Goal: Task Accomplishment & Management: Complete application form

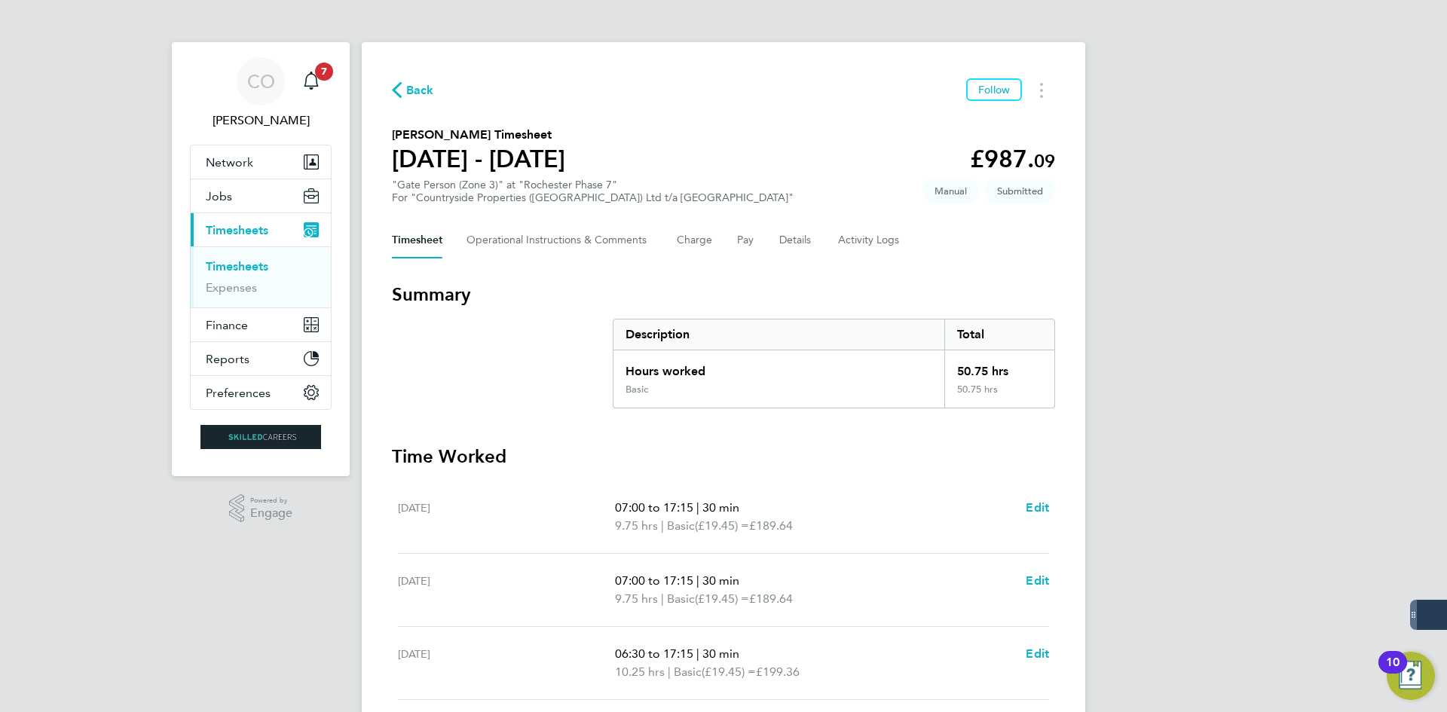
click at [410, 98] on span "Back" at bounding box center [420, 90] width 28 height 18
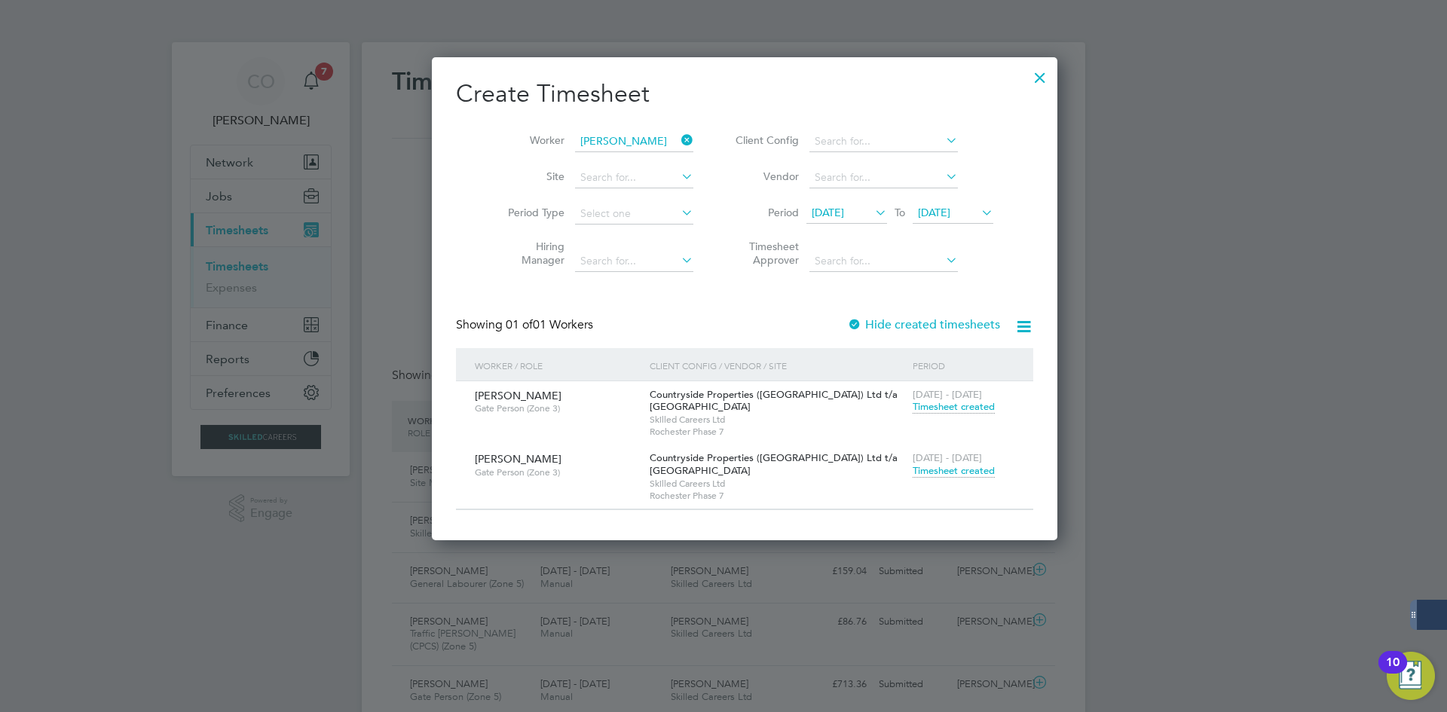
click at [678, 136] on icon at bounding box center [678, 140] width 0 height 21
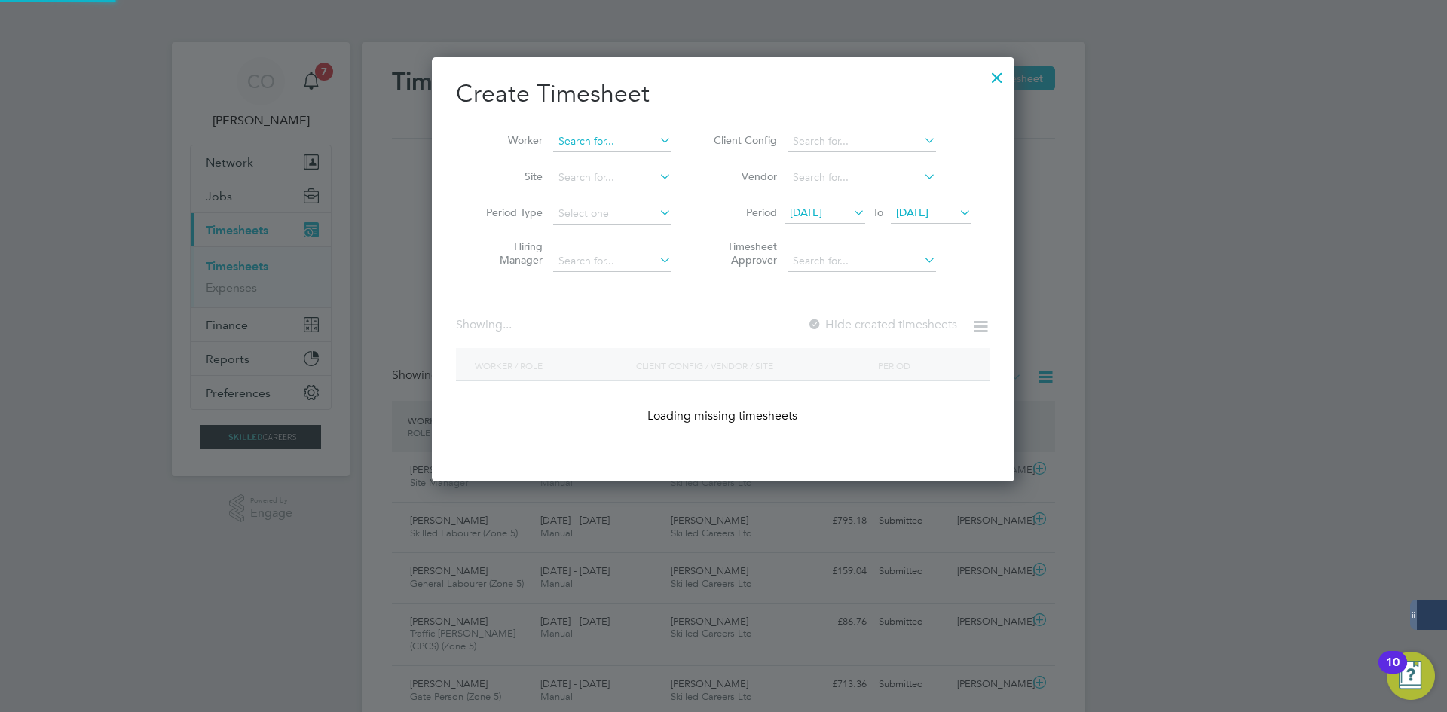
click at [608, 138] on input at bounding box center [612, 141] width 118 height 21
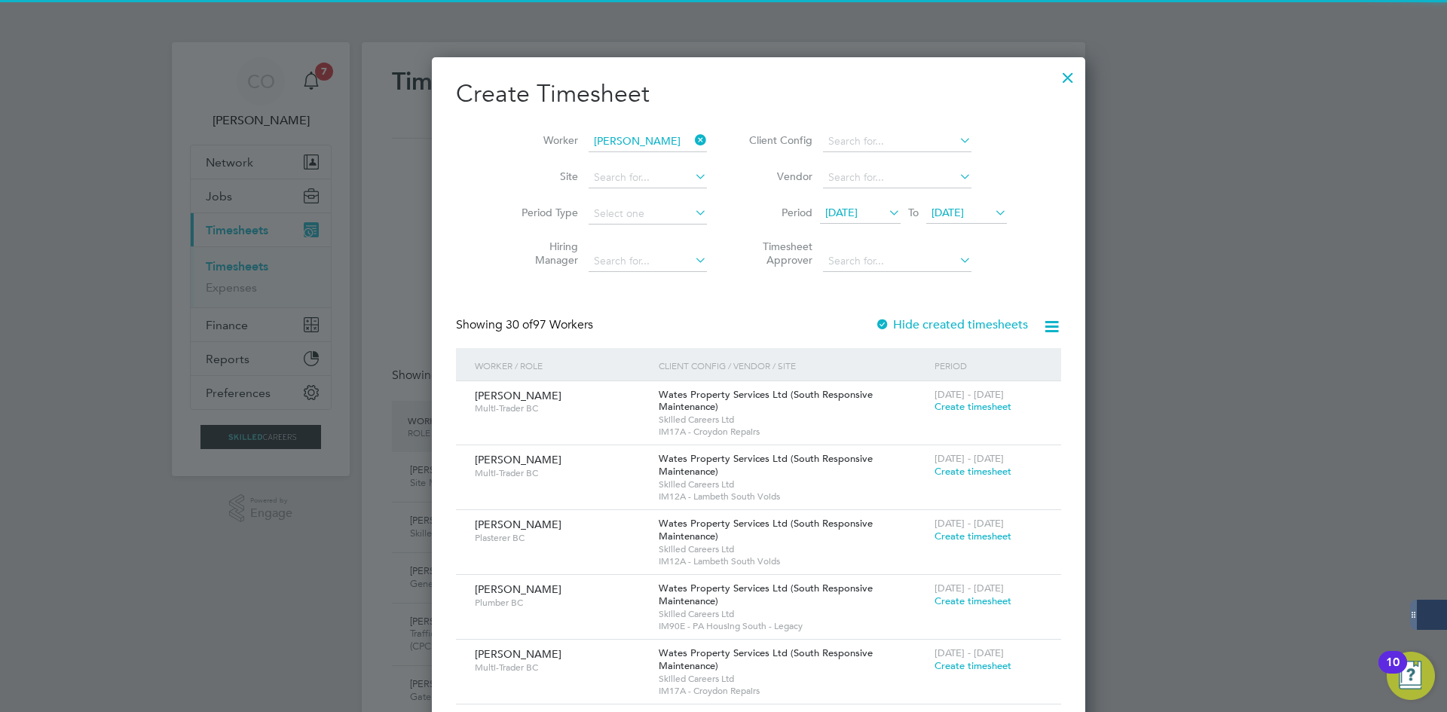
click at [649, 157] on b "[PERSON_NAME]" at bounding box center [692, 161] width 87 height 13
type input "[PERSON_NAME]"
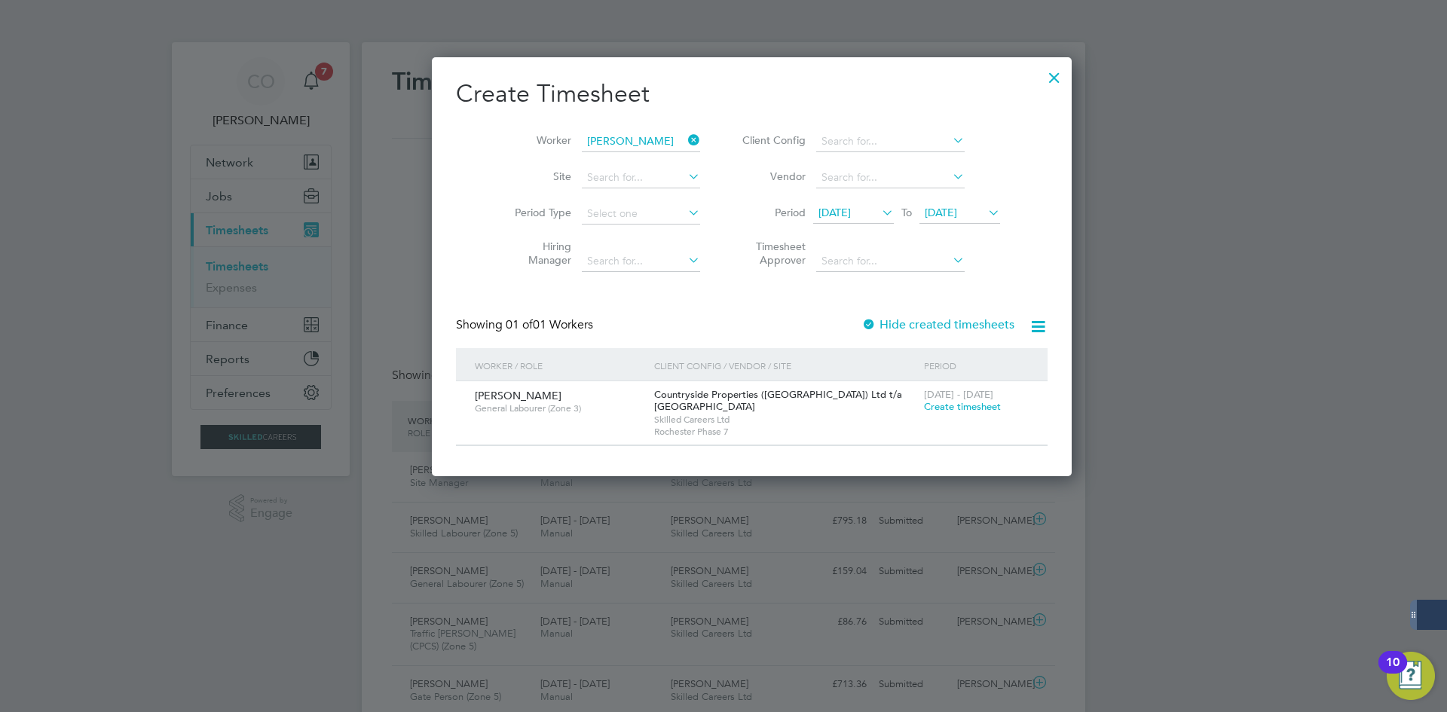
click at [852, 332] on div "Showing 01 of 01 Workers Hide created timesheets" at bounding box center [752, 332] width 592 height 31
click at [880, 326] on label "Hide created timesheets" at bounding box center [938, 324] width 153 height 15
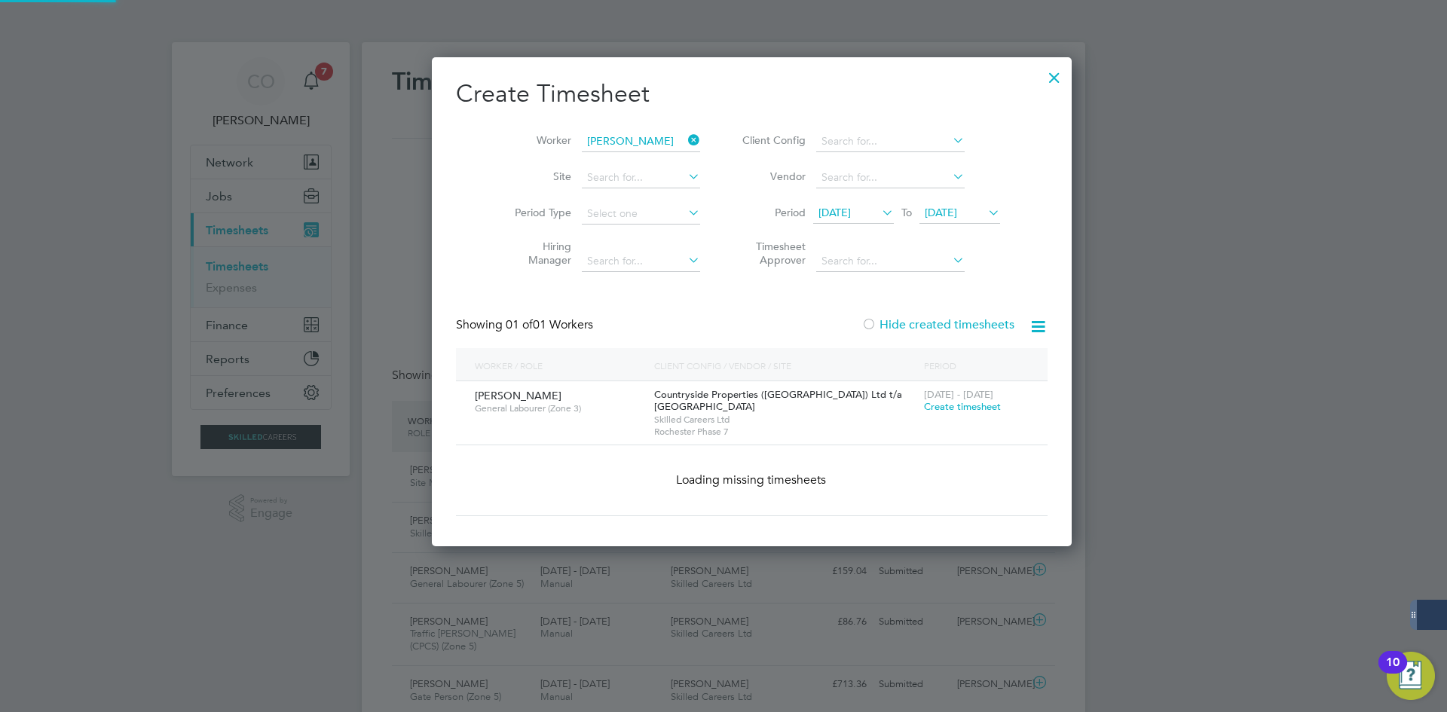
click at [880, 326] on label "Hide created timesheets" at bounding box center [938, 324] width 153 height 15
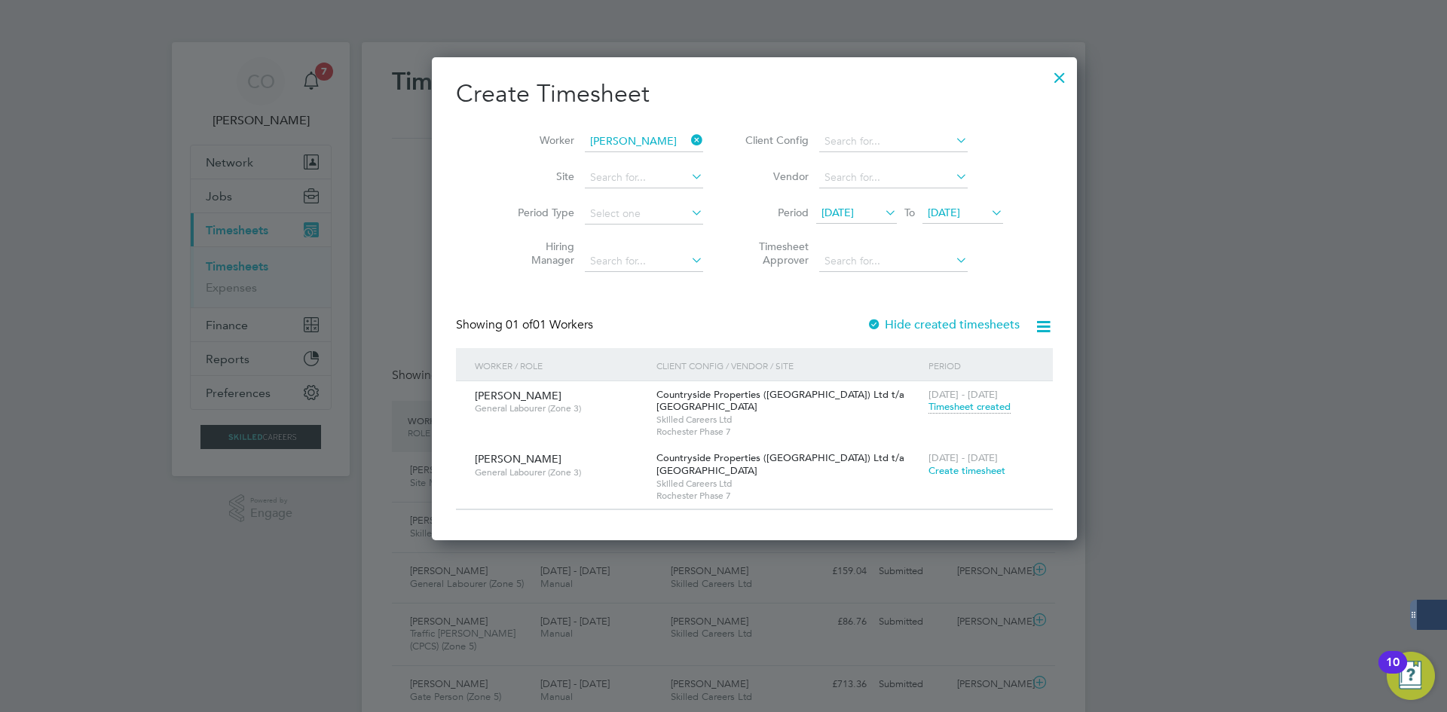
click at [929, 470] on span "Create timesheet" at bounding box center [967, 470] width 77 height 13
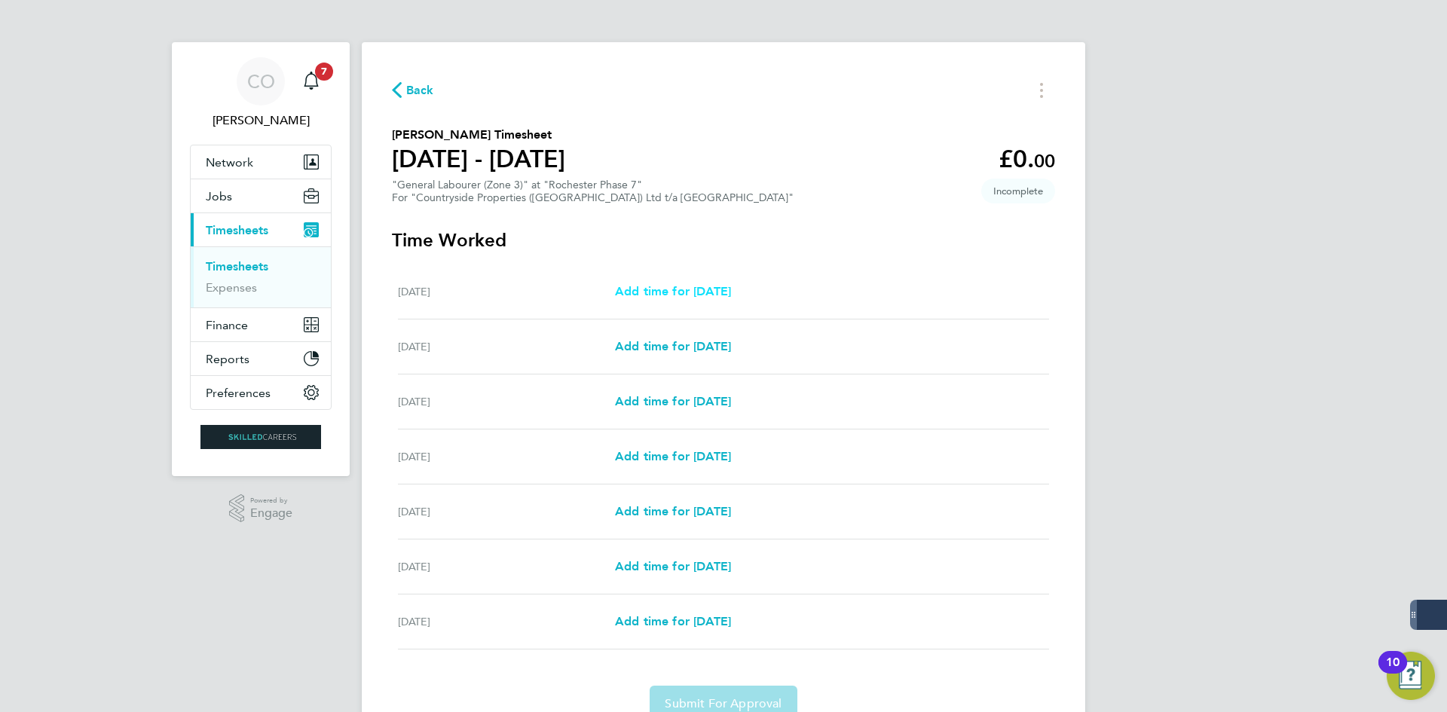
click at [672, 288] on span "Add time for [DATE]" at bounding box center [673, 291] width 116 height 14
select select "30"
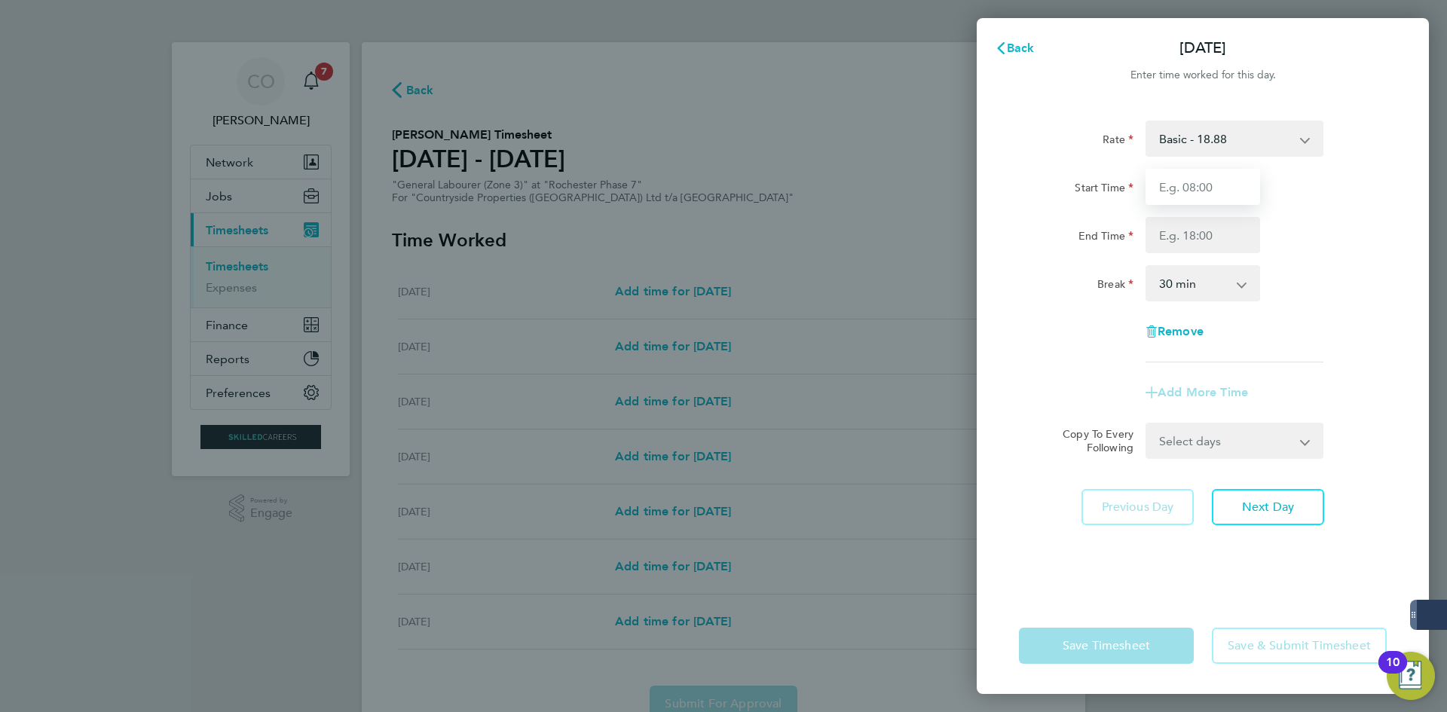
drag, startPoint x: 1158, startPoint y: 185, endPoint x: 1165, endPoint y: 195, distance: 12.4
click at [1159, 185] on input "Start Time" at bounding box center [1203, 187] width 115 height 36
type input "07:00"
drag, startPoint x: 1177, startPoint y: 243, endPoint x: 1177, endPoint y: 253, distance: 9.8
click at [1177, 243] on input "End Time" at bounding box center [1203, 235] width 115 height 36
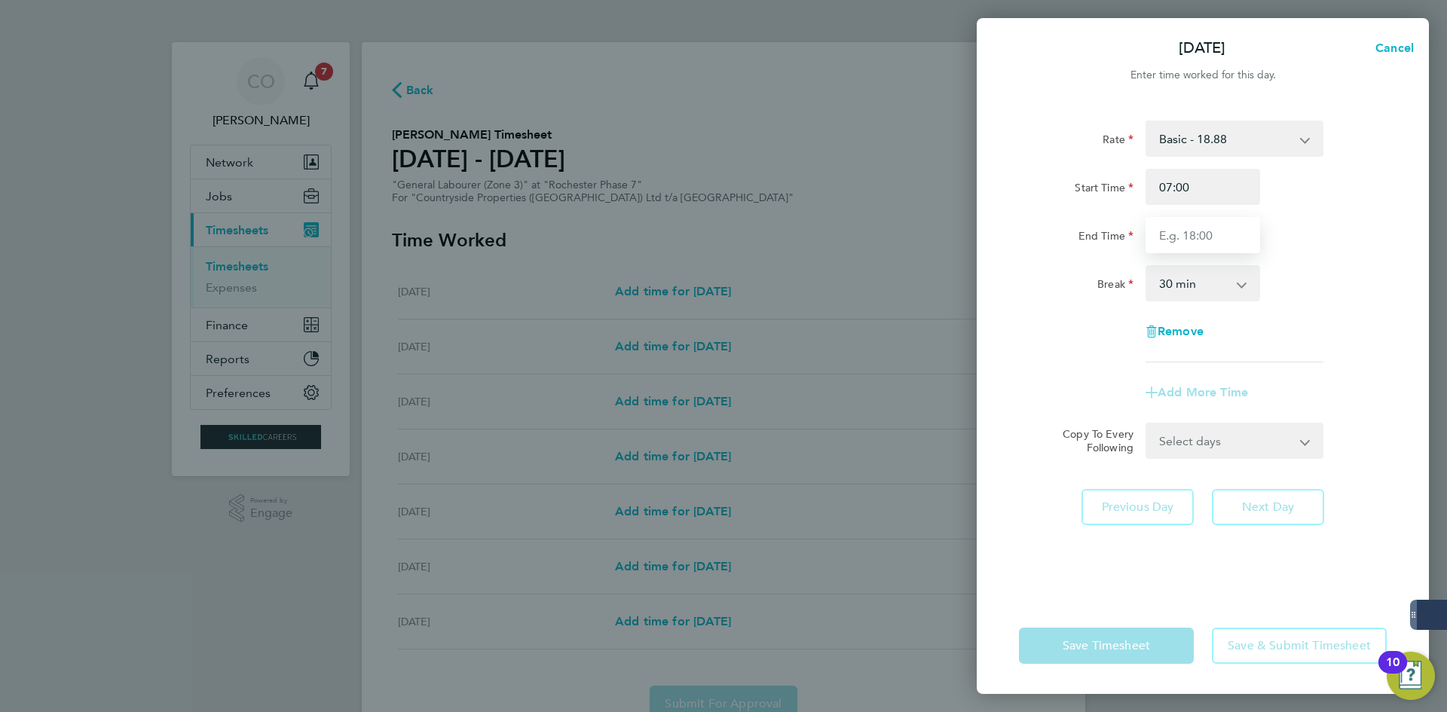
type input "17:00"
click at [1184, 286] on select "0 min 15 min 30 min 45 min 60 min 75 min 90 min" at bounding box center [1193, 283] width 93 height 33
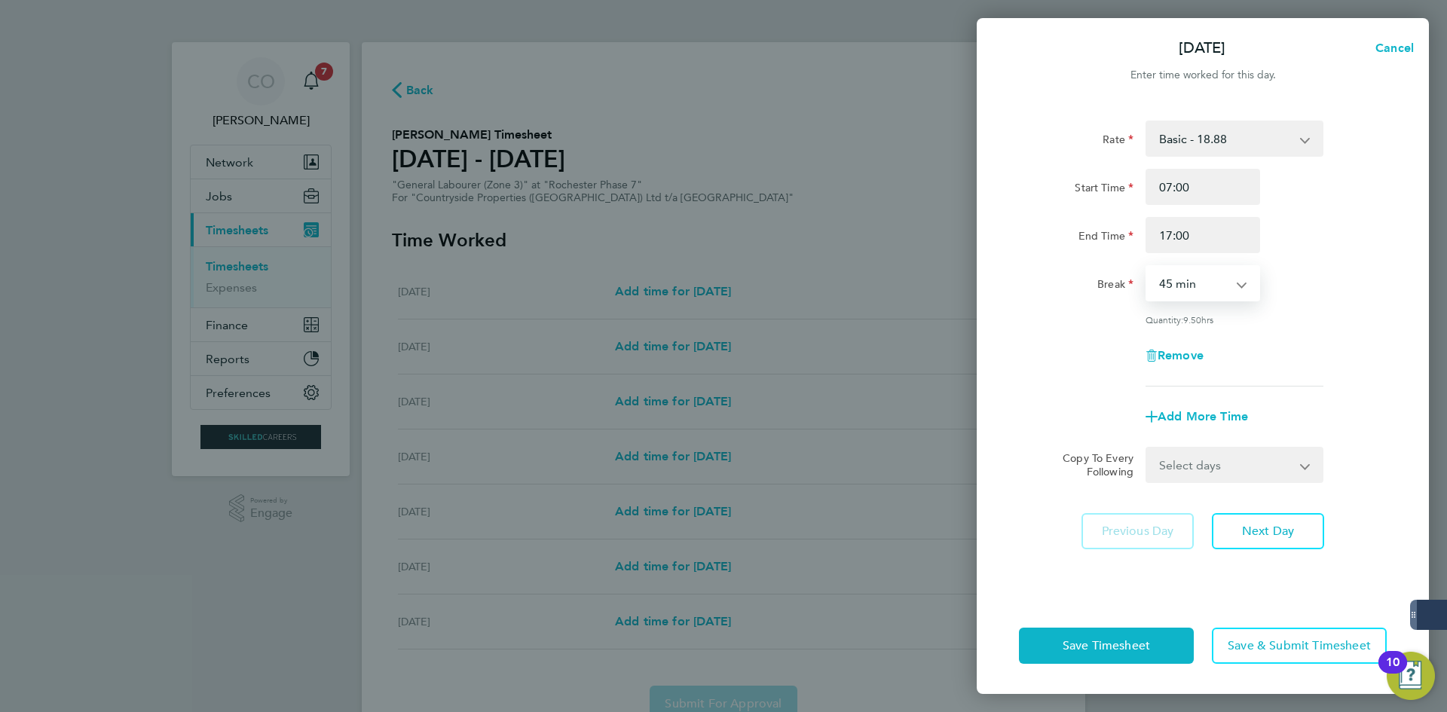
click at [1147, 267] on select "0 min 15 min 30 min 45 min 60 min 75 min 90 min" at bounding box center [1193, 283] width 93 height 33
drag, startPoint x: 1182, startPoint y: 284, endPoint x: 1182, endPoint y: 297, distance: 12.8
click at [1181, 288] on select "0 min 15 min 30 min 45 min 60 min 75 min 90 min" at bounding box center [1193, 283] width 93 height 33
select select "60"
click at [1147, 267] on select "0 min 15 min 30 min 45 min 60 min 75 min 90 min" at bounding box center [1193, 283] width 93 height 33
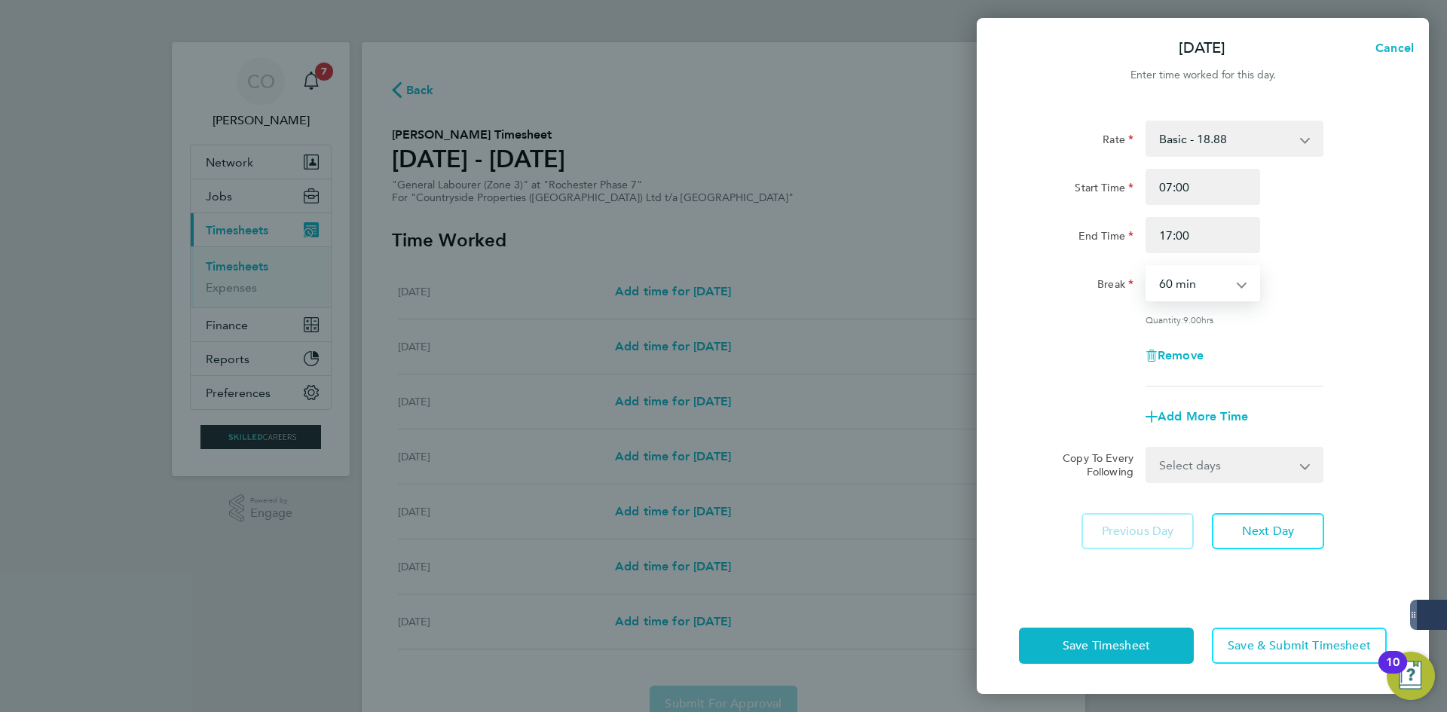
drag, startPoint x: 1198, startPoint y: 471, endPoint x: 1200, endPoint y: 479, distance: 8.4
click at [1200, 471] on select "Select days Day Weekday (Mon-Fri) Weekend (Sat-Sun) [DATE] [DATE] [DATE] [DATE]…" at bounding box center [1226, 464] width 158 height 33
select select "WEEKDAY"
click at [1147, 448] on select "Select days Day Weekday (Mon-Fri) Weekend (Sat-Sun) [DATE] [DATE] [DATE] [DATE]…" at bounding box center [1226, 464] width 158 height 33
select select "[DATE]"
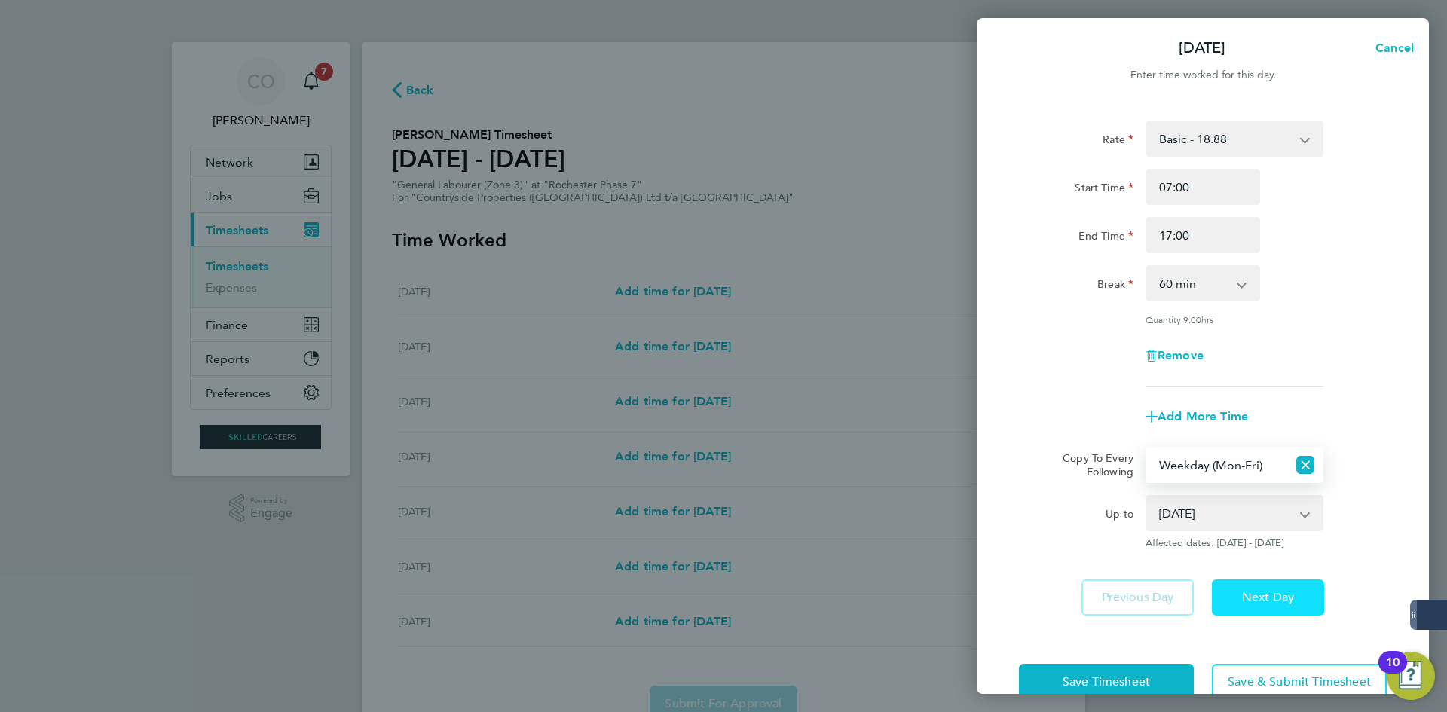
click at [1250, 583] on button "Next Day" at bounding box center [1268, 598] width 112 height 36
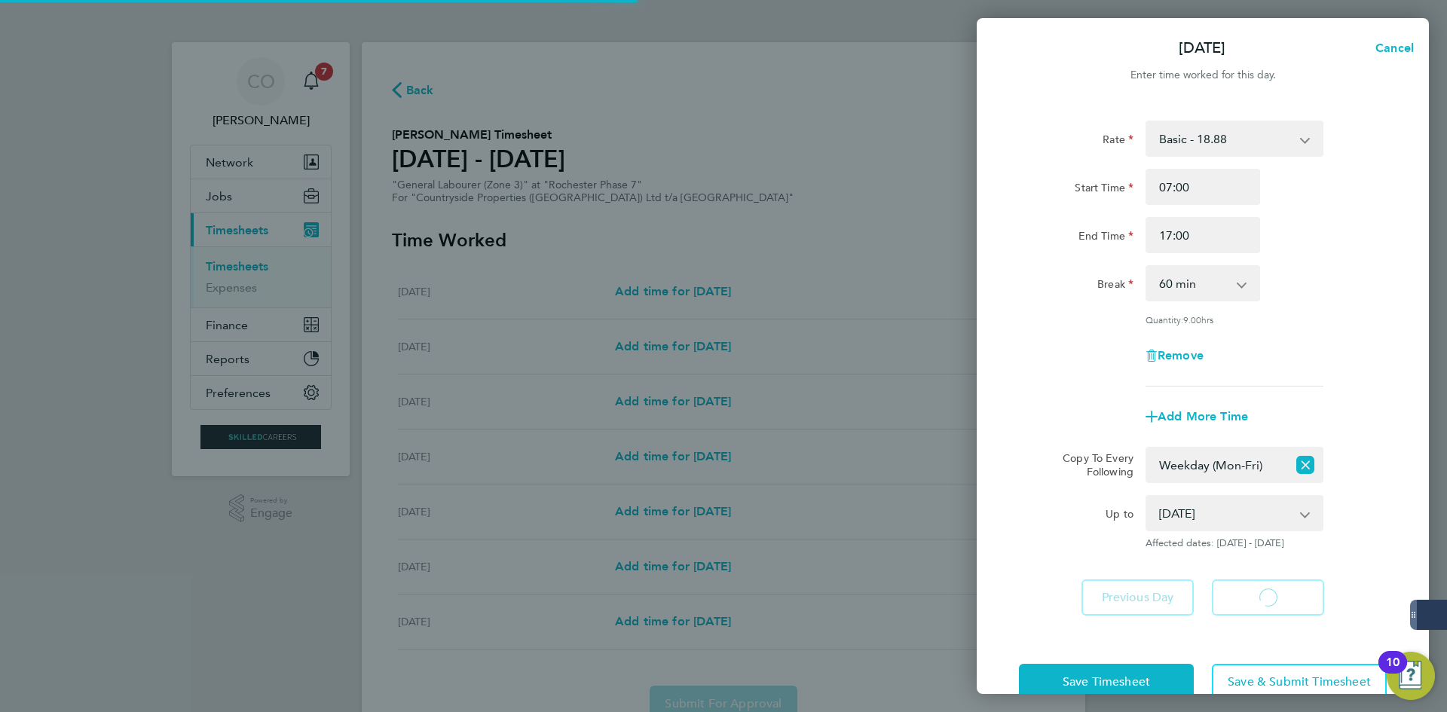
select select "60"
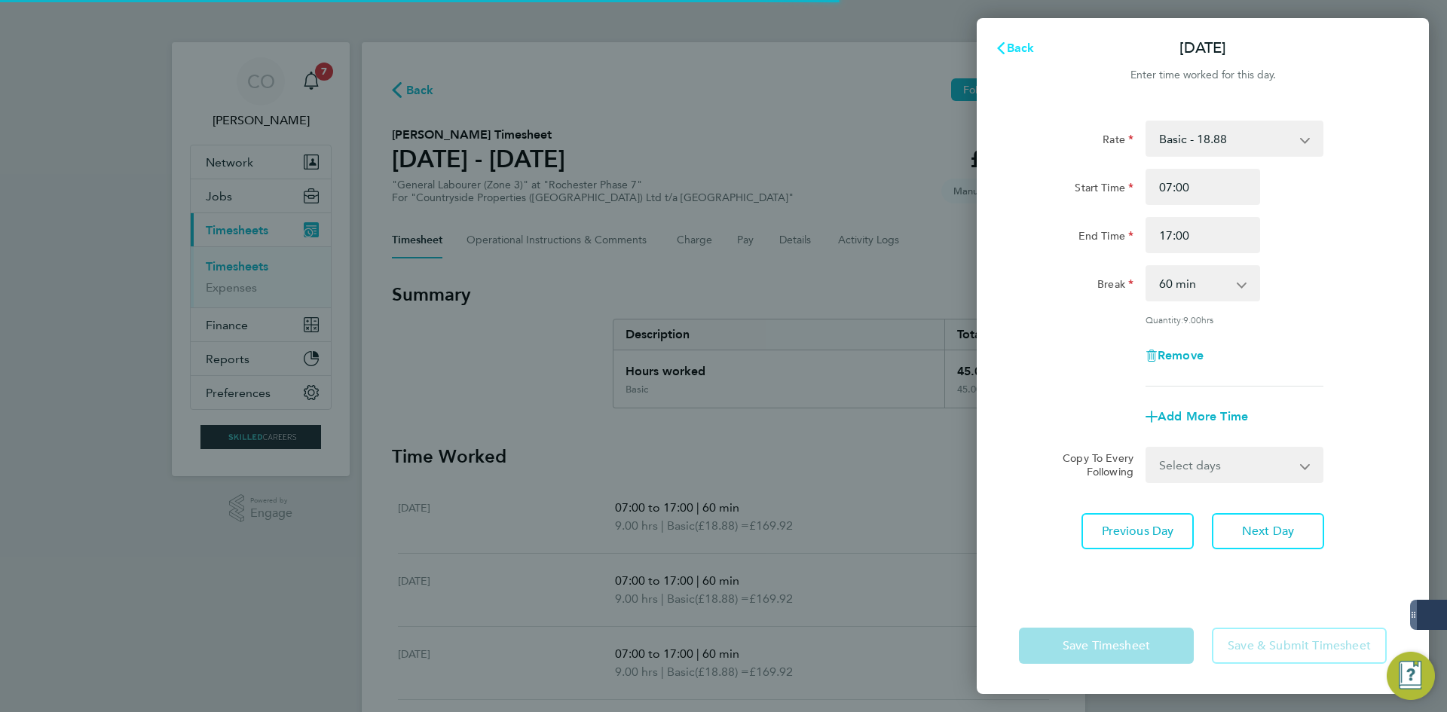
click at [1009, 51] on span "Back" at bounding box center [1021, 48] width 28 height 14
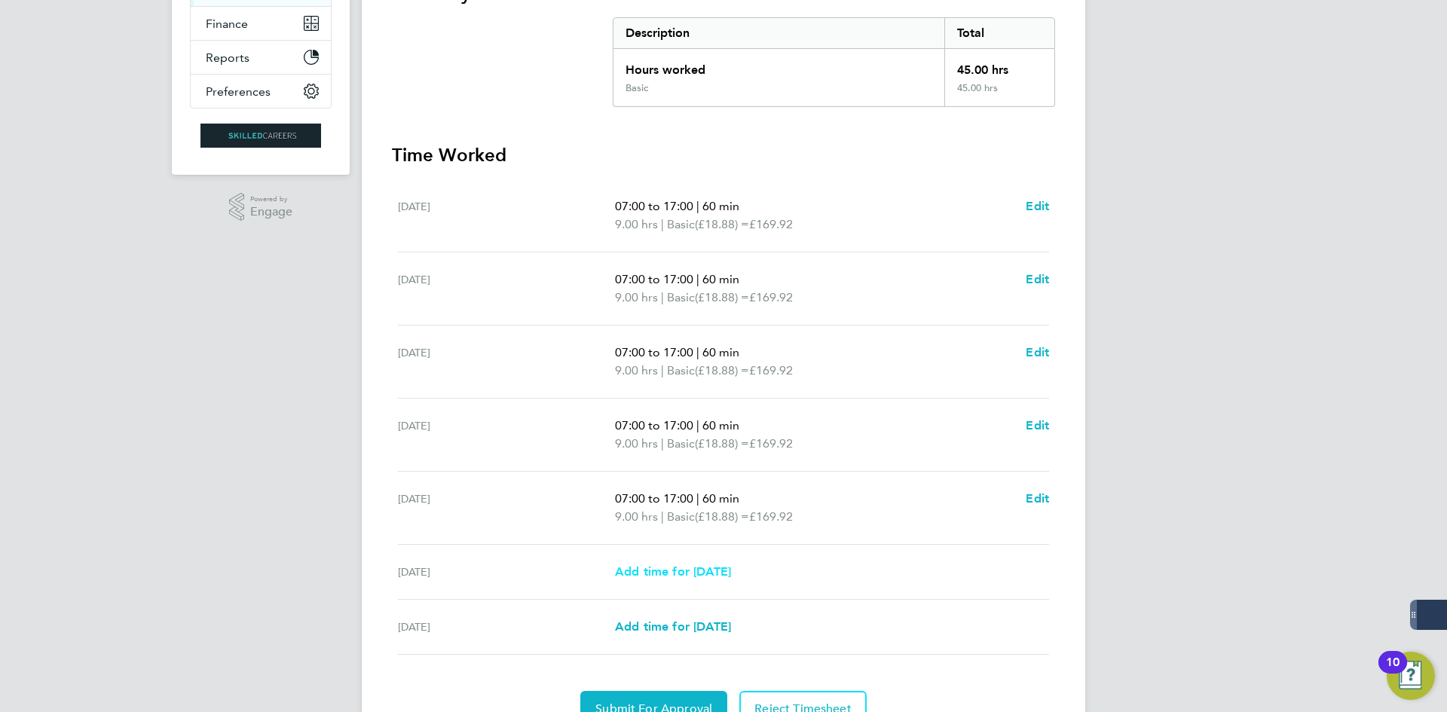
click at [679, 565] on span "Add time for [DATE]" at bounding box center [673, 572] width 116 height 14
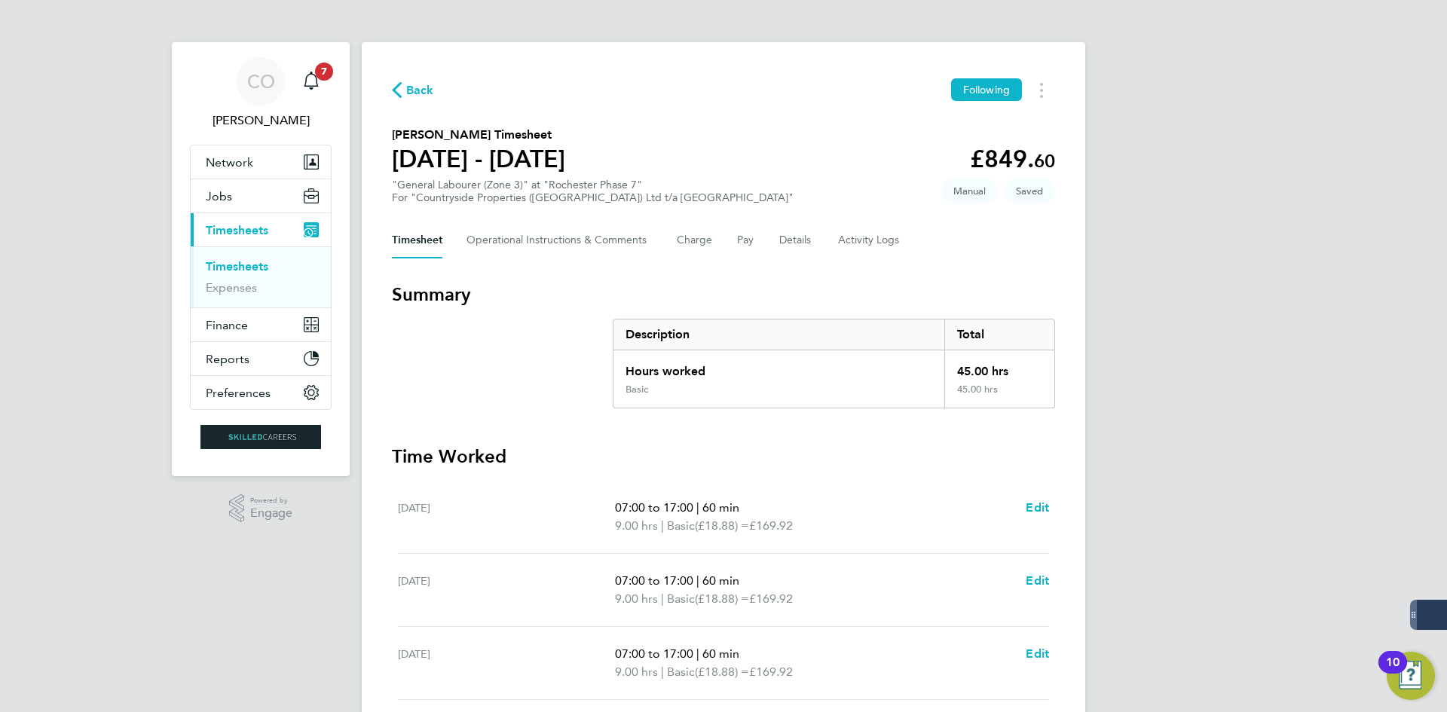
select select "30"
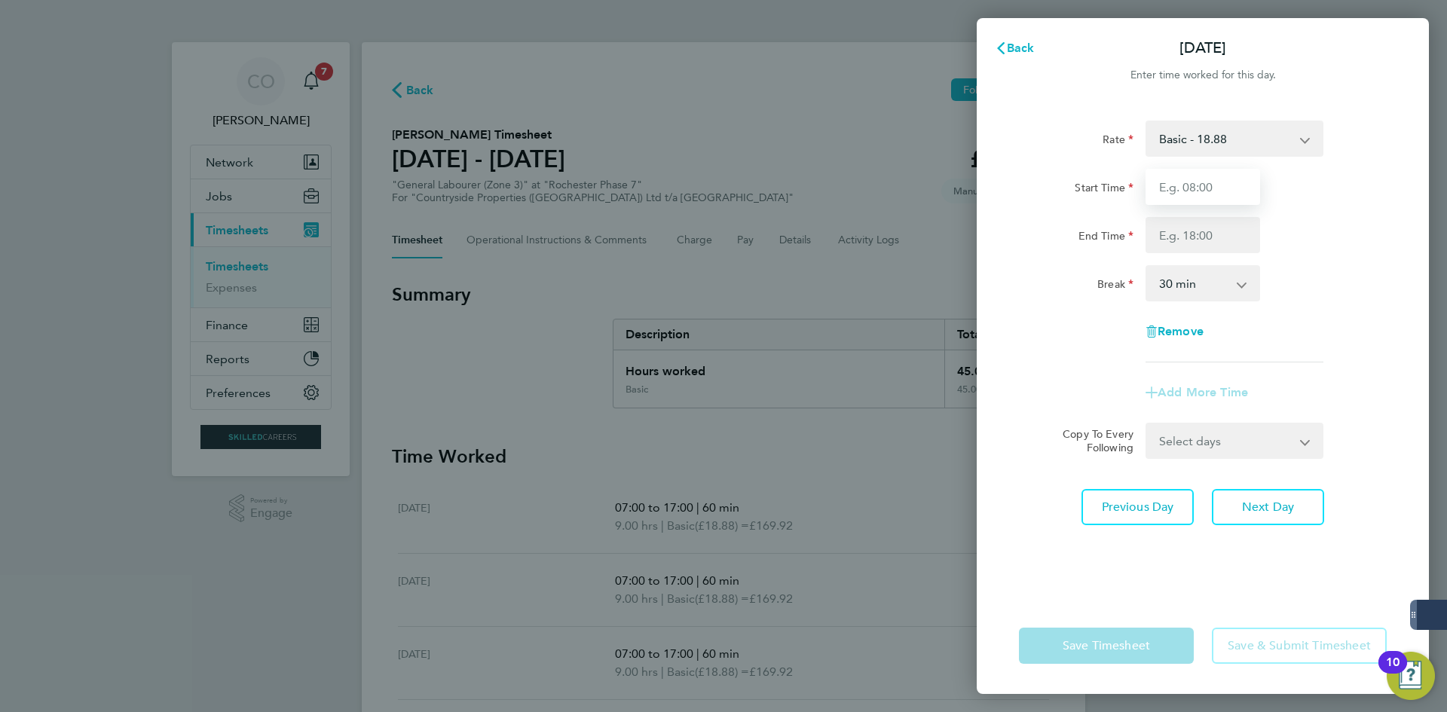
click at [1176, 186] on input "Start Time" at bounding box center [1203, 187] width 115 height 36
type input "07:00"
click at [1182, 234] on input "End Time" at bounding box center [1203, 235] width 115 height 36
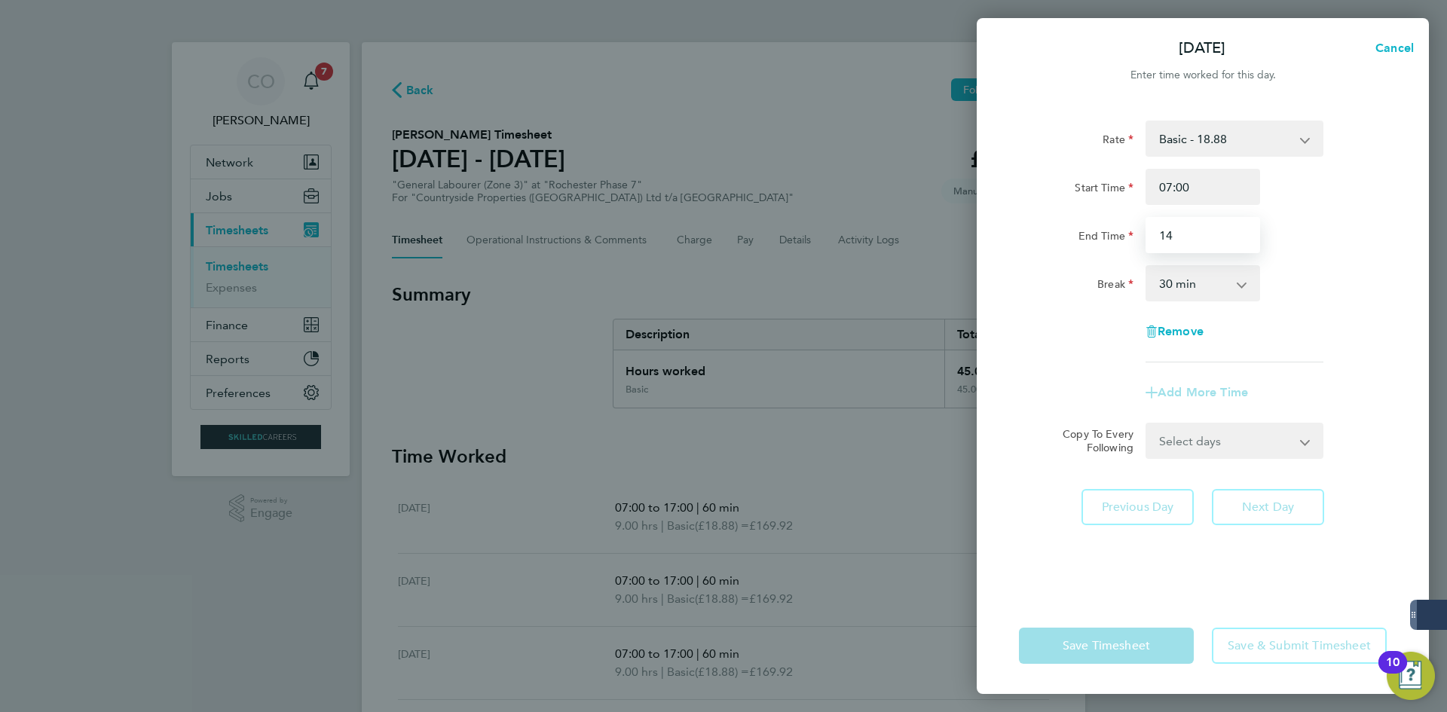
type input "1"
type input "16:00"
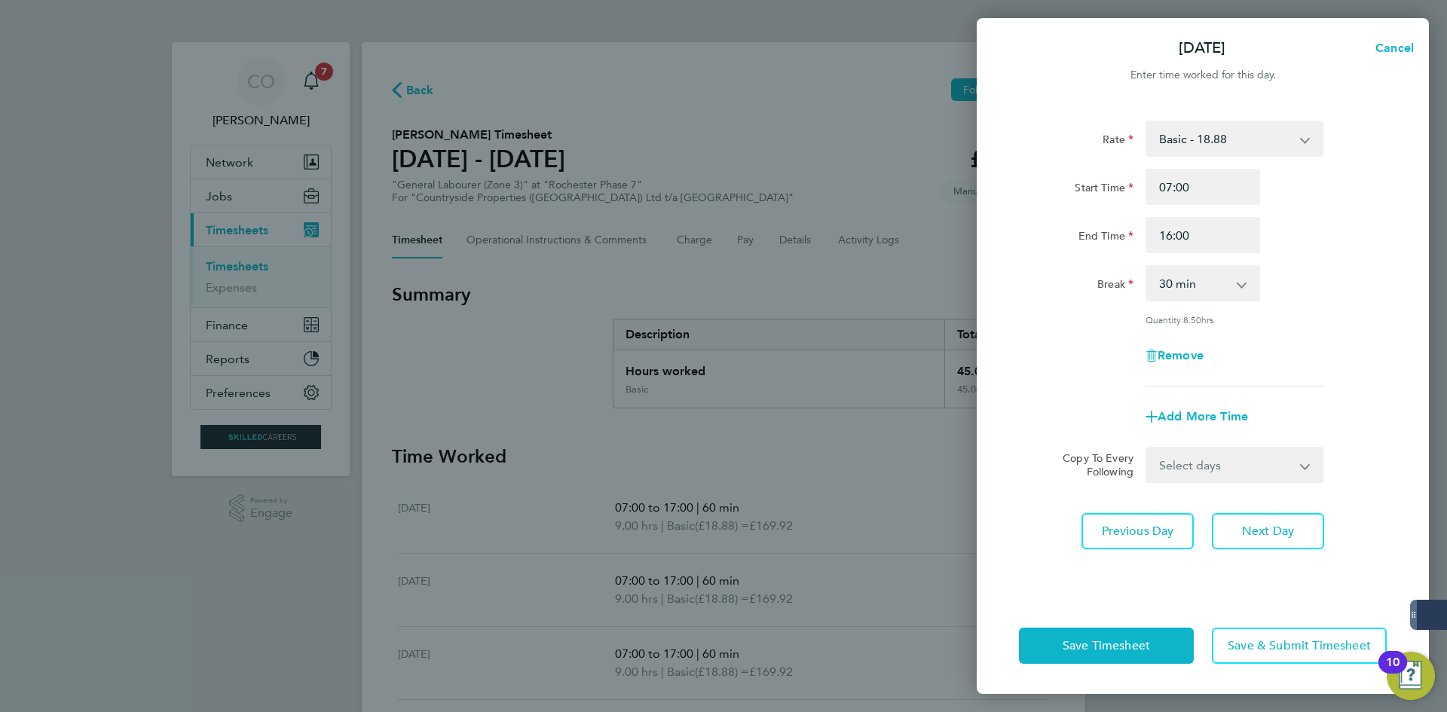
click at [1102, 354] on div "Rate Basic - 18.88 Start Time 07:00 End Time 16:00 Break 0 min 15 min 30 min 45…" at bounding box center [1203, 254] width 368 height 266
click at [1190, 265] on div "Rate Basic - 18.88 Start Time 07:00 End Time 16:00 Break 0 min 15 min 30 min 45…" at bounding box center [1203, 254] width 368 height 266
drag, startPoint x: 1183, startPoint y: 283, endPoint x: 1183, endPoint y: 296, distance: 13.6
click at [1182, 283] on select "0 min 15 min 30 min 45 min 60 min 75 min 90 min" at bounding box center [1193, 283] width 93 height 33
select select "60"
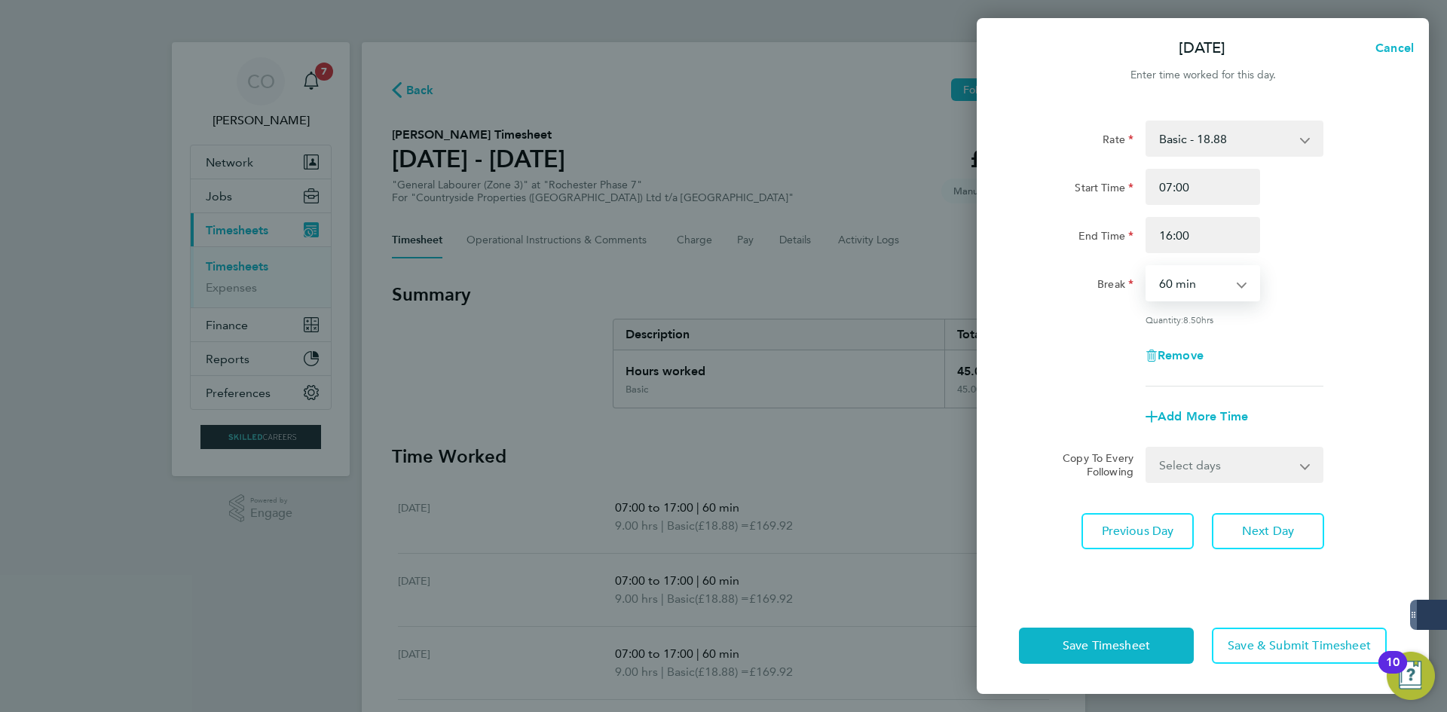
click at [1147, 267] on select "0 min 15 min 30 min 45 min 60 min 75 min 90 min" at bounding box center [1193, 283] width 93 height 33
drag, startPoint x: 1235, startPoint y: 537, endPoint x: 1211, endPoint y: 437, distance: 102.6
click at [1236, 537] on button "Next Day" at bounding box center [1268, 531] width 112 height 36
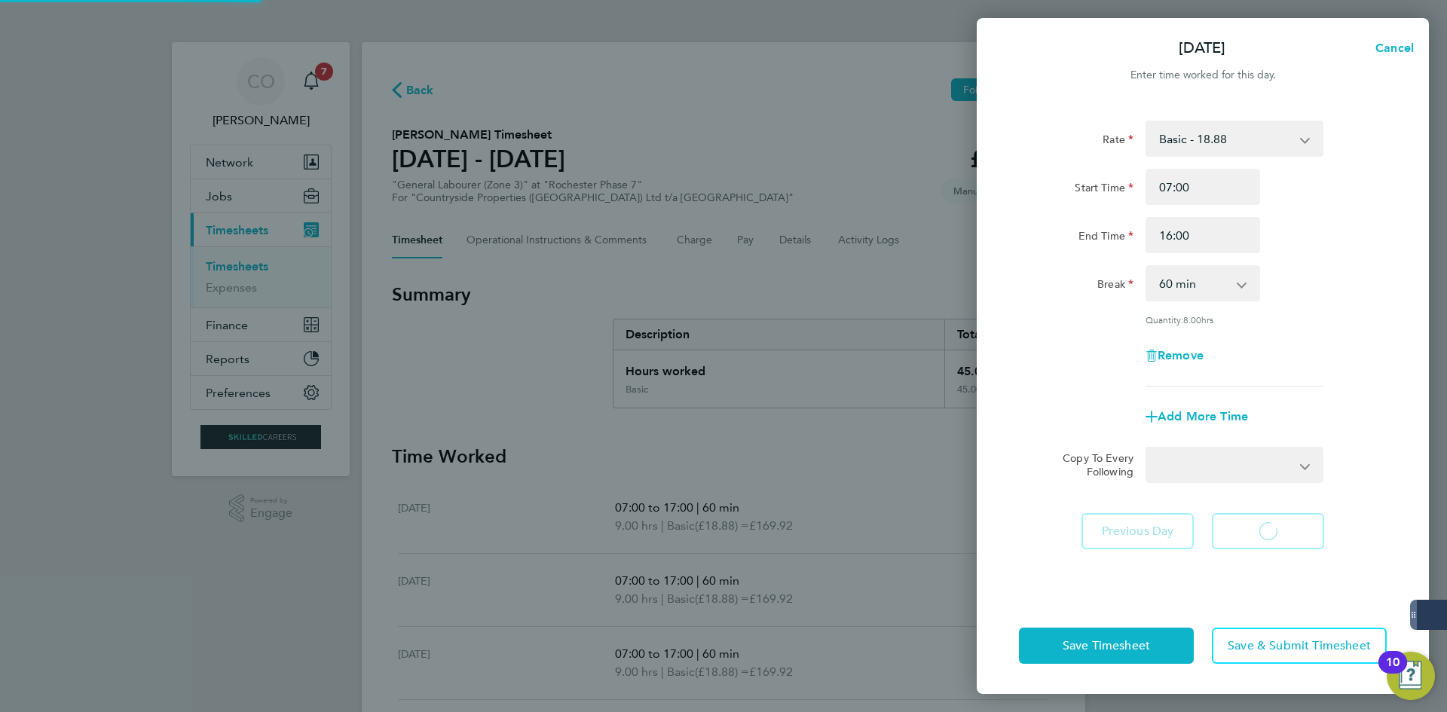
select select "30"
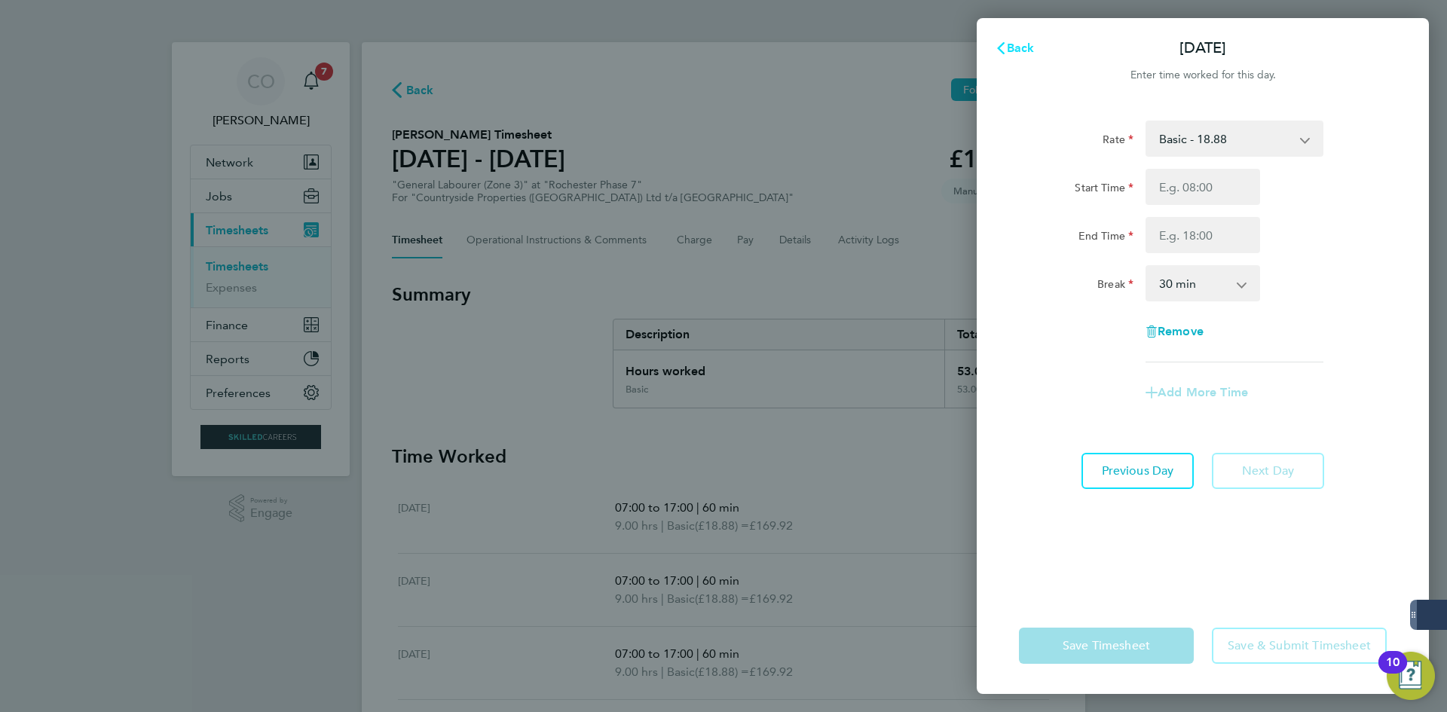
click at [1014, 50] on span "Back" at bounding box center [1021, 48] width 28 height 14
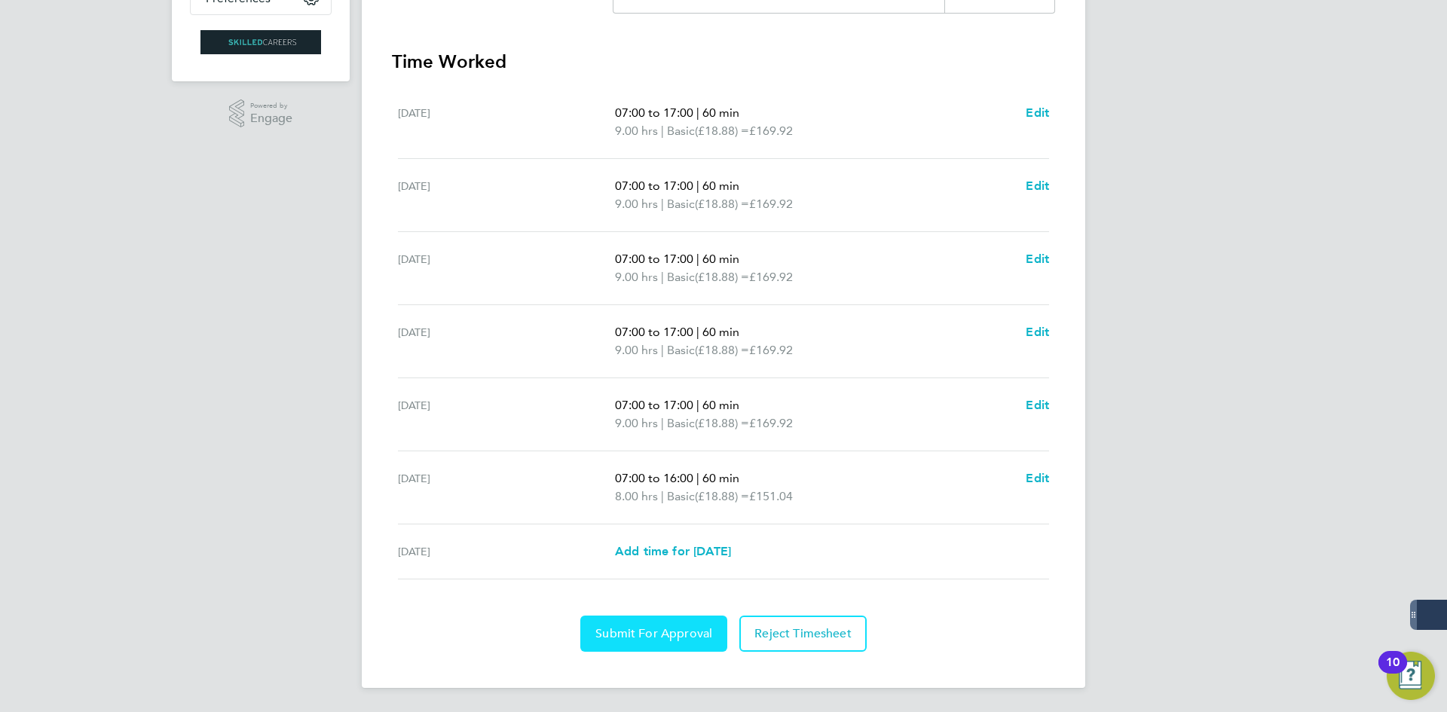
click at [631, 641] on button "Submit For Approval" at bounding box center [653, 634] width 147 height 36
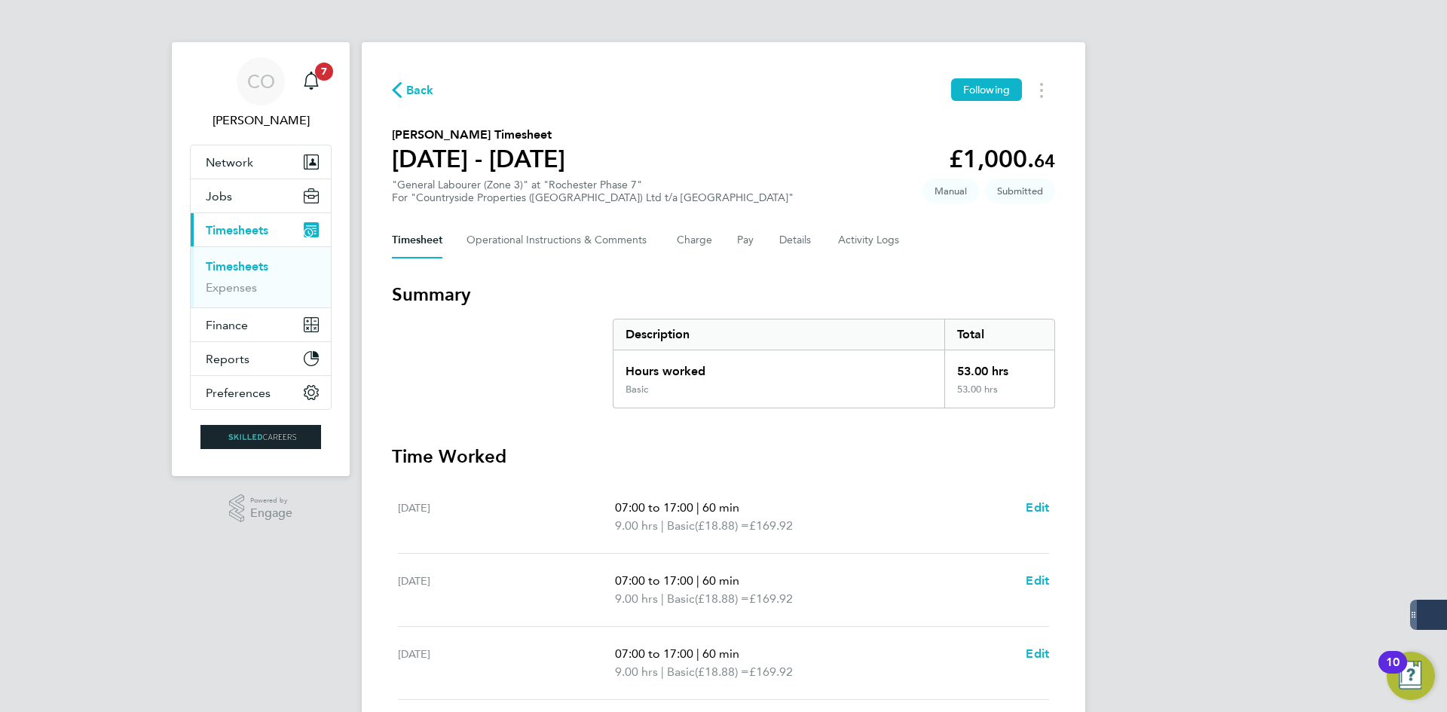
click at [427, 84] on span "Back" at bounding box center [420, 90] width 28 height 18
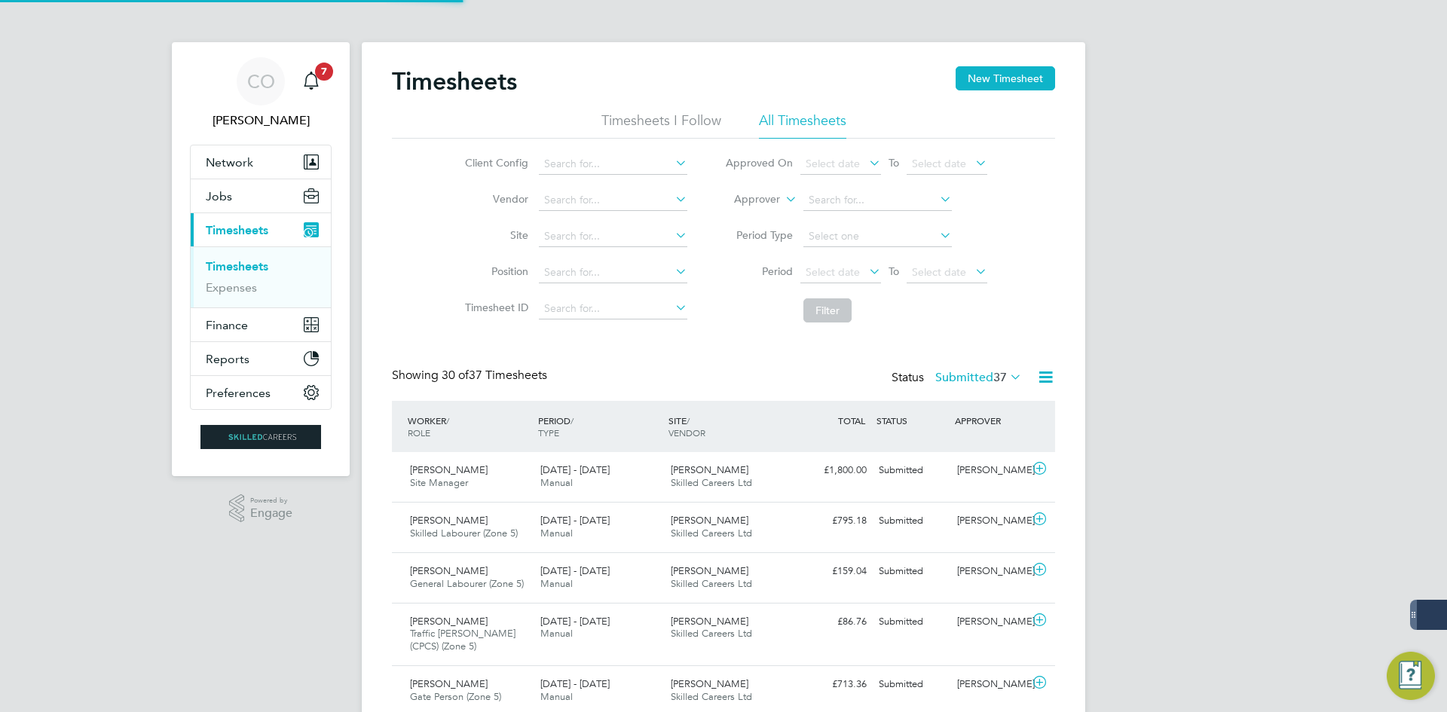
scroll to position [38, 131]
click at [981, 79] on button "New Timesheet" at bounding box center [1005, 78] width 99 height 24
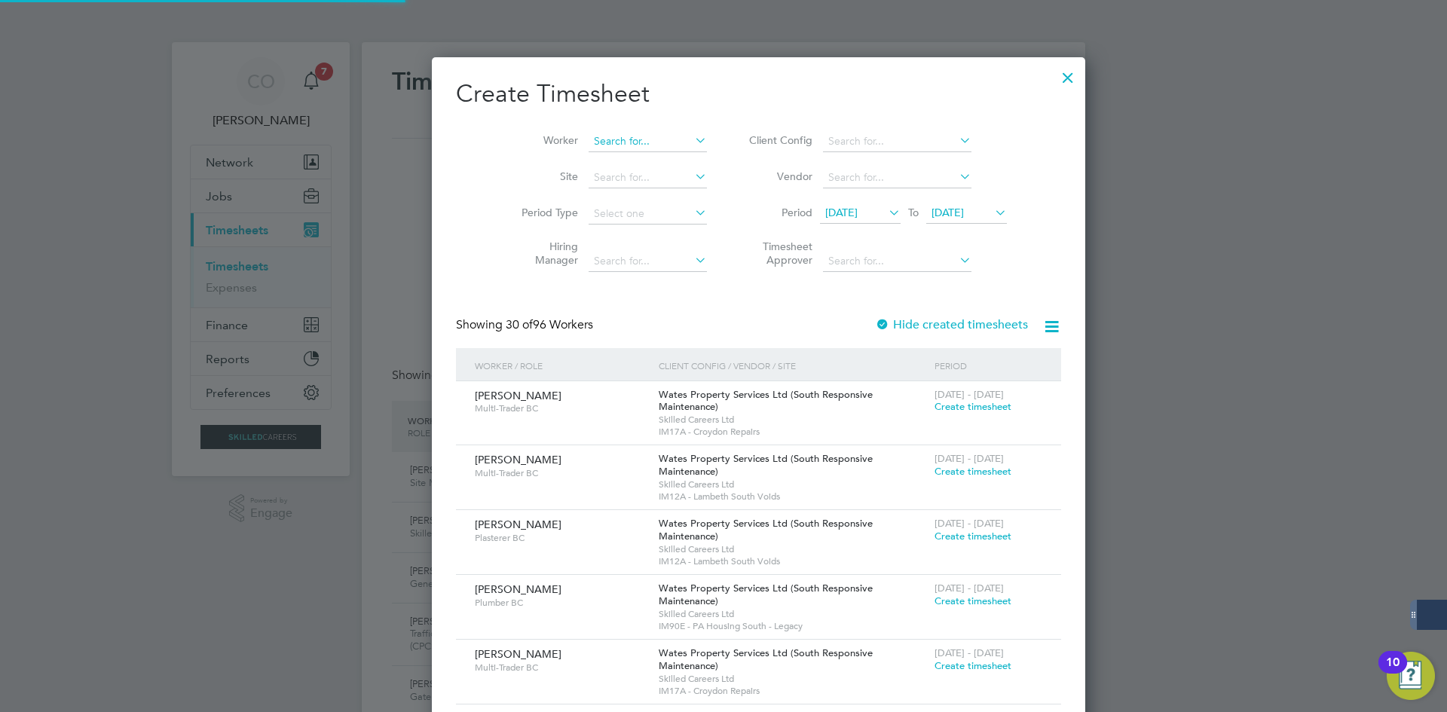
click at [590, 145] on input at bounding box center [648, 141] width 118 height 21
click at [649, 155] on b "Va" at bounding box center [655, 161] width 13 height 13
type input "[PERSON_NAME]"
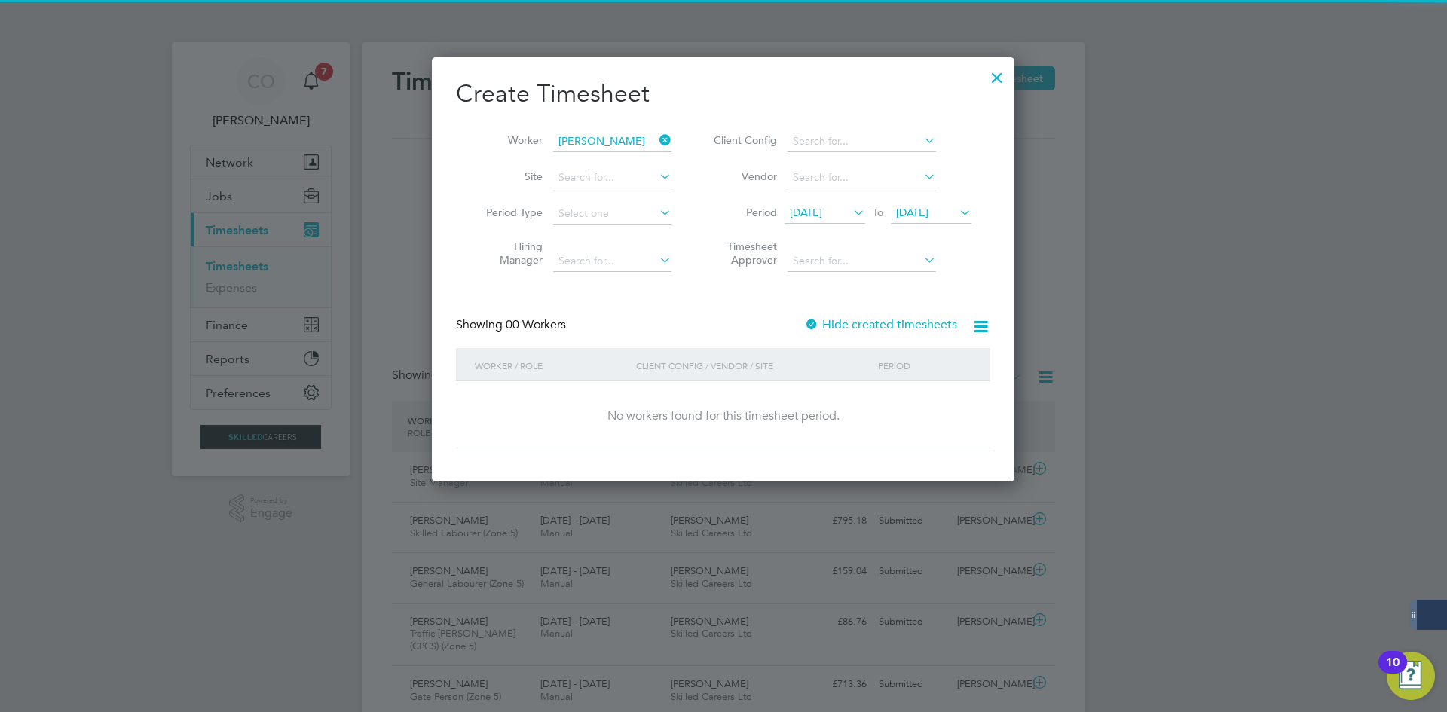
click at [849, 319] on label "Hide created timesheets" at bounding box center [880, 324] width 153 height 15
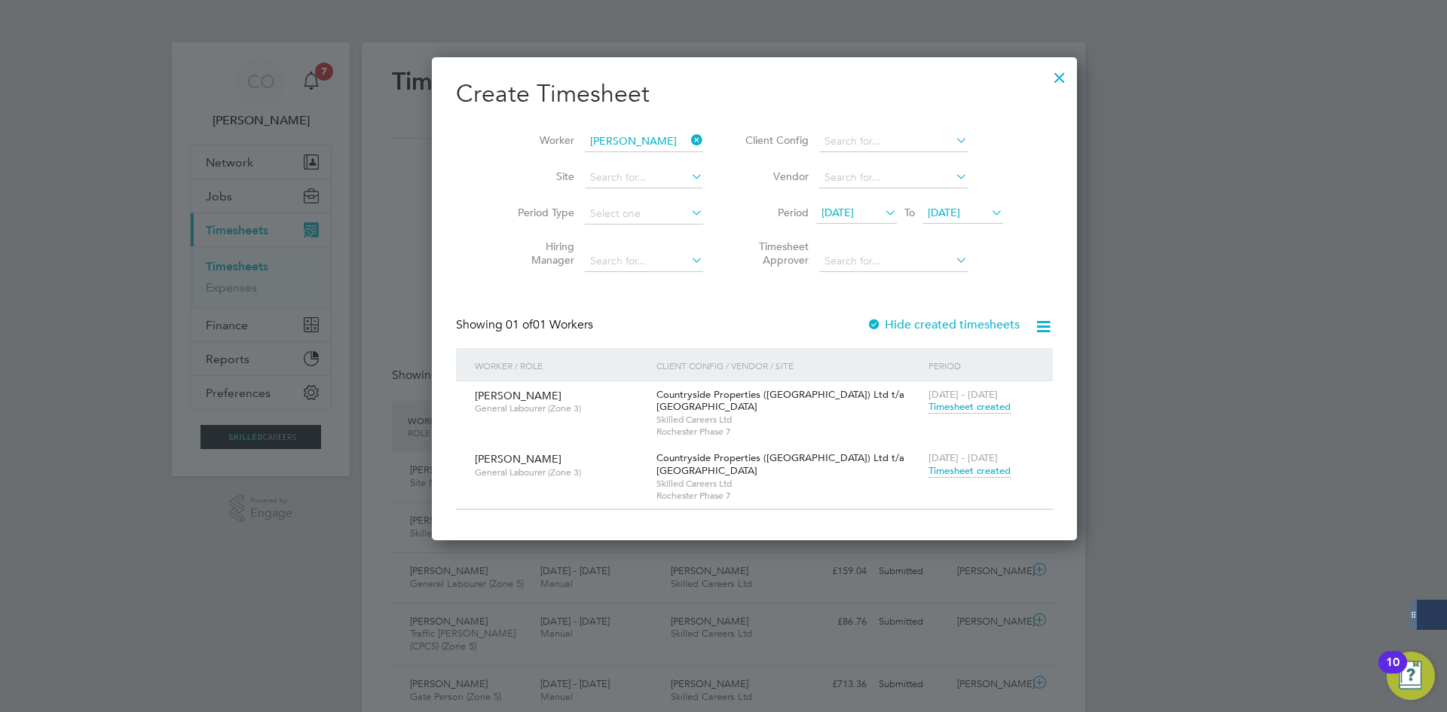
click at [929, 470] on span "Timesheet created" at bounding box center [970, 471] width 82 height 14
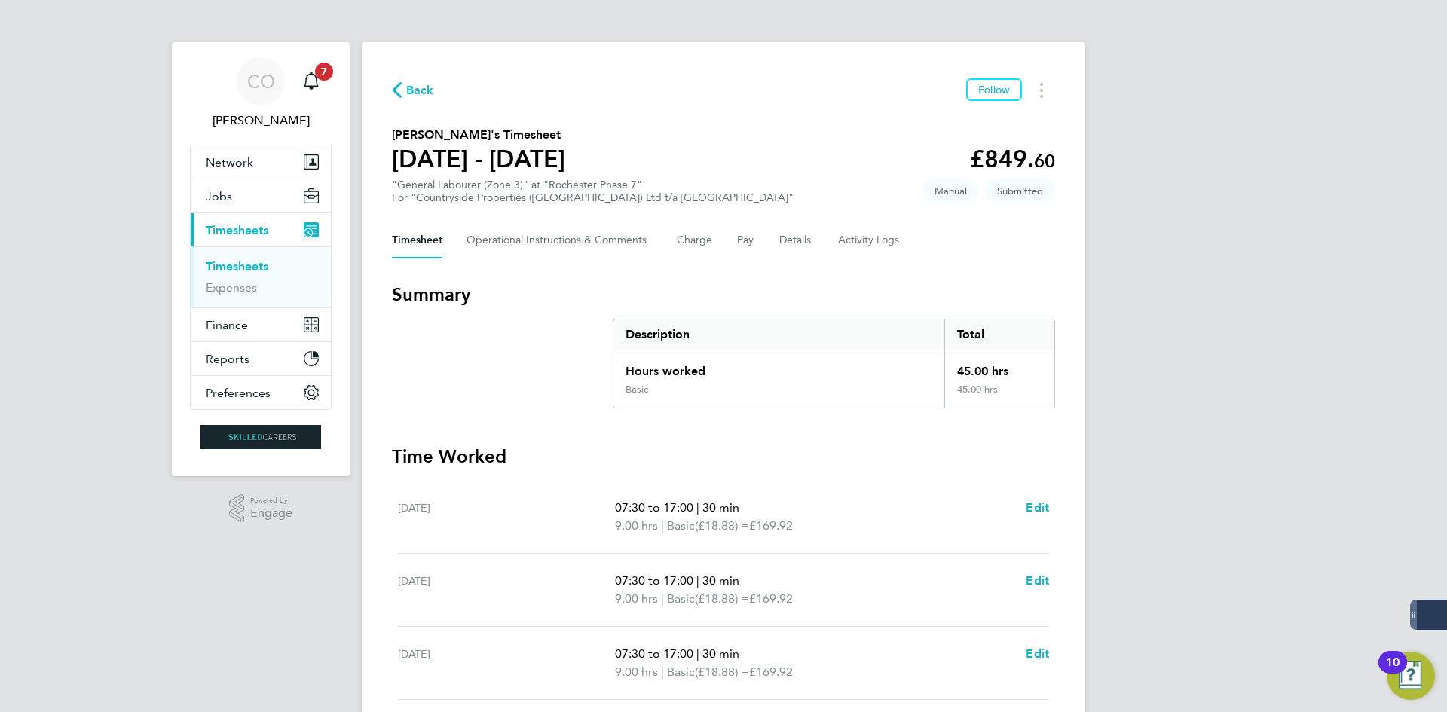
click at [421, 78] on div "Back Follow" at bounding box center [723, 89] width 663 height 23
drag, startPoint x: 413, startPoint y: 108, endPoint x: 414, endPoint y: 96, distance: 12.1
click at [415, 108] on div "Back Follow [PERSON_NAME]'s Timesheet [DATE] - [DATE] £849. 60 "General Laboure…" at bounding box center [724, 553] width 724 height 1023
click at [414, 92] on span "Back" at bounding box center [420, 90] width 28 height 18
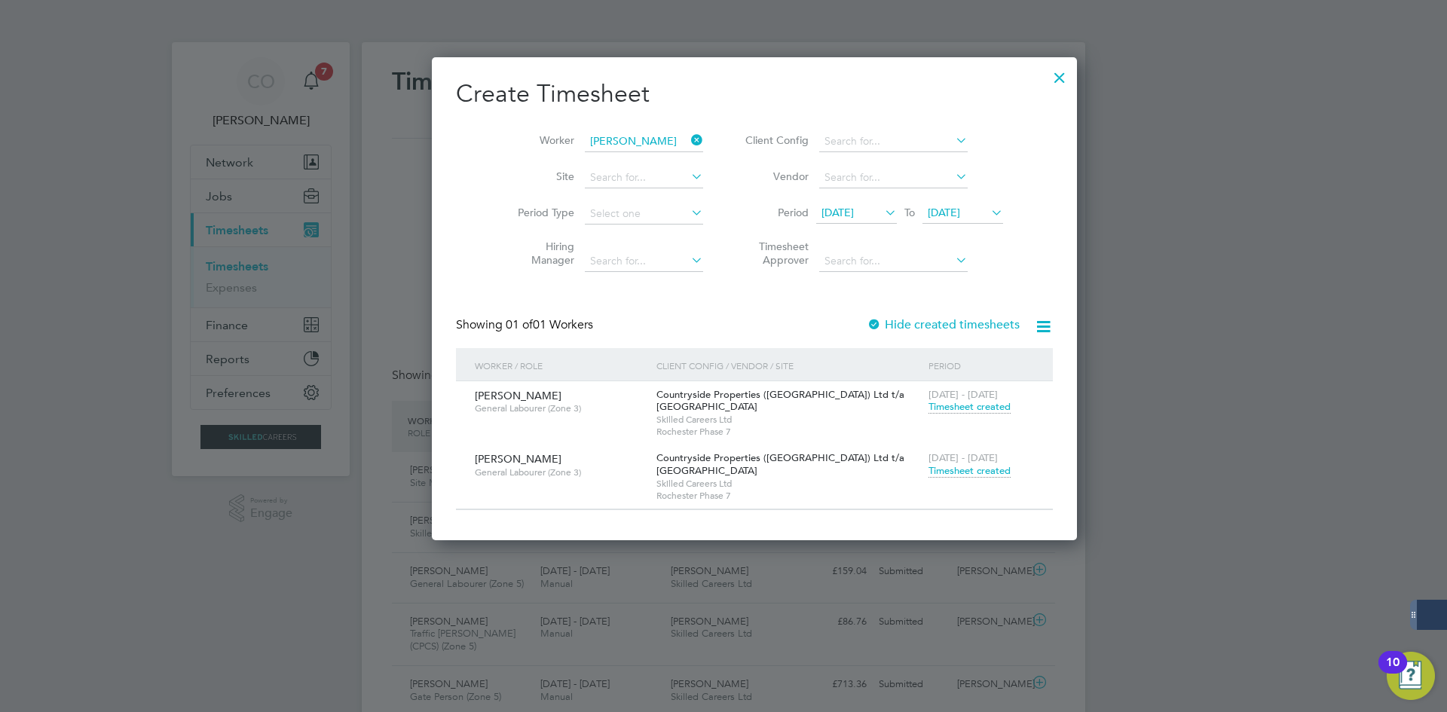
drag, startPoint x: 660, startPoint y: 136, endPoint x: 617, endPoint y: 136, distance: 43.0
click at [626, 136] on li "Worker [PERSON_NAME]" at bounding box center [605, 142] width 234 height 36
click at [616, 136] on input at bounding box center [644, 141] width 118 height 21
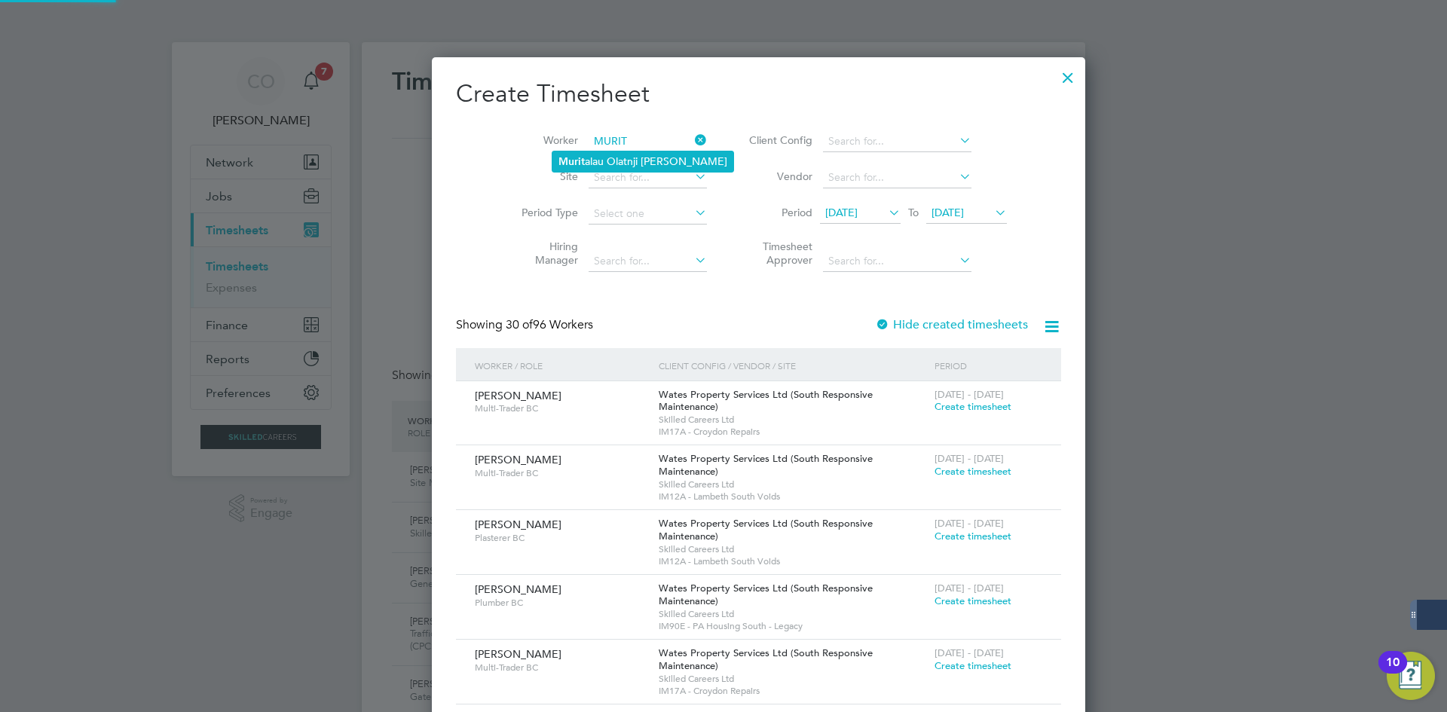
click at [628, 159] on li "Murit alau Olatnji [PERSON_NAME]" at bounding box center [642, 162] width 181 height 20
type input "Muritalau Olatnji [PERSON_NAME]"
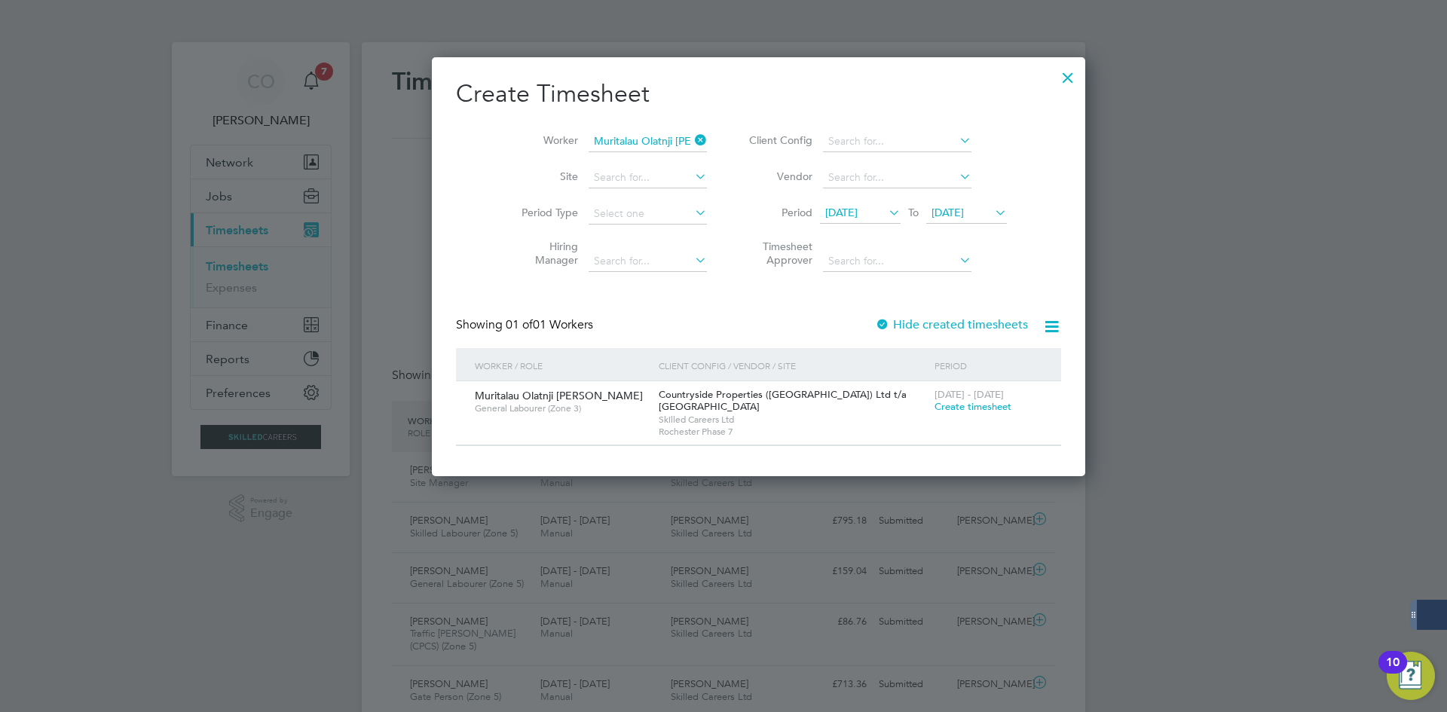
click at [935, 404] on span "Create timesheet" at bounding box center [973, 406] width 77 height 13
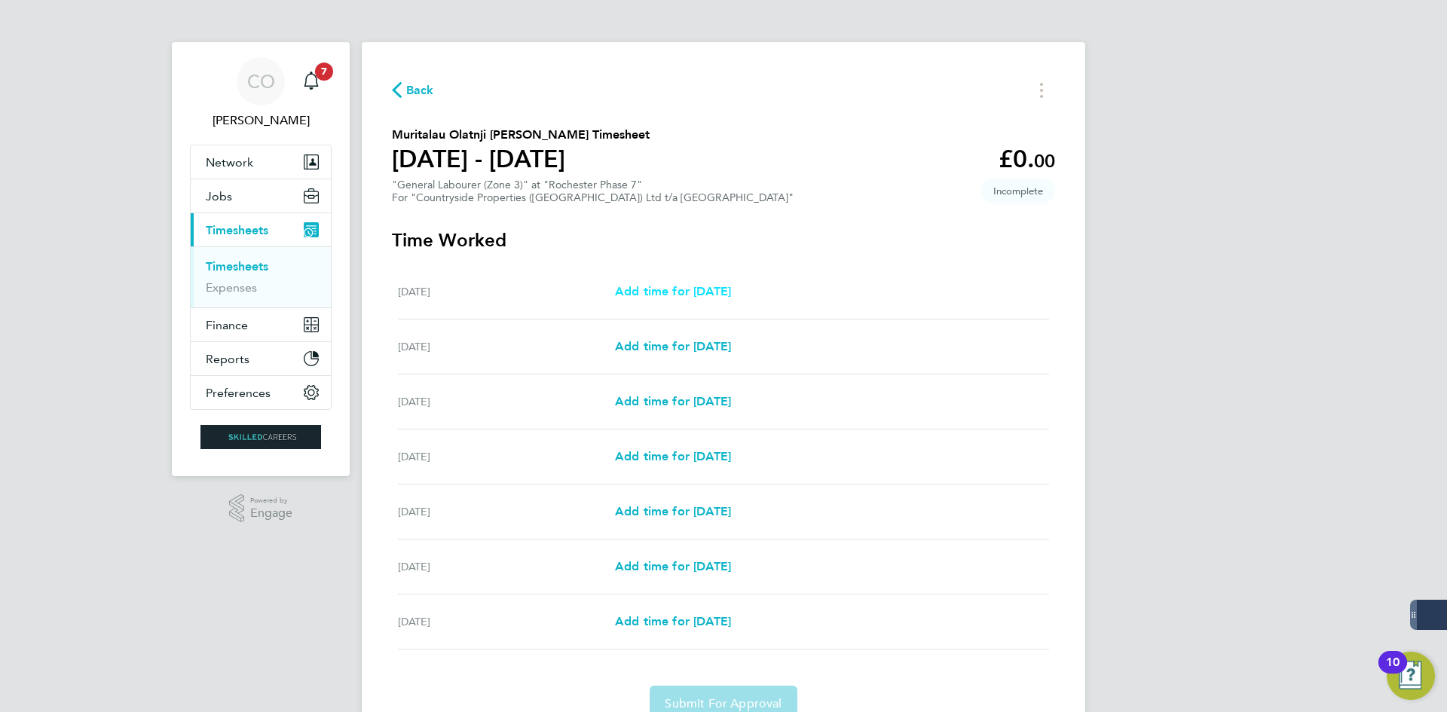
click at [650, 300] on link "Add time for [DATE]" at bounding box center [673, 292] width 116 height 18
select select "30"
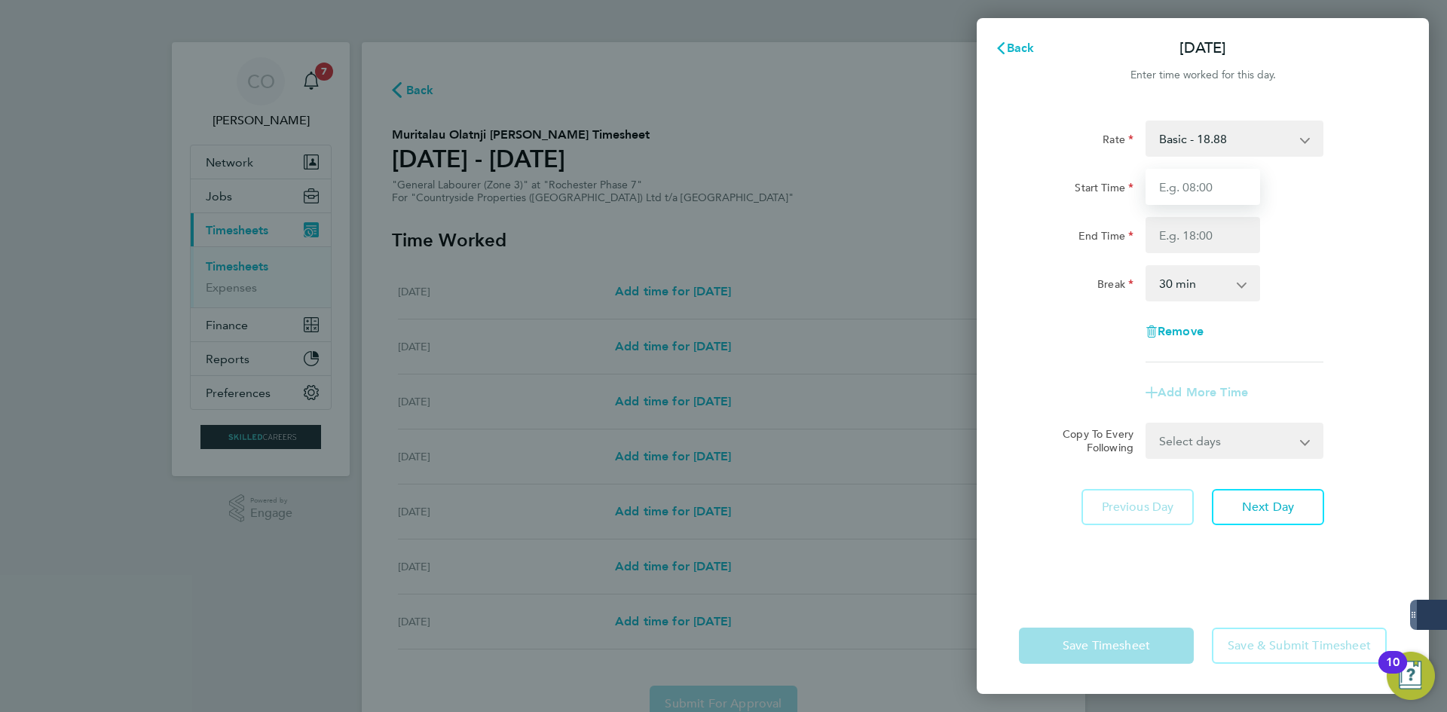
click at [1152, 194] on input "Start Time" at bounding box center [1203, 187] width 115 height 36
type input "07:00"
click at [1193, 235] on input "End Time" at bounding box center [1203, 235] width 115 height 36
type input "17:00"
click at [1189, 290] on select "0 min 15 min 30 min 45 min 60 min 75 min 90 min" at bounding box center [1193, 283] width 93 height 33
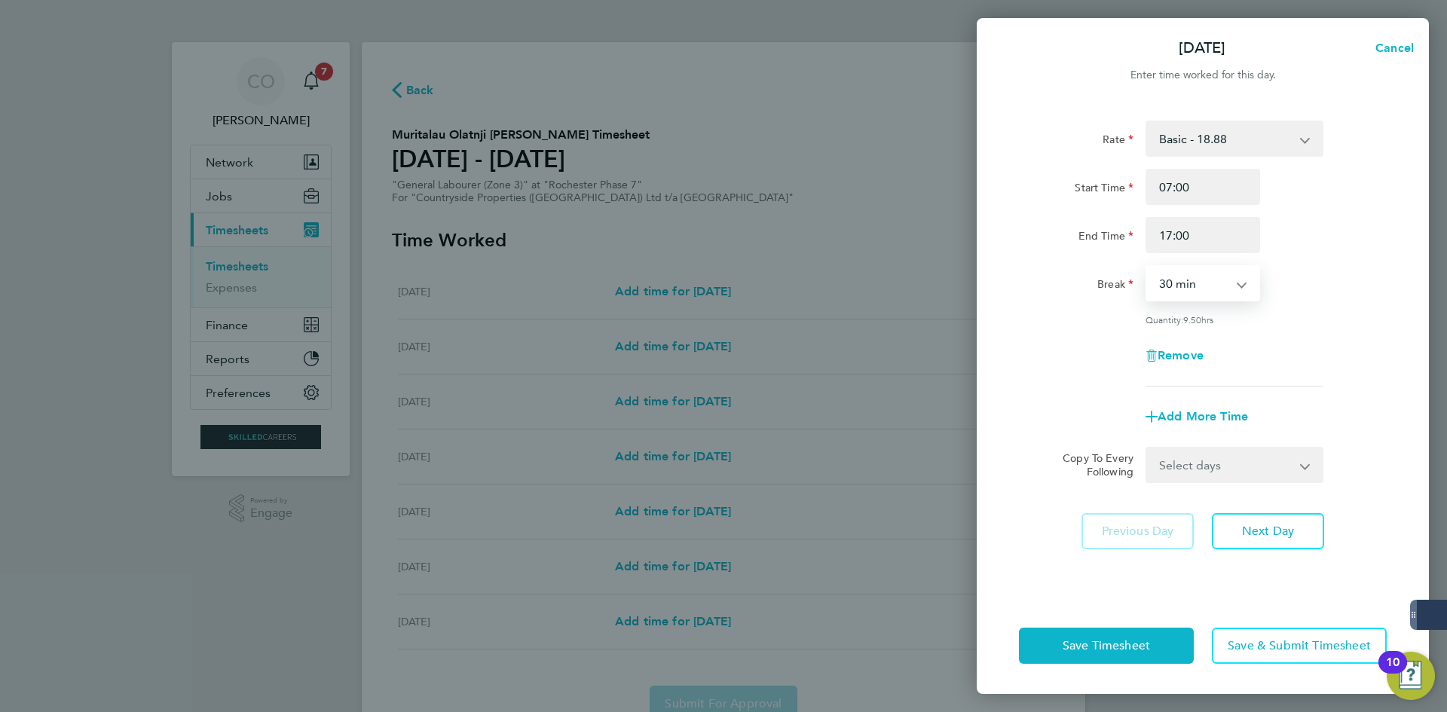
select select "60"
click at [1147, 267] on select "0 min 15 min 30 min 45 min 60 min 75 min 90 min" at bounding box center [1193, 283] width 93 height 33
drag, startPoint x: 1198, startPoint y: 464, endPoint x: 1197, endPoint y: 478, distance: 14.3
click at [1197, 466] on select "Select days Day Weekday (Mon-Fri) Weekend (Sat-Sun) [DATE] [DATE] [DATE] [DATE]…" at bounding box center [1226, 464] width 158 height 33
select select "WEEKDAY"
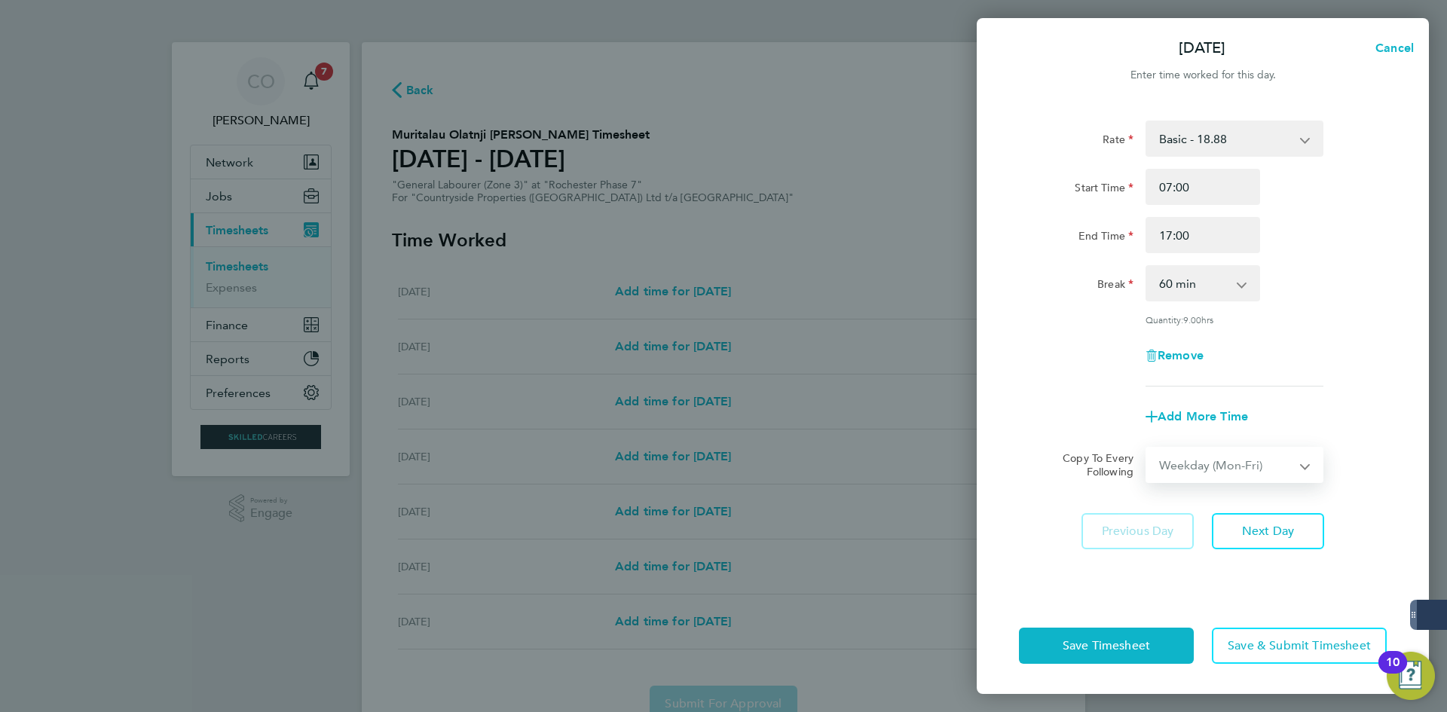
click at [1147, 448] on select "Select days Day Weekday (Mon-Fri) Weekend (Sat-Sun) [DATE] [DATE] [DATE] [DATE]…" at bounding box center [1226, 464] width 158 height 33
select select "[DATE]"
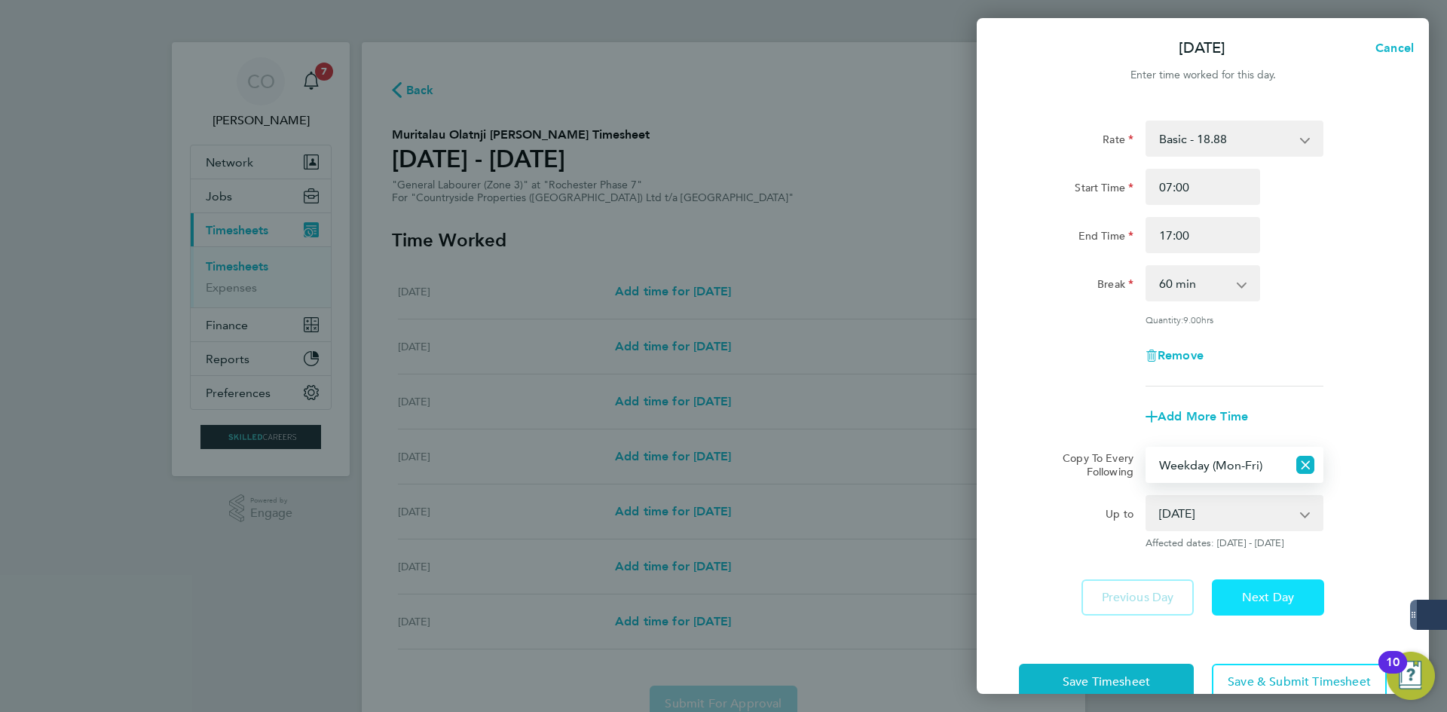
click at [1275, 594] on span "Next Day" at bounding box center [1268, 597] width 52 height 15
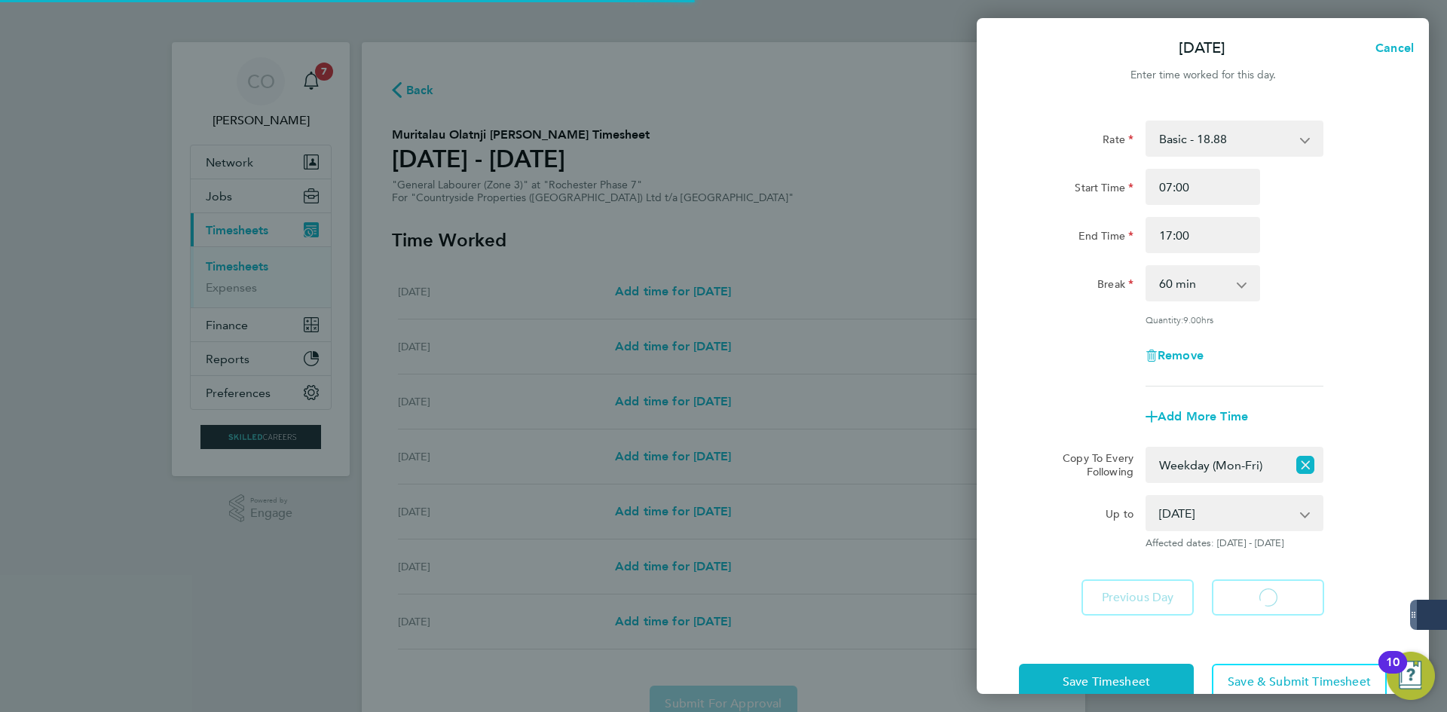
select select "60"
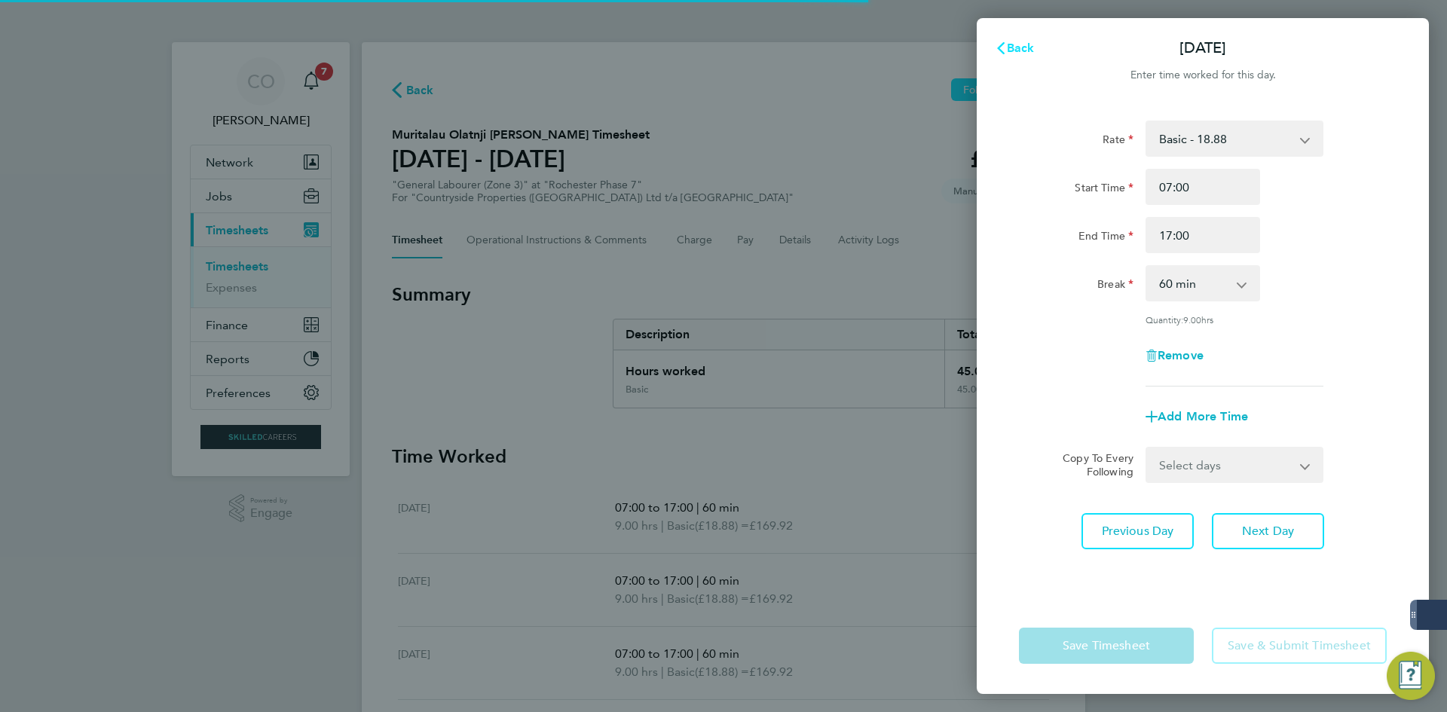
drag, startPoint x: 1002, startPoint y: 47, endPoint x: 987, endPoint y: 79, distance: 35.7
click at [1002, 49] on icon "button" at bounding box center [1001, 48] width 12 height 12
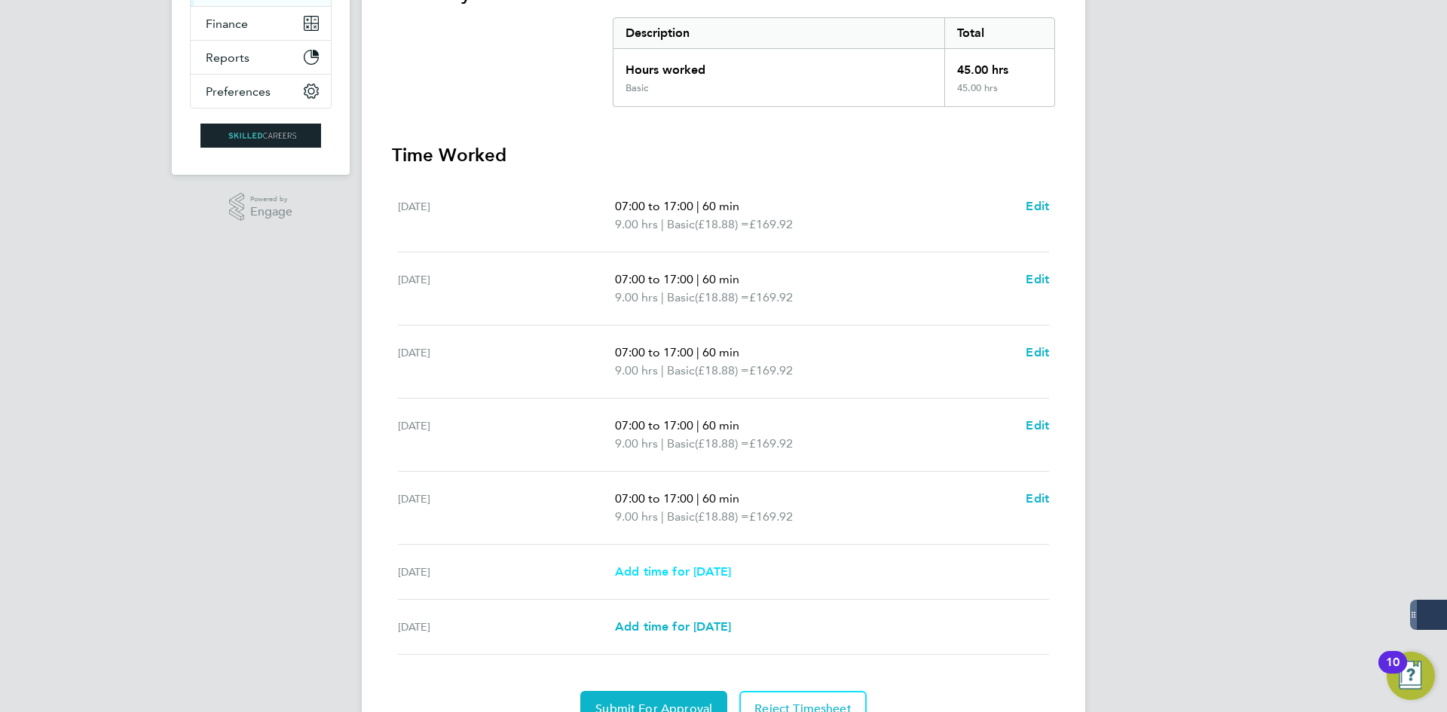
click at [693, 565] on span "Add time for [DATE]" at bounding box center [673, 572] width 116 height 14
select select "30"
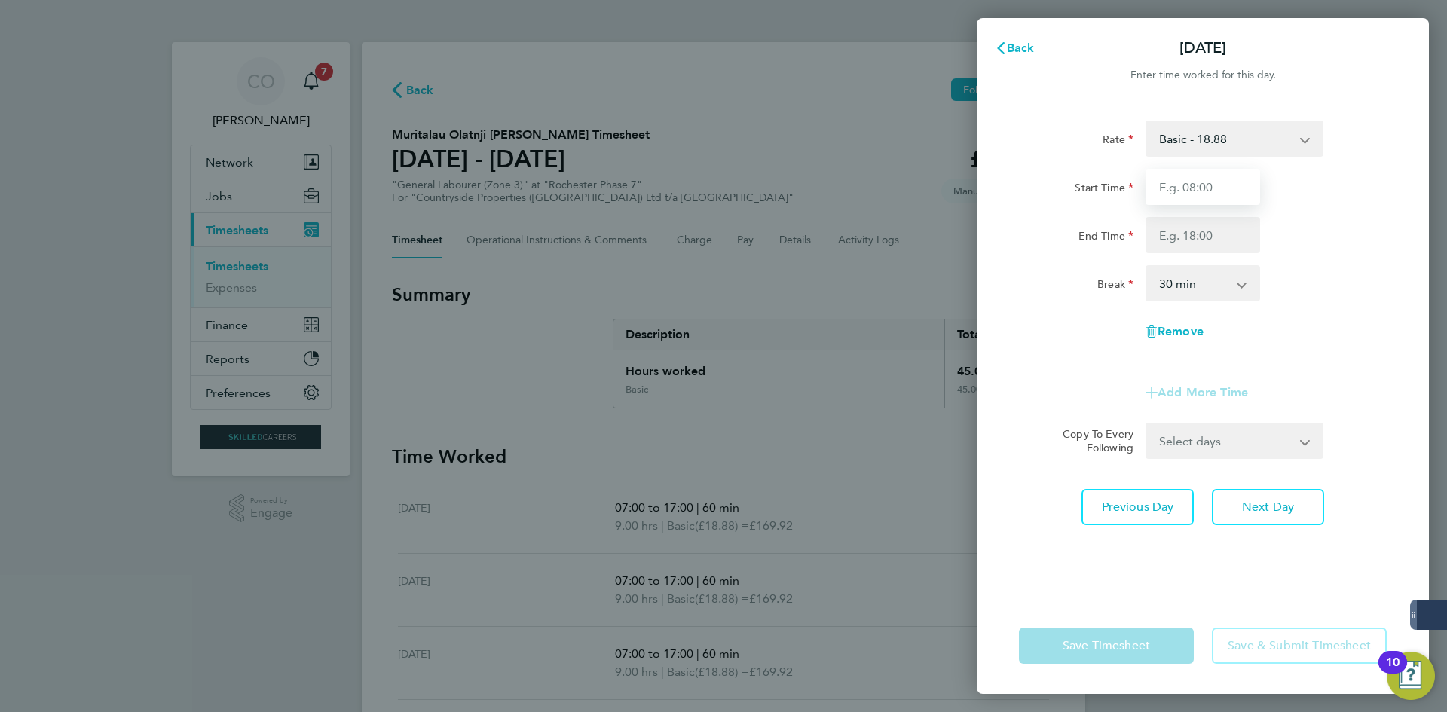
click at [1163, 189] on input "Start Time" at bounding box center [1203, 187] width 115 height 36
type input "07:00"
click at [1192, 238] on input "End Time" at bounding box center [1203, 235] width 115 height 36
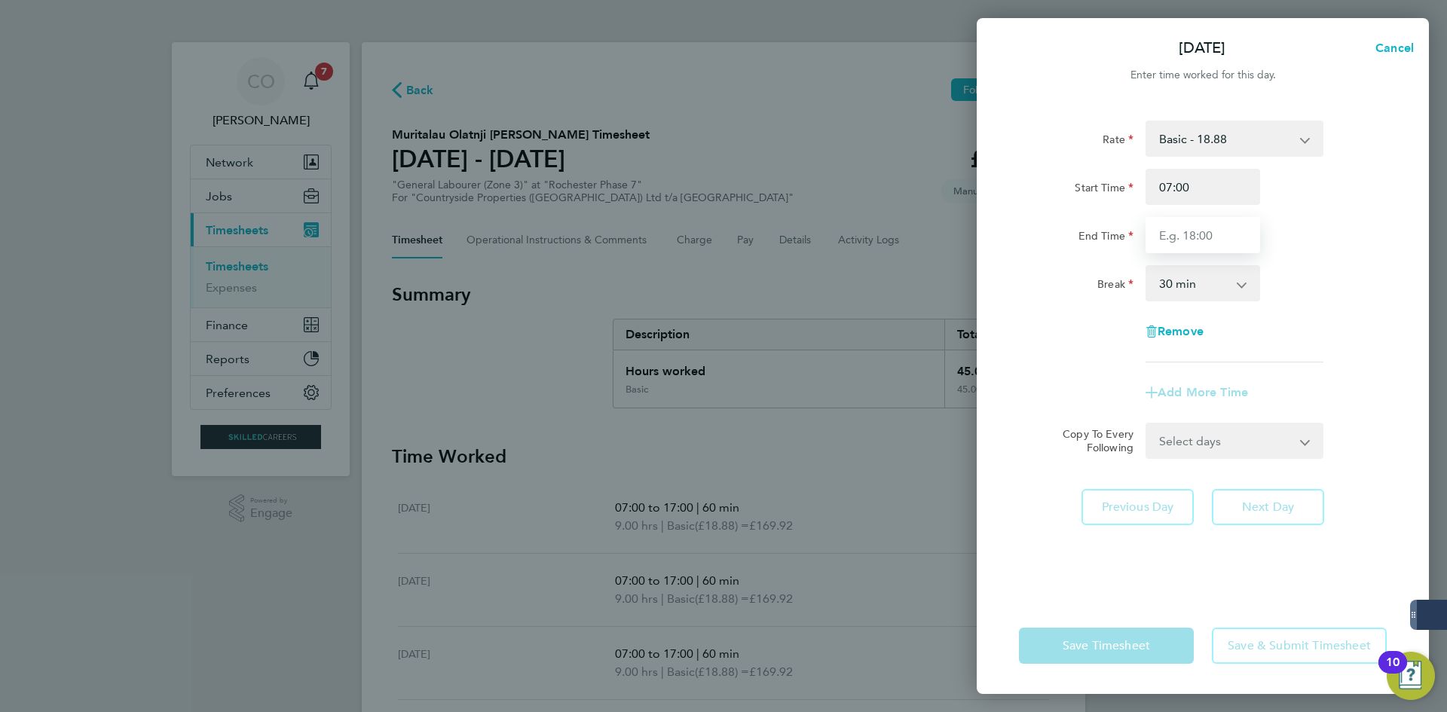
type input "16:00"
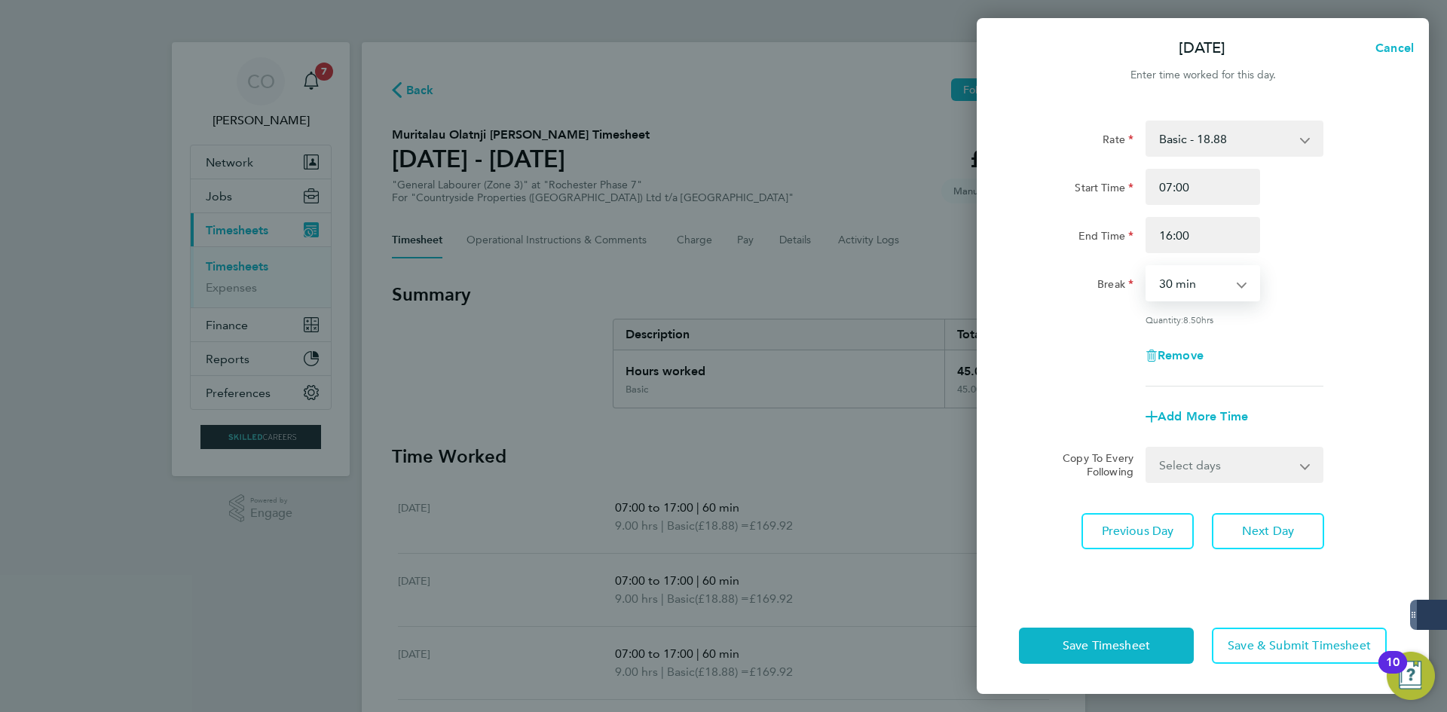
drag, startPoint x: 1181, startPoint y: 282, endPoint x: 1182, endPoint y: 298, distance: 15.8
click at [1181, 286] on select "0 min 15 min 30 min 45 min 60 min 75 min 90 min" at bounding box center [1193, 283] width 93 height 33
select select "60"
click at [1147, 267] on select "0 min 15 min 30 min 45 min 60 min 75 min 90 min" at bounding box center [1193, 283] width 93 height 33
click at [1266, 544] on button "Next Day" at bounding box center [1268, 531] width 112 height 36
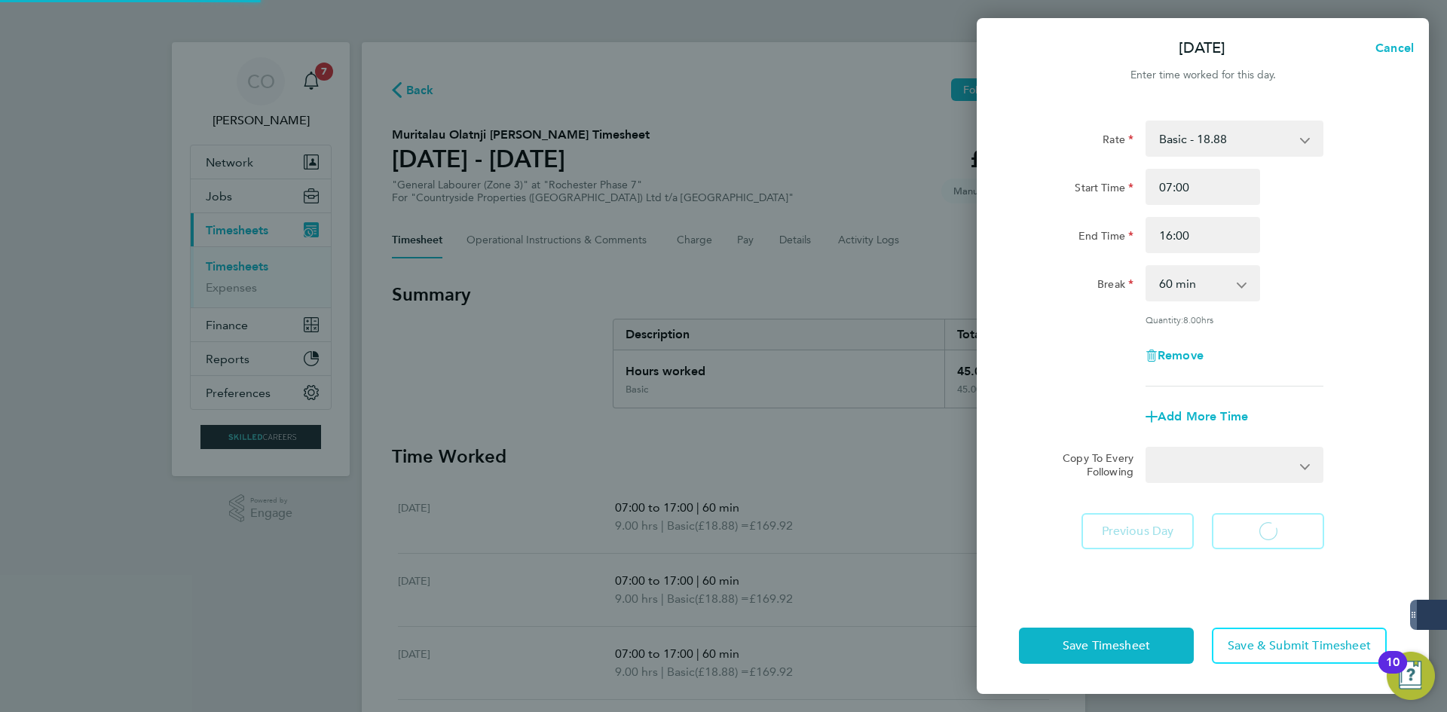
select select "30"
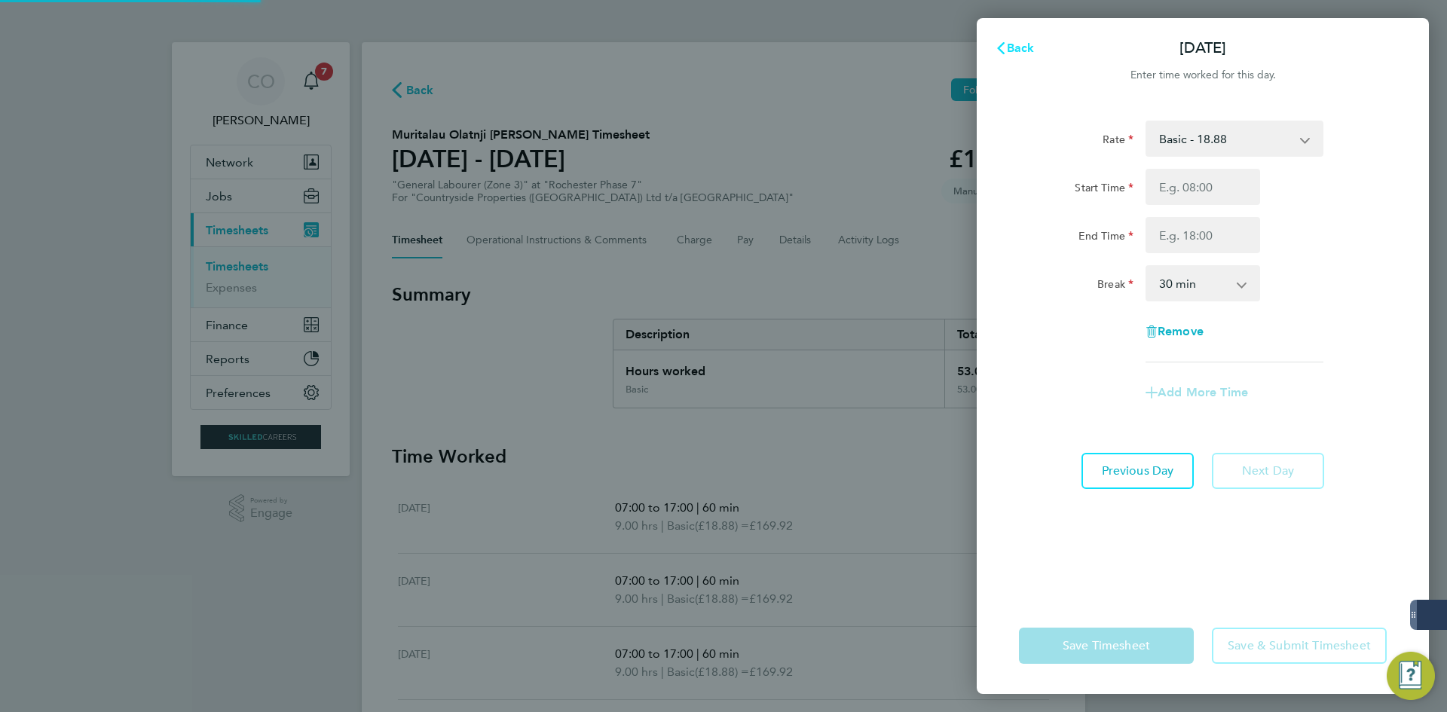
click at [1012, 51] on span "Back" at bounding box center [1021, 48] width 28 height 14
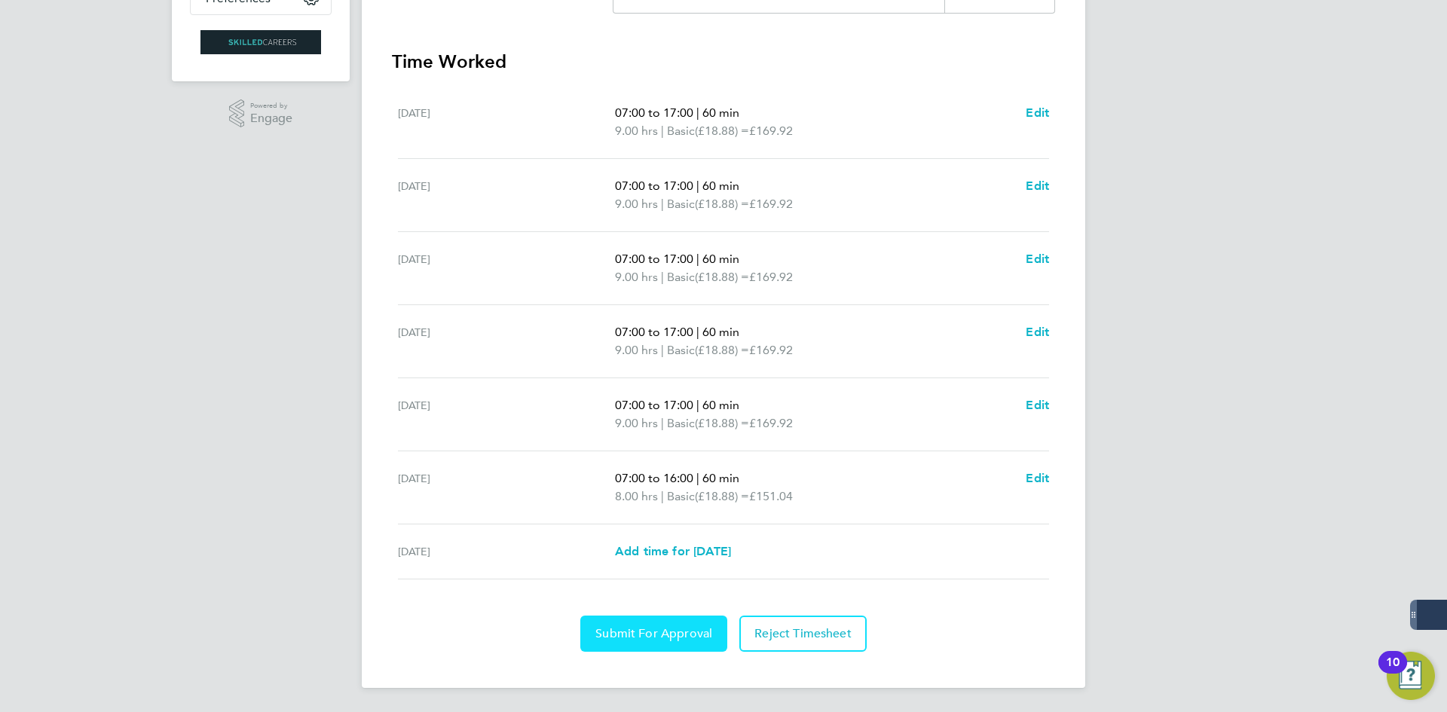
click at [630, 620] on button "Submit For Approval" at bounding box center [653, 634] width 147 height 36
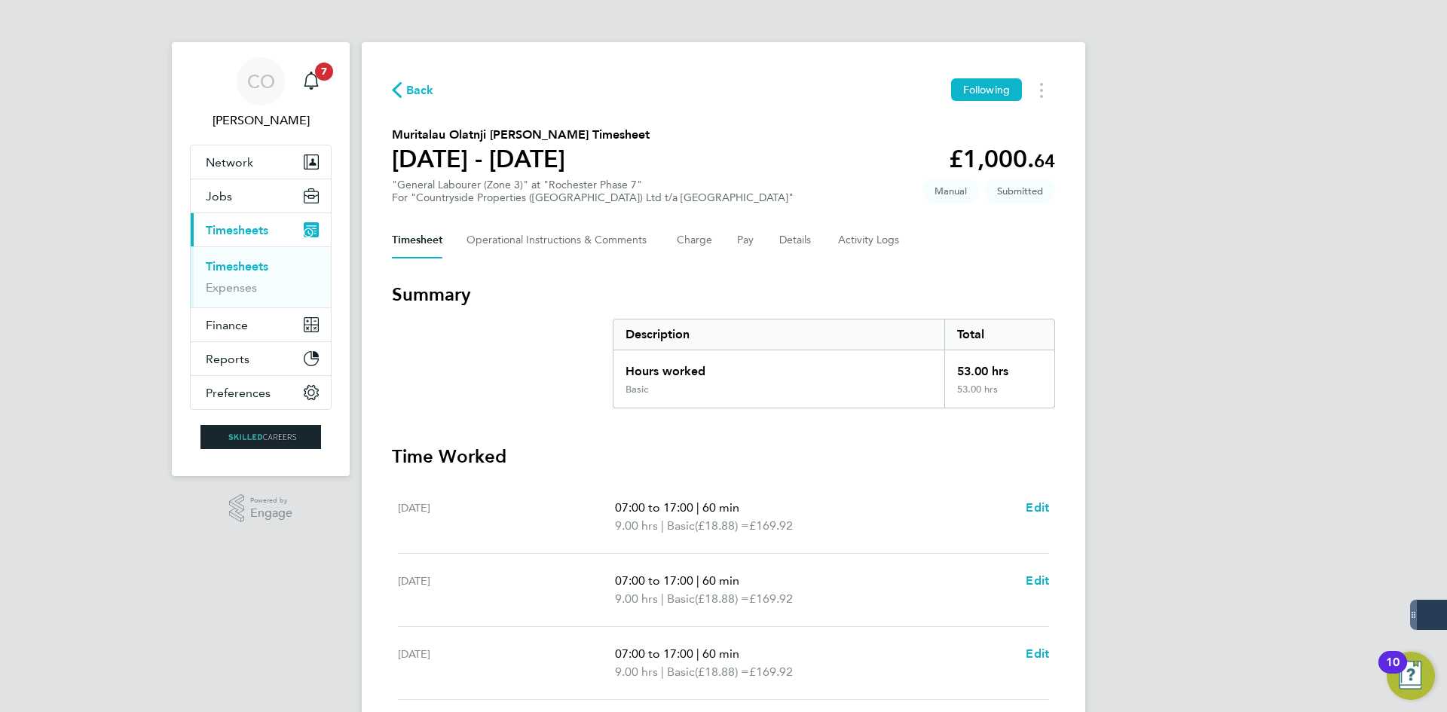
click at [400, 89] on icon "button" at bounding box center [397, 90] width 10 height 16
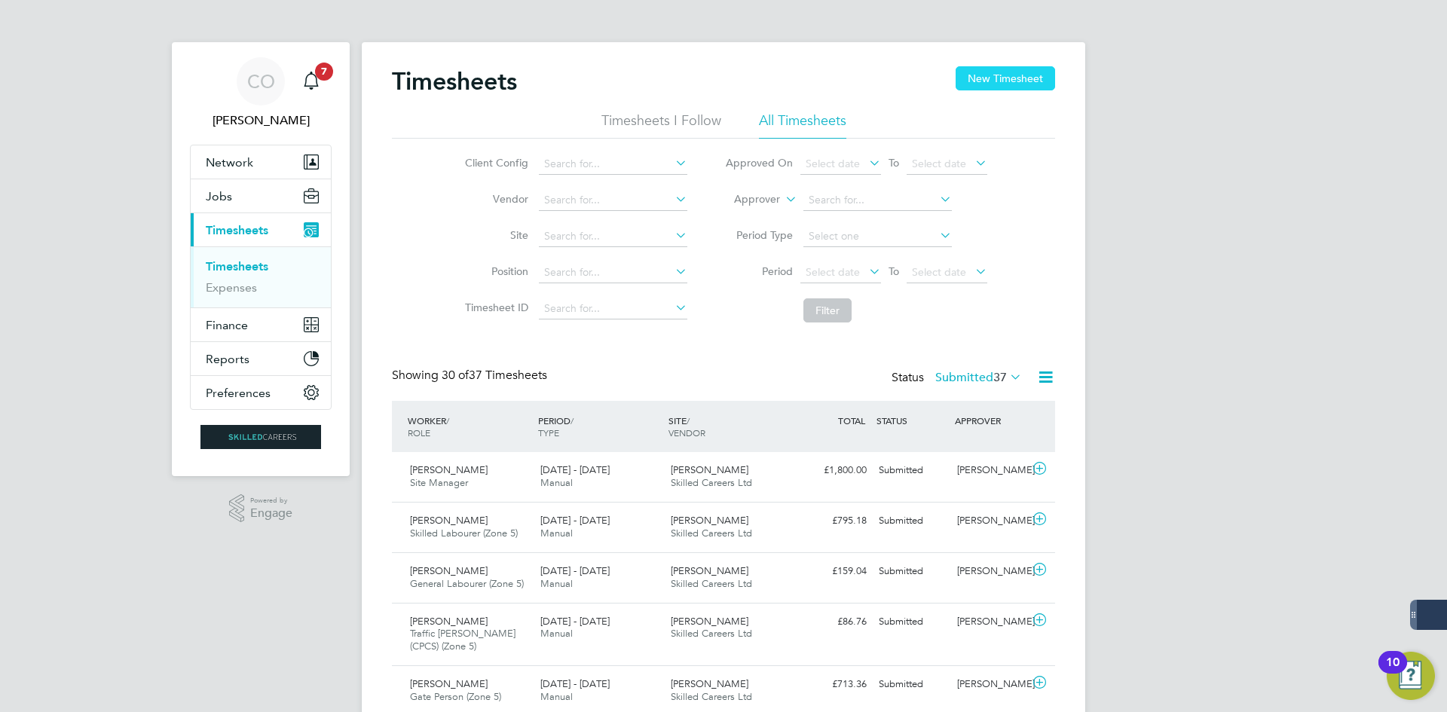
click at [978, 78] on button "New Timesheet" at bounding box center [1005, 78] width 99 height 24
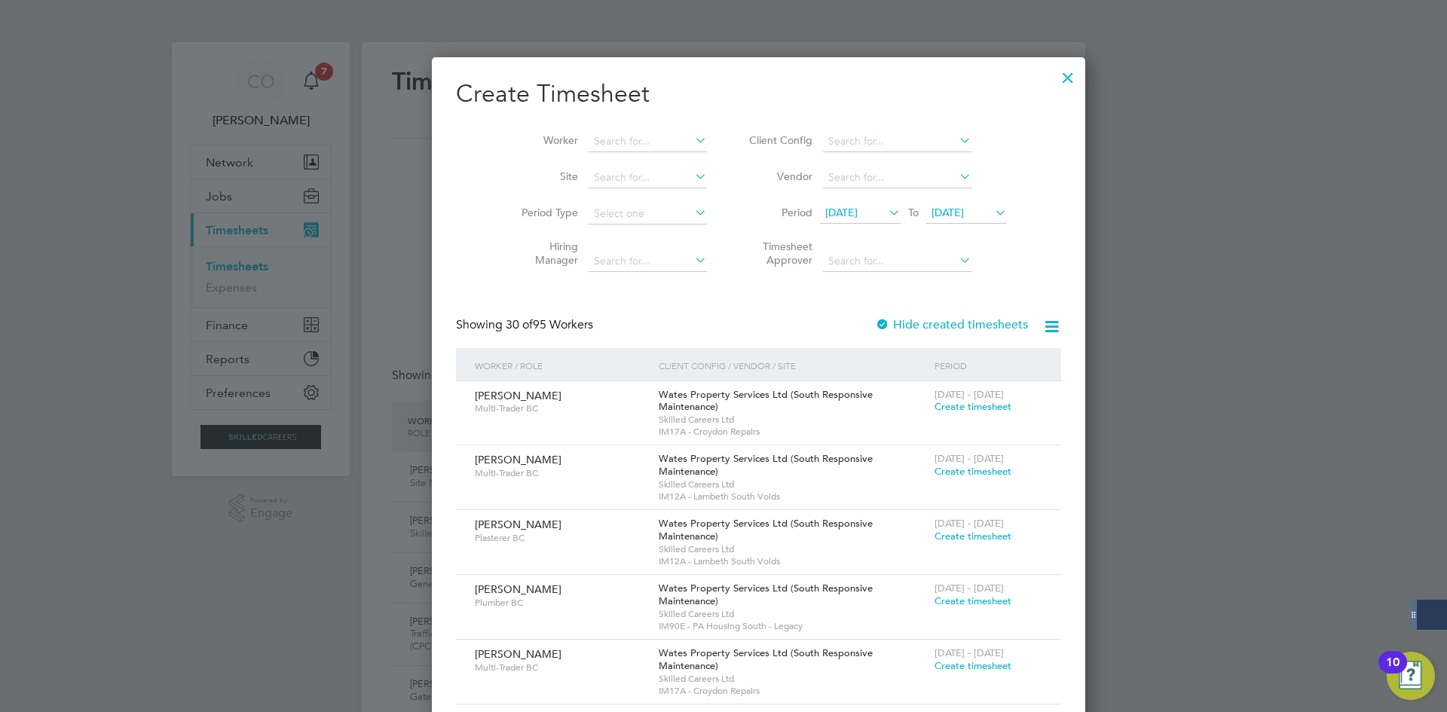
click at [1054, 79] on div at bounding box center [1067, 73] width 27 height 27
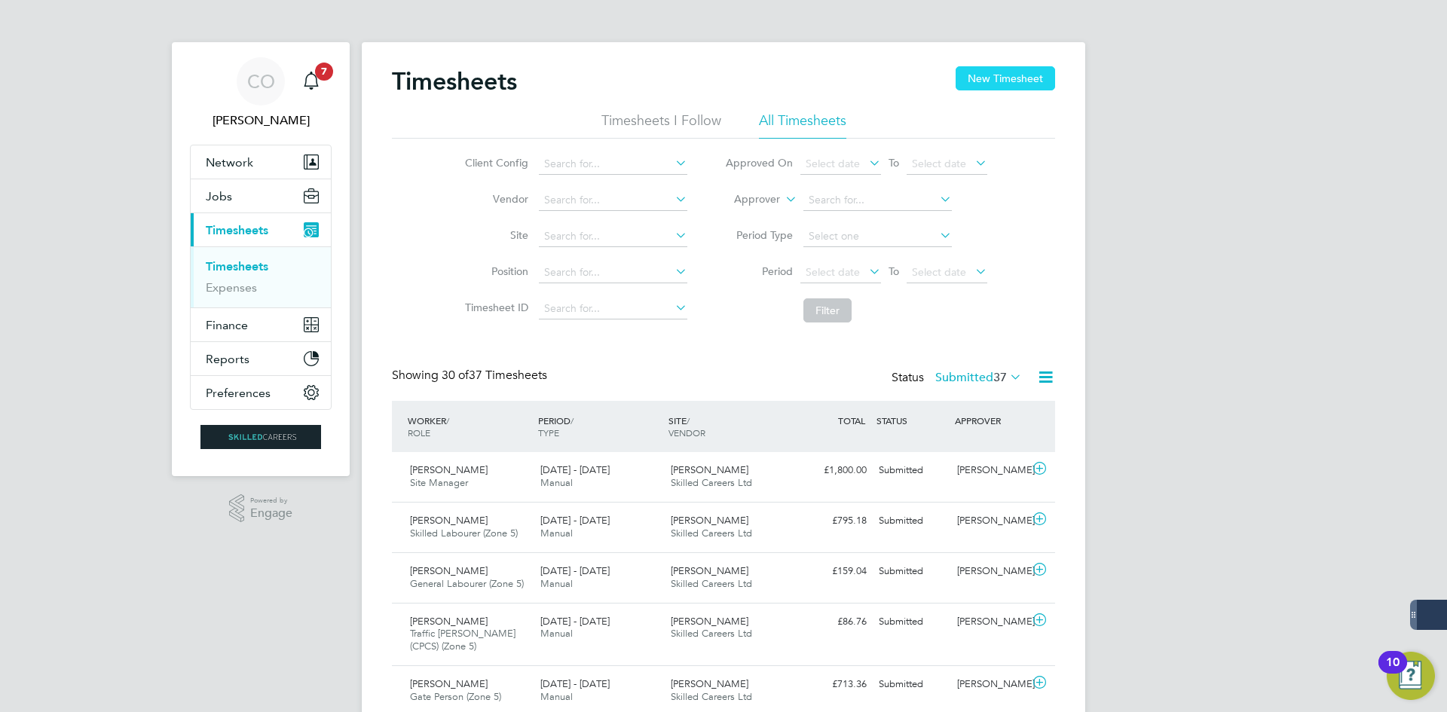
click at [1002, 77] on button "New Timesheet" at bounding box center [1005, 78] width 99 height 24
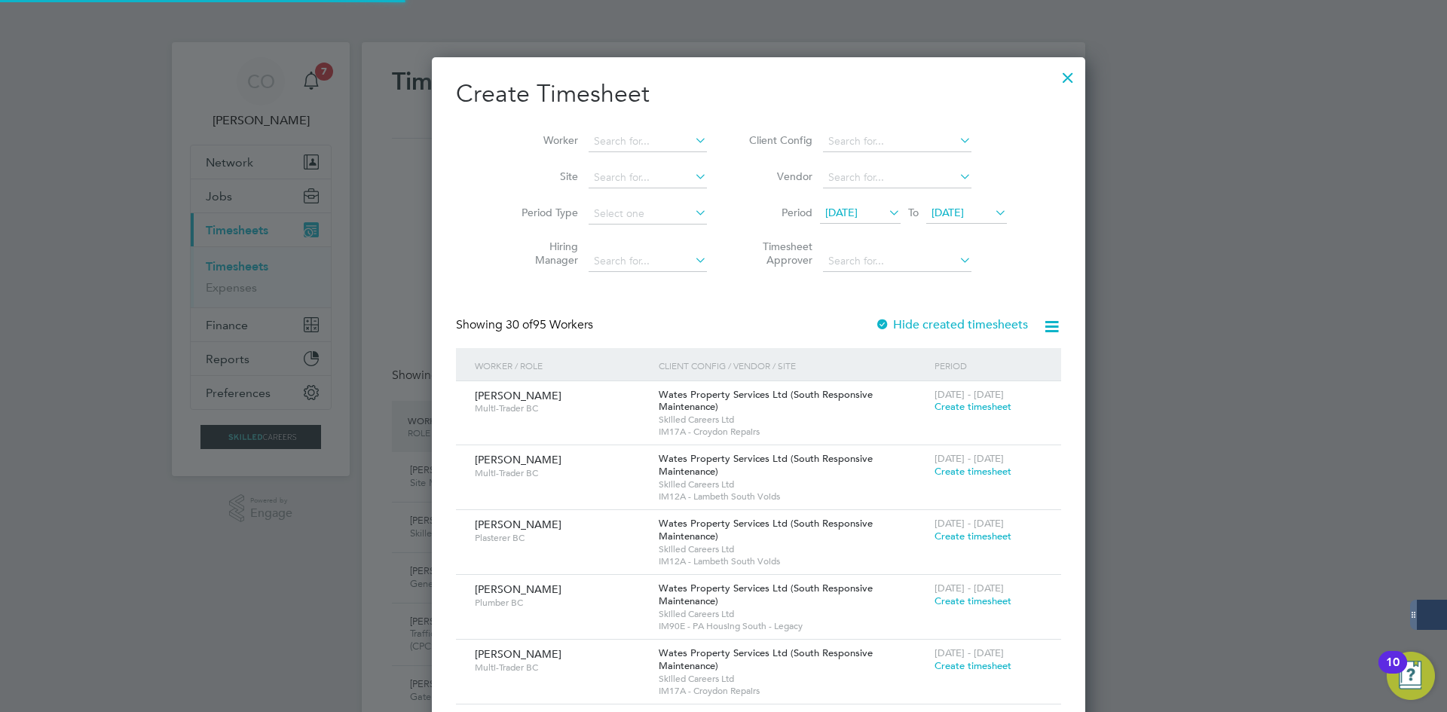
drag, startPoint x: 580, startPoint y: 136, endPoint x: 580, endPoint y: 128, distance: 7.6
click at [589, 136] on input at bounding box center [648, 141] width 118 height 21
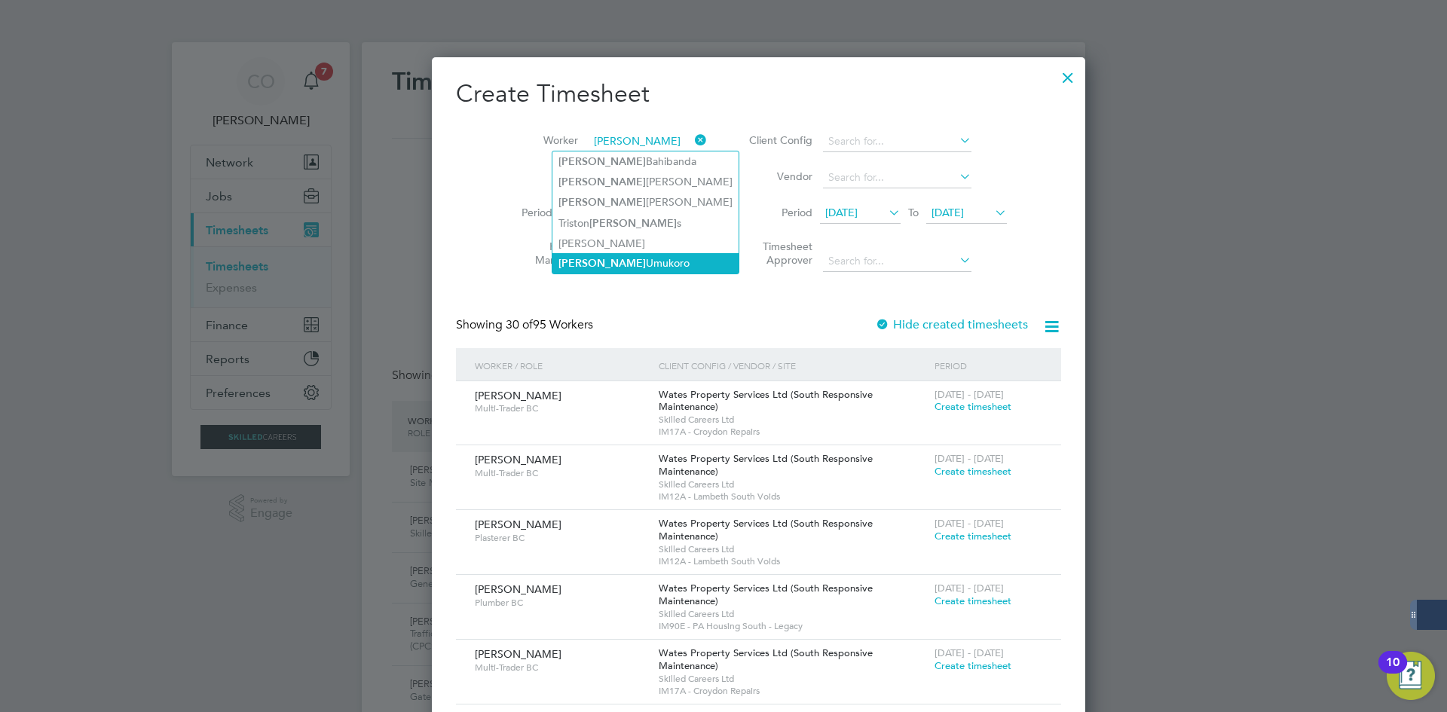
click at [610, 267] on li "[PERSON_NAME]" at bounding box center [645, 263] width 186 height 20
type input "[PERSON_NAME]"
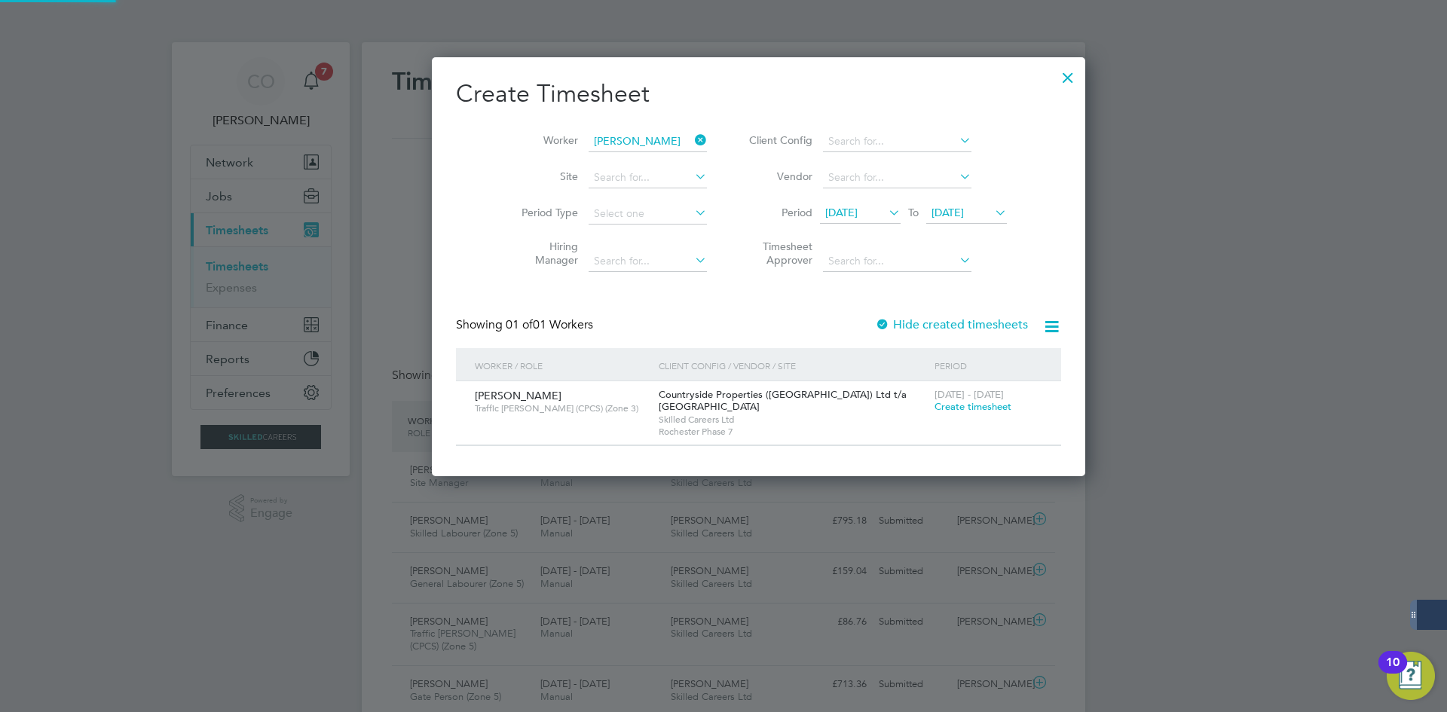
click at [875, 322] on label "Hide created timesheets" at bounding box center [951, 324] width 153 height 15
click at [875, 325] on label "Hide created timesheets" at bounding box center [951, 324] width 153 height 15
click at [882, 326] on label "Hide created timesheets" at bounding box center [951, 324] width 153 height 15
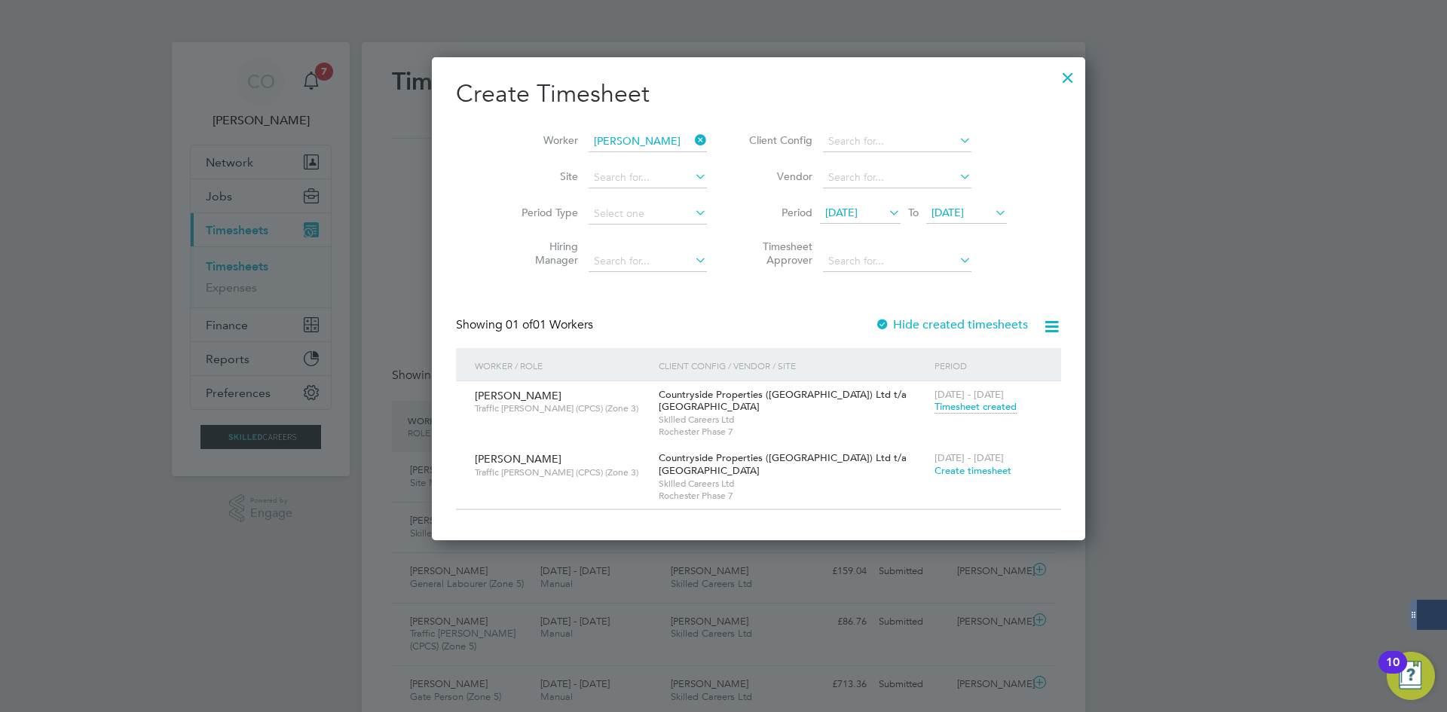
click at [935, 475] on span "Create timesheet" at bounding box center [973, 470] width 77 height 13
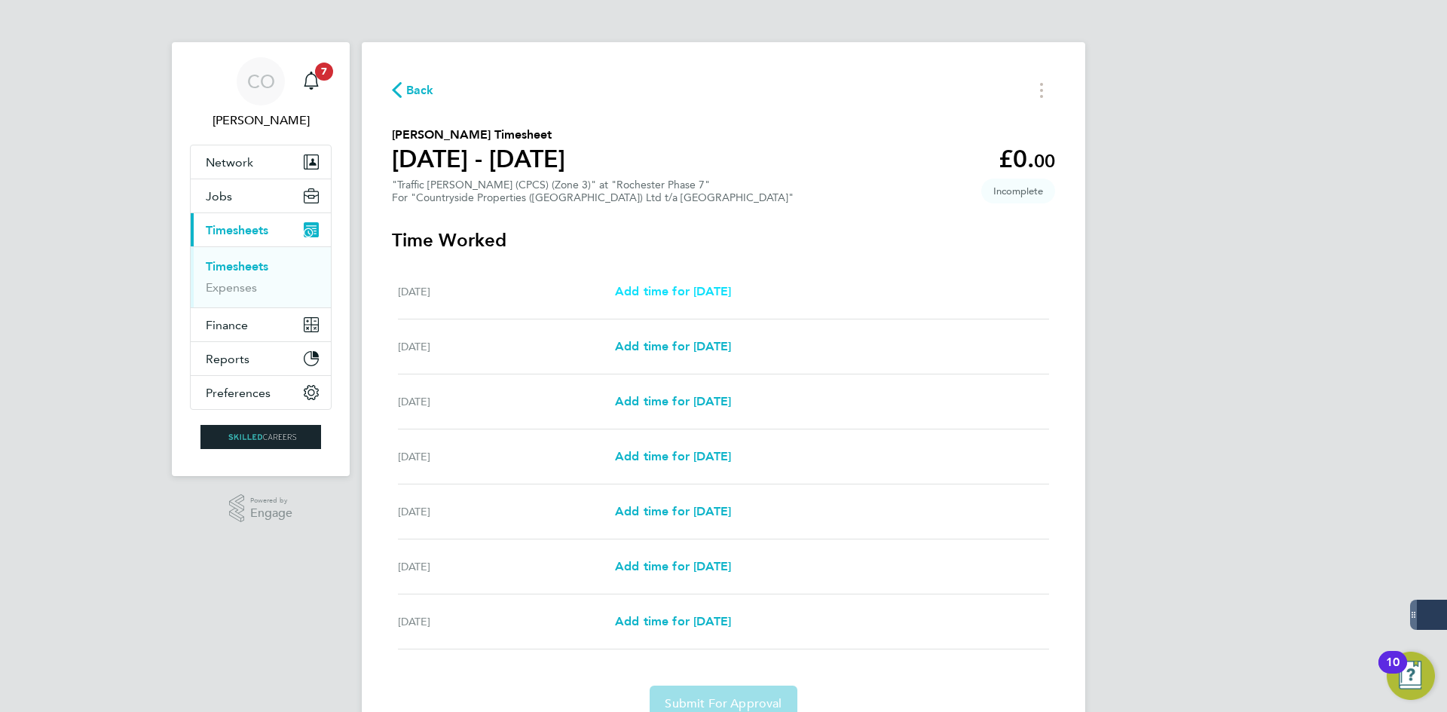
click at [644, 298] on span "Add time for [DATE]" at bounding box center [673, 291] width 116 height 14
select select "30"
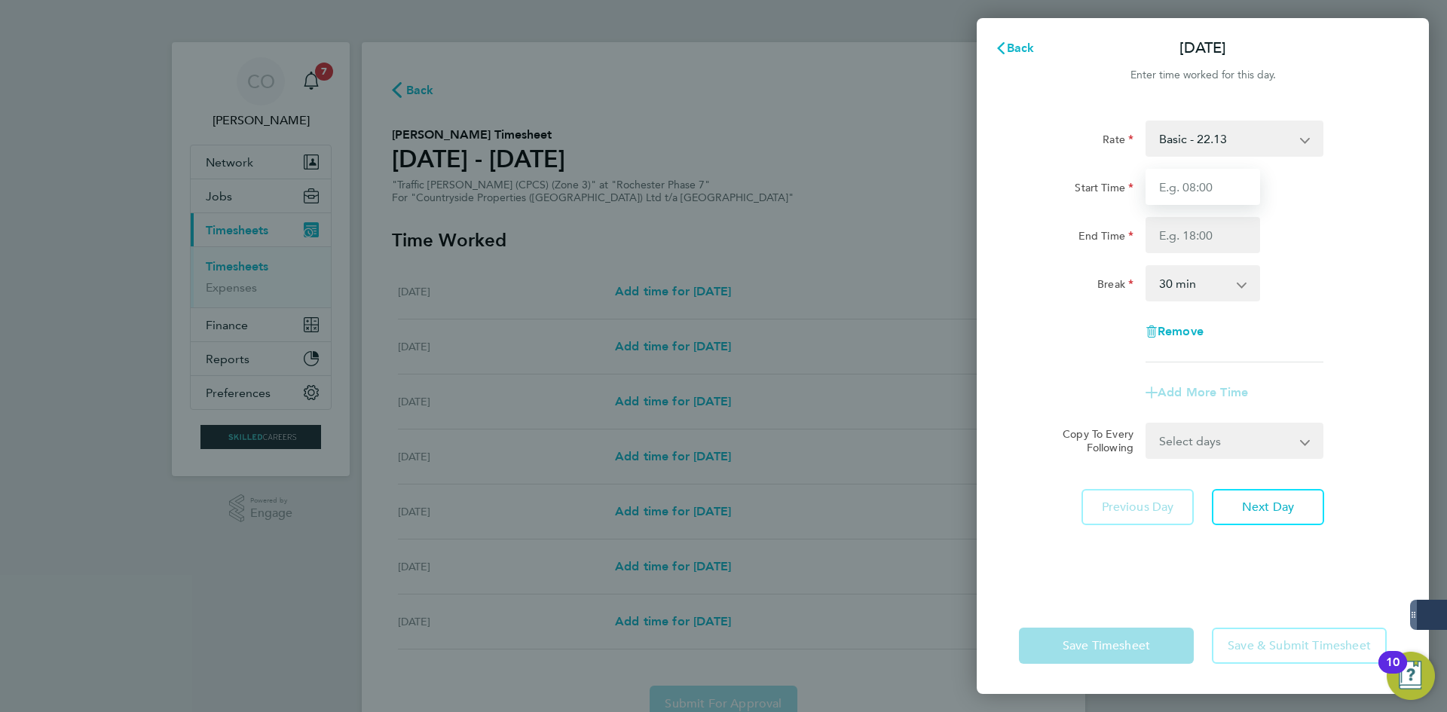
click at [1159, 195] on input "Start Time" at bounding box center [1203, 187] width 115 height 36
type input "07:00"
click at [1190, 240] on input "End Time" at bounding box center [1203, 235] width 115 height 36
type input "17:00"
click at [1186, 292] on select "0 min 15 min 30 min 45 min 60 min 75 min 90 min" at bounding box center [1193, 283] width 93 height 33
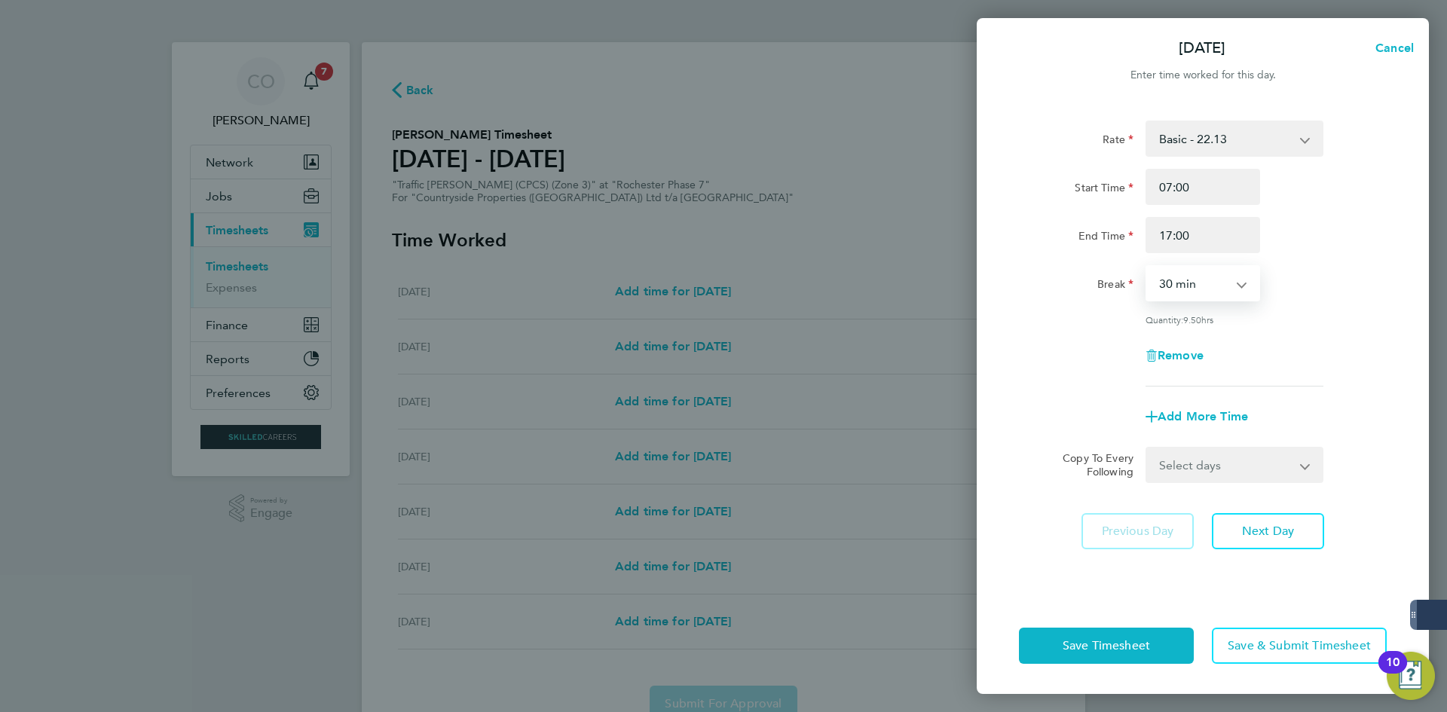
select select "60"
click at [1147, 267] on select "0 min 15 min 30 min 45 min 60 min 75 min 90 min" at bounding box center [1193, 283] width 93 height 33
click at [1209, 466] on select "Select days Day Weekday (Mon-Fri) Weekend (Sat-Sun) [DATE] [DATE] [DATE] [DATE]…" at bounding box center [1226, 464] width 158 height 33
select select "WEEKDAY"
click at [1147, 448] on select "Select days Day Weekday (Mon-Fri) Weekend (Sat-Sun) [DATE] [DATE] [DATE] [DATE]…" at bounding box center [1226, 464] width 158 height 33
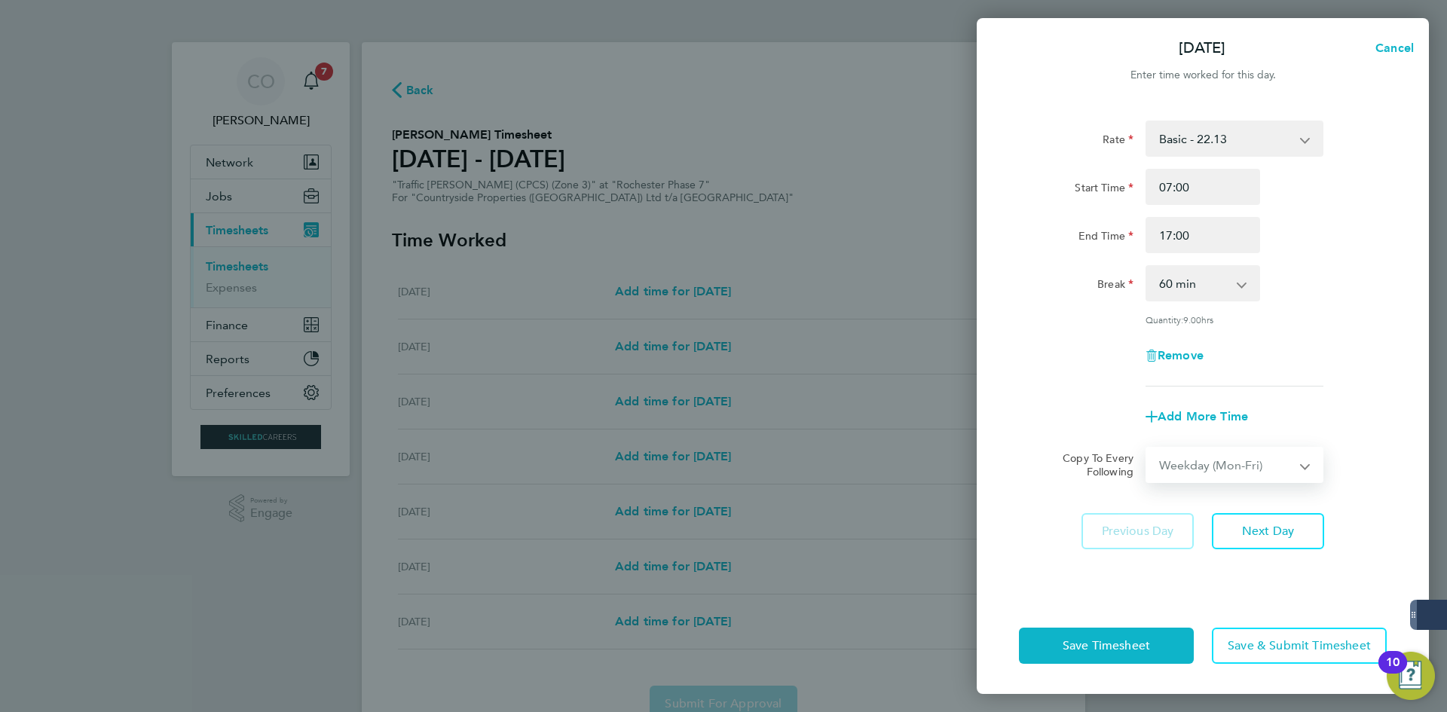
select select "[DATE]"
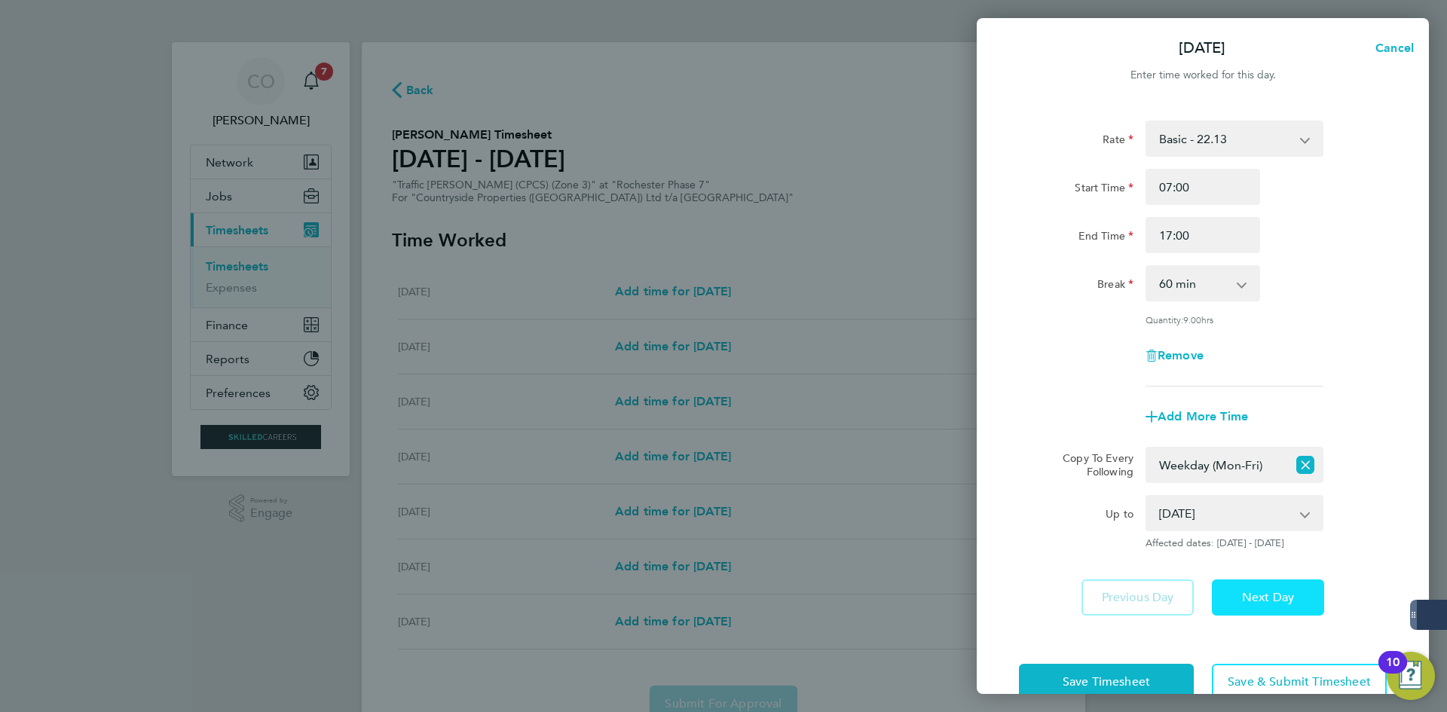
click at [1257, 584] on button "Next Day" at bounding box center [1268, 598] width 112 height 36
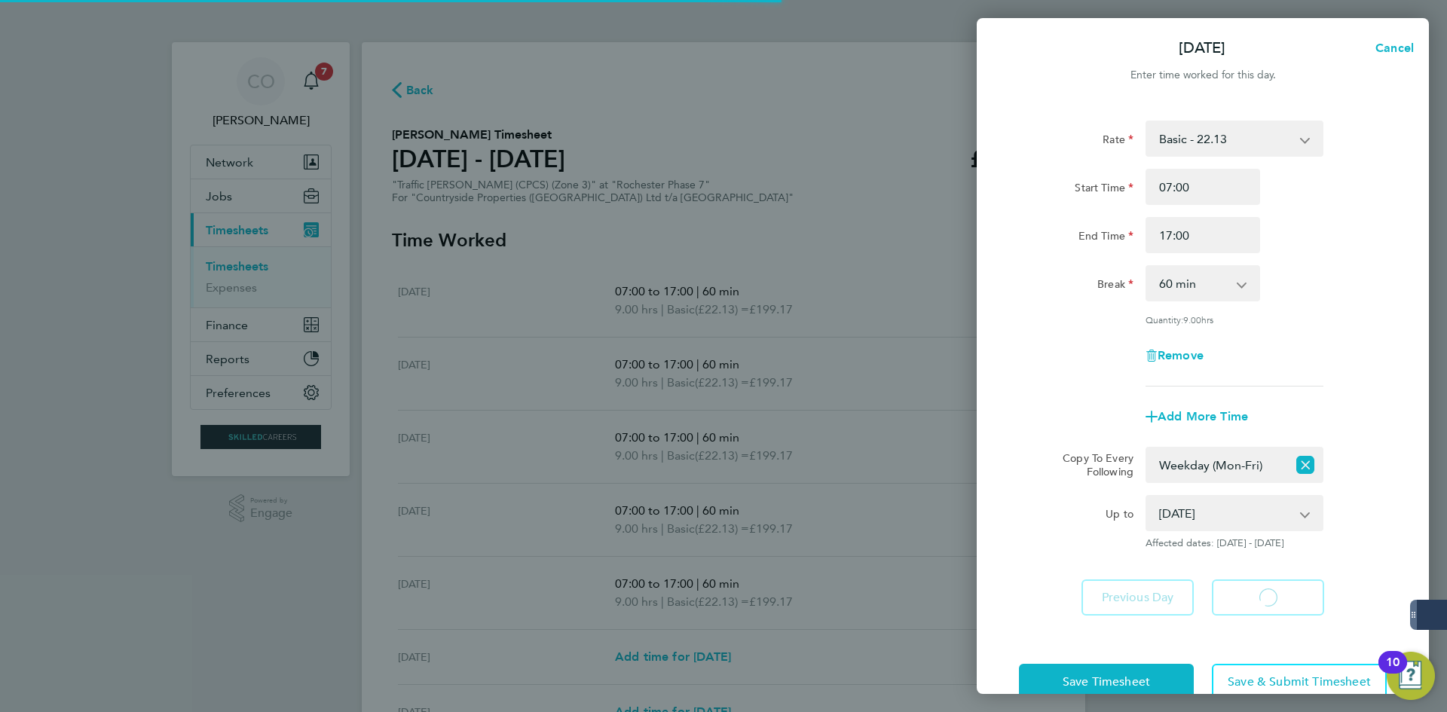
select select "60"
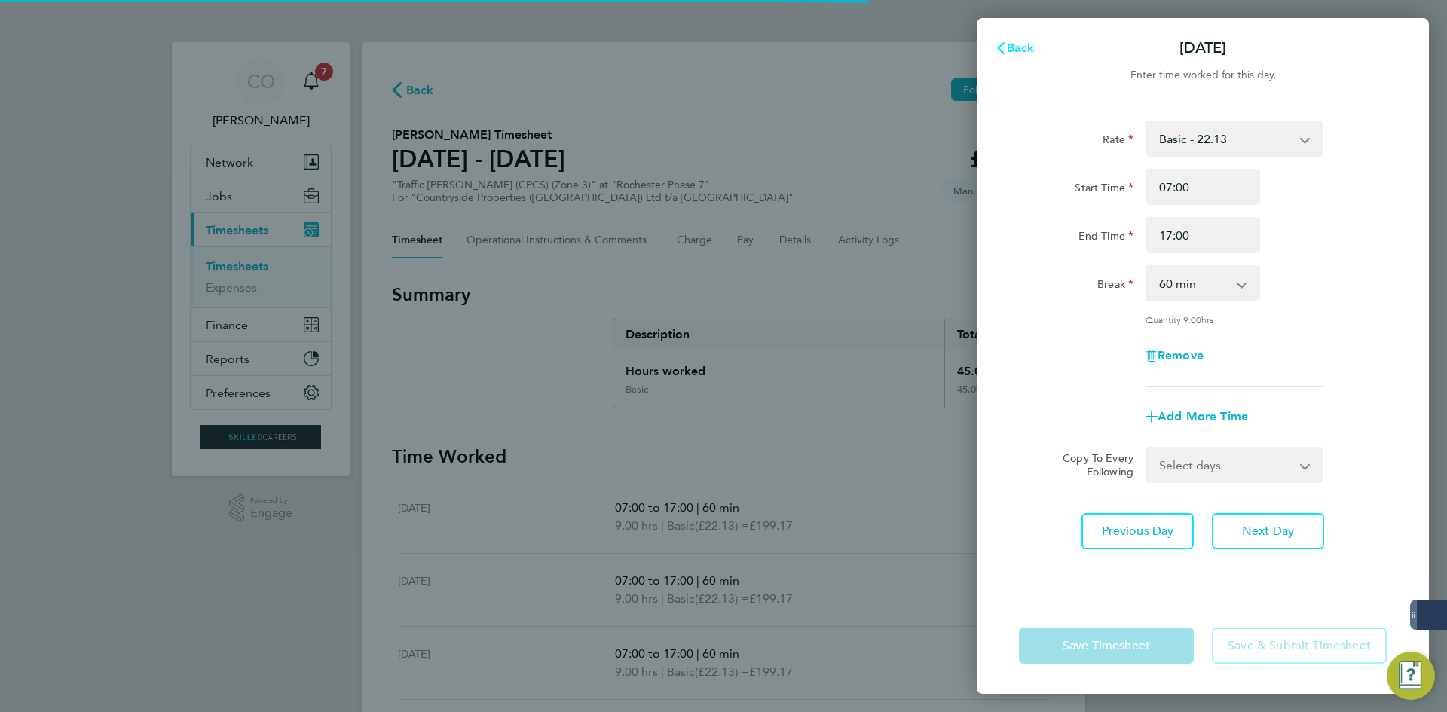
click at [1008, 49] on span "Back" at bounding box center [1021, 48] width 28 height 14
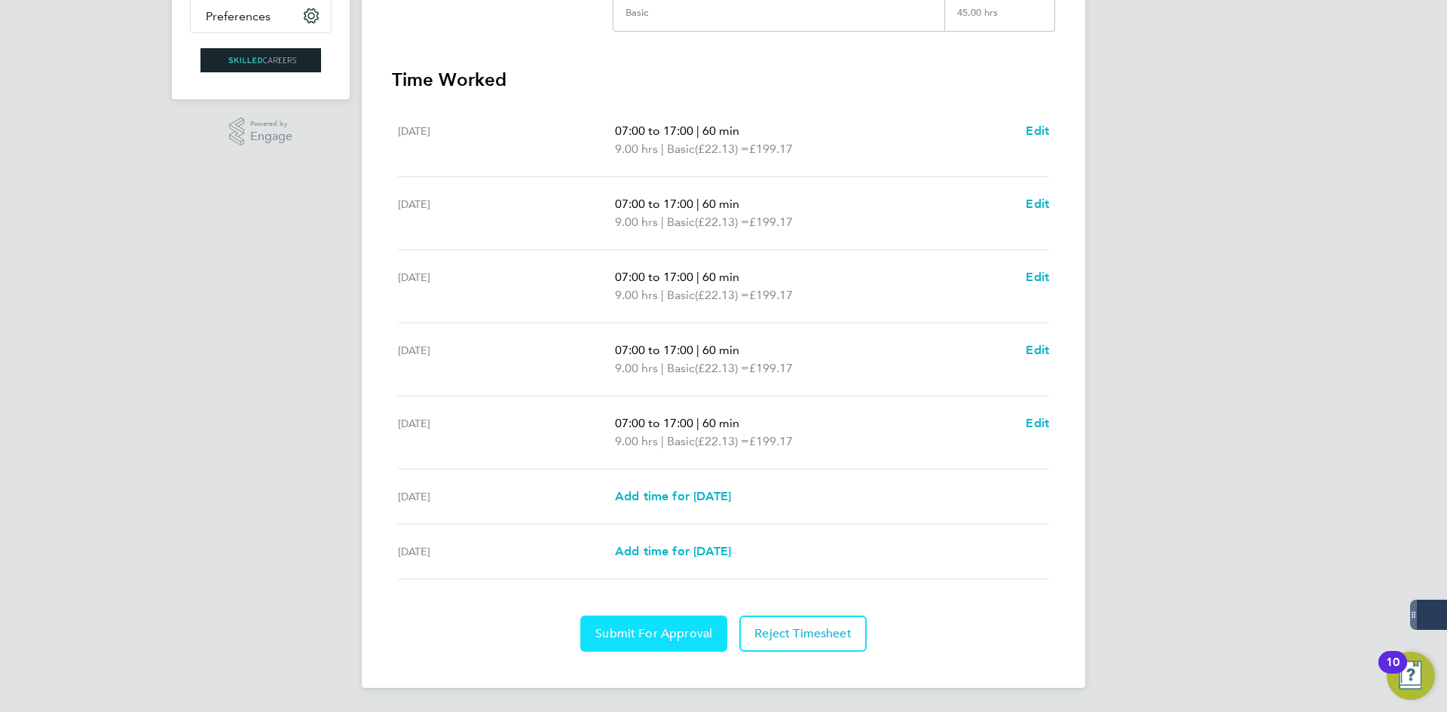
click at [677, 623] on button "Submit For Approval" at bounding box center [653, 634] width 147 height 36
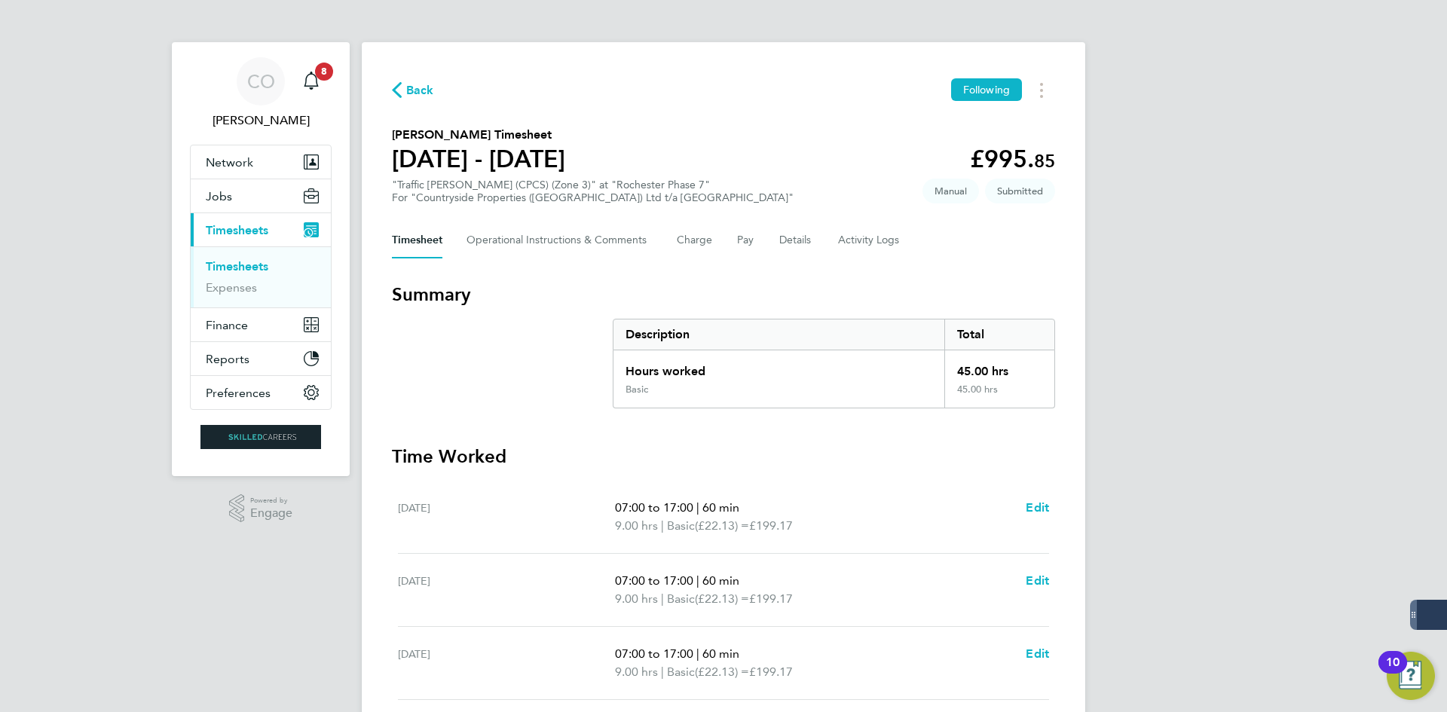
click at [418, 98] on span "Back" at bounding box center [420, 90] width 28 height 18
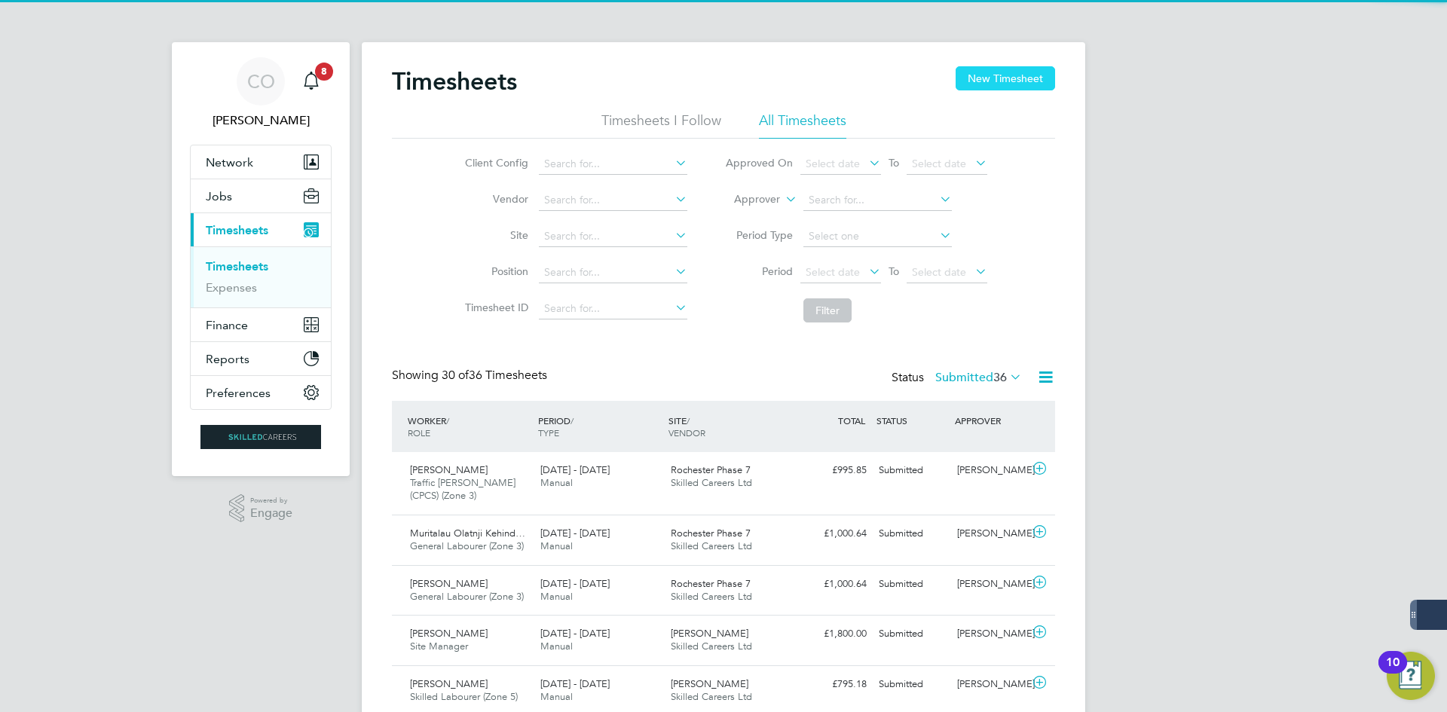
scroll to position [38, 131]
click at [1027, 71] on button "New Timesheet" at bounding box center [1005, 78] width 99 height 24
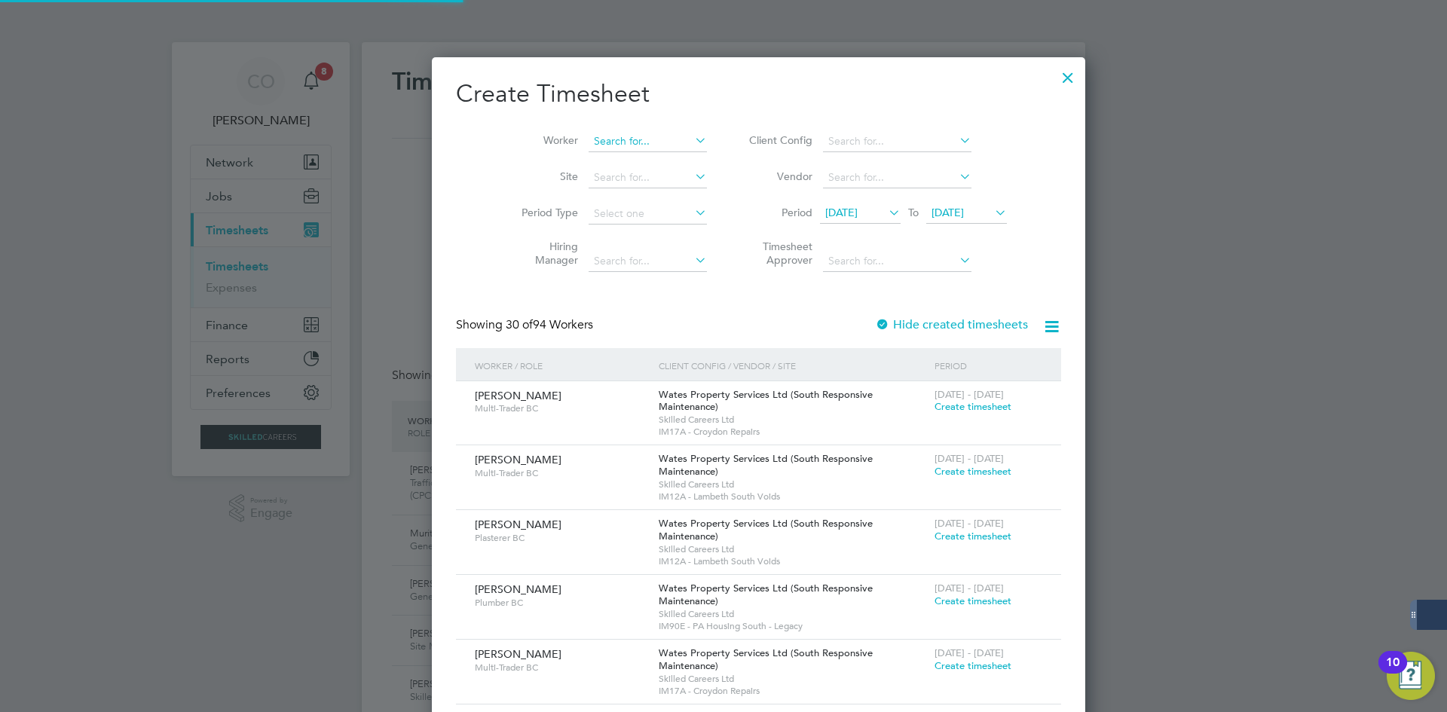
click at [617, 142] on input at bounding box center [648, 141] width 118 height 21
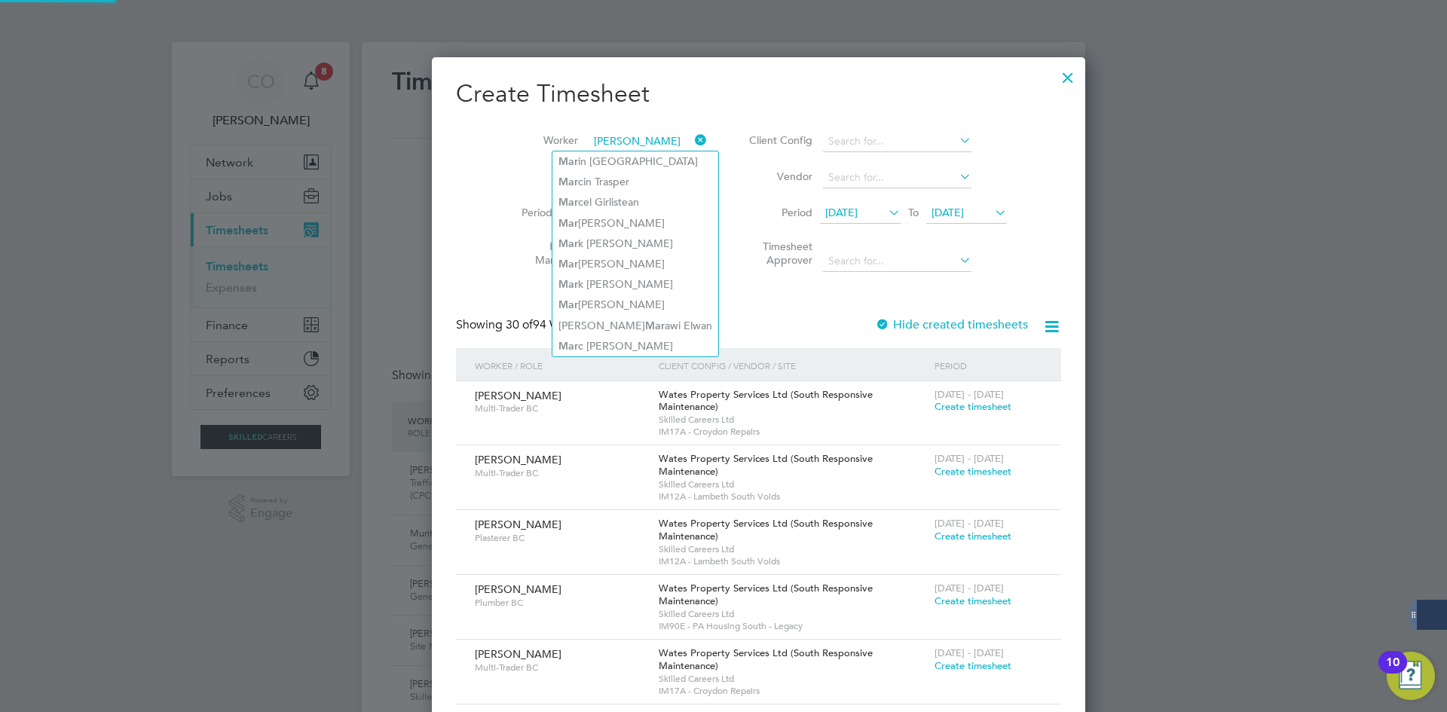
type input "[PERSON_NAME]"
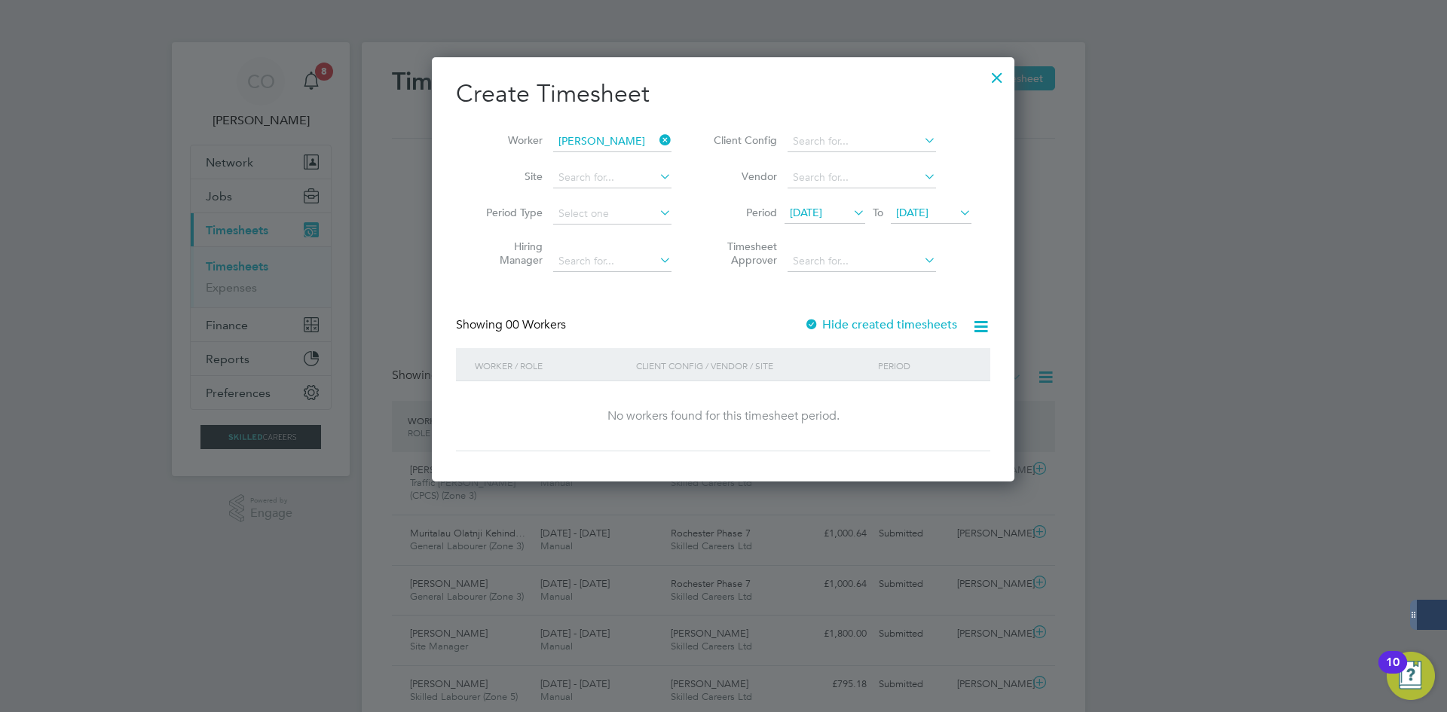
drag, startPoint x: 666, startPoint y: 140, endPoint x: 599, endPoint y: 148, distance: 67.5
click at [657, 140] on icon at bounding box center [657, 140] width 0 height 21
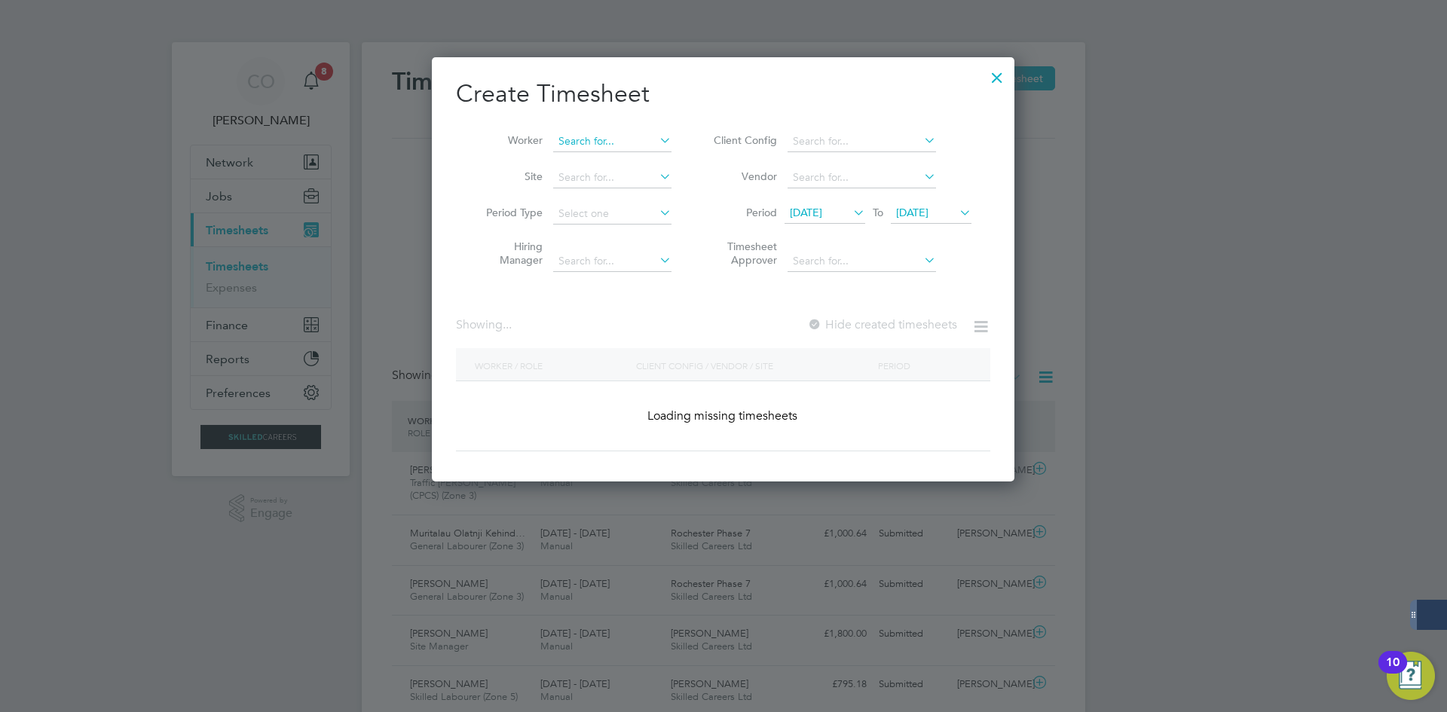
click at [599, 148] on input at bounding box center [612, 141] width 118 height 21
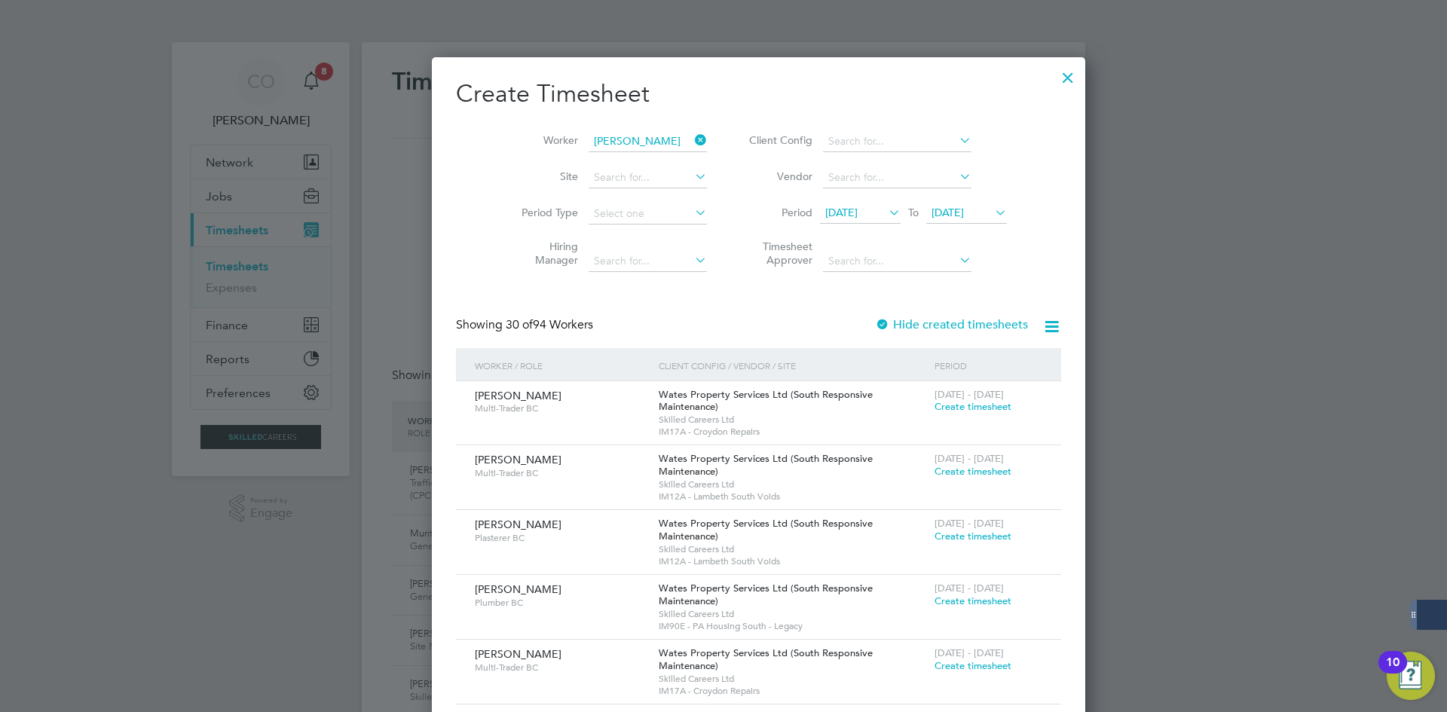
click at [598, 280] on li "[PERSON_NAME]" at bounding box center [645, 284] width 186 height 20
type input "[PERSON_NAME]"
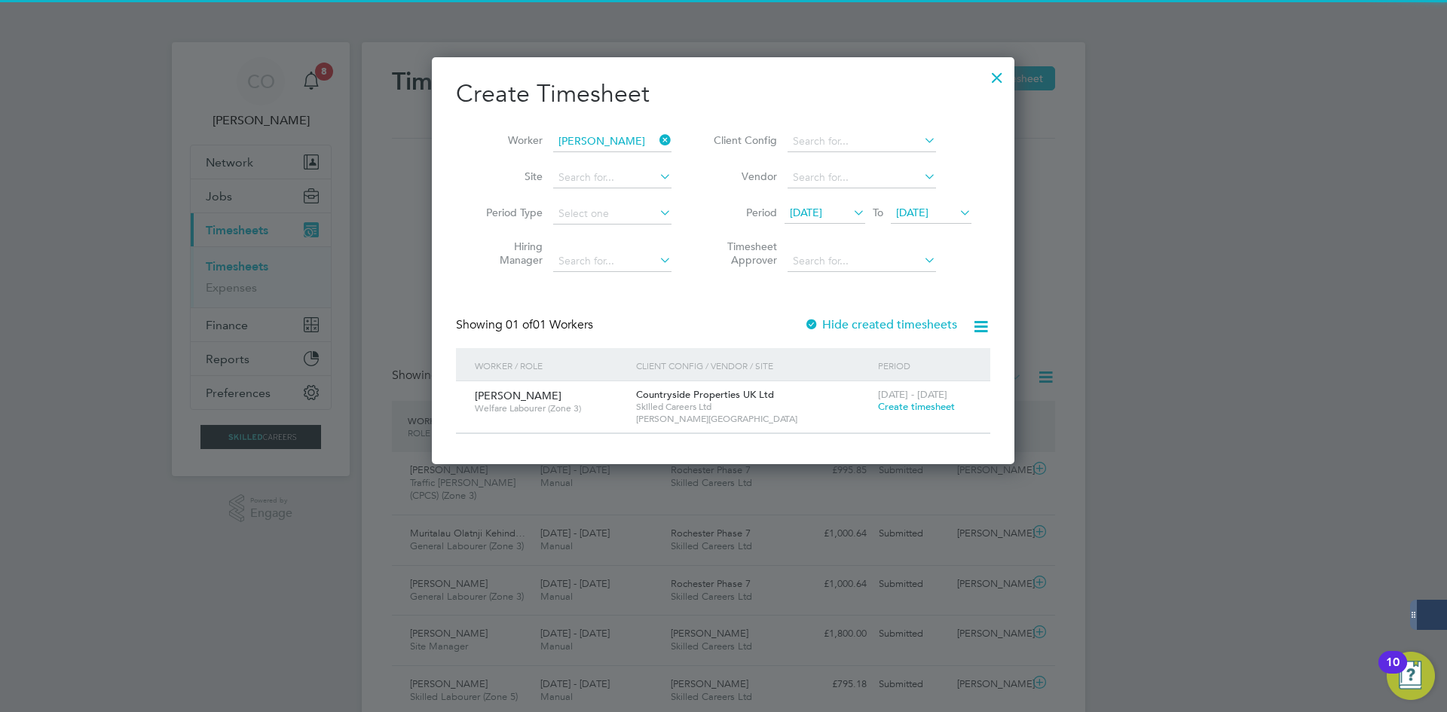
click at [871, 323] on label "Hide created timesheets" at bounding box center [880, 324] width 153 height 15
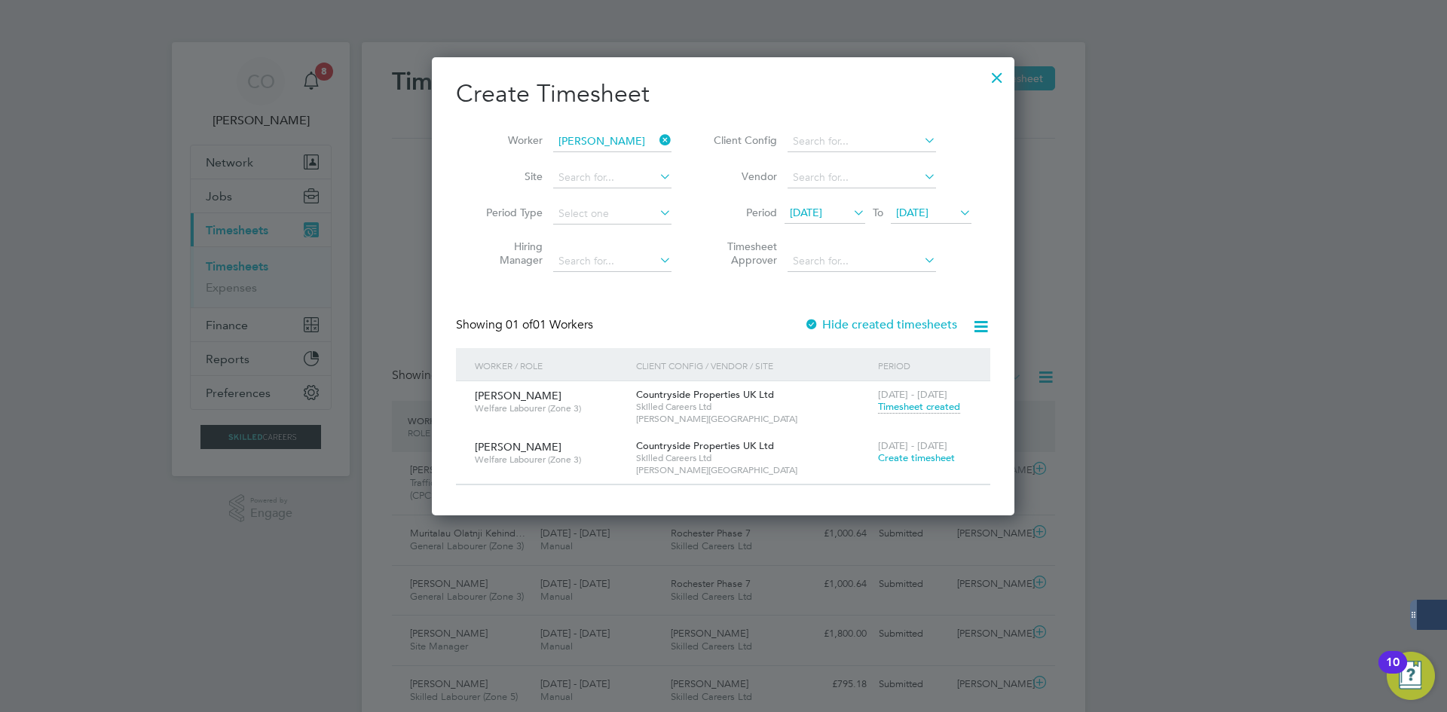
click at [910, 455] on span "Create timesheet" at bounding box center [916, 457] width 77 height 13
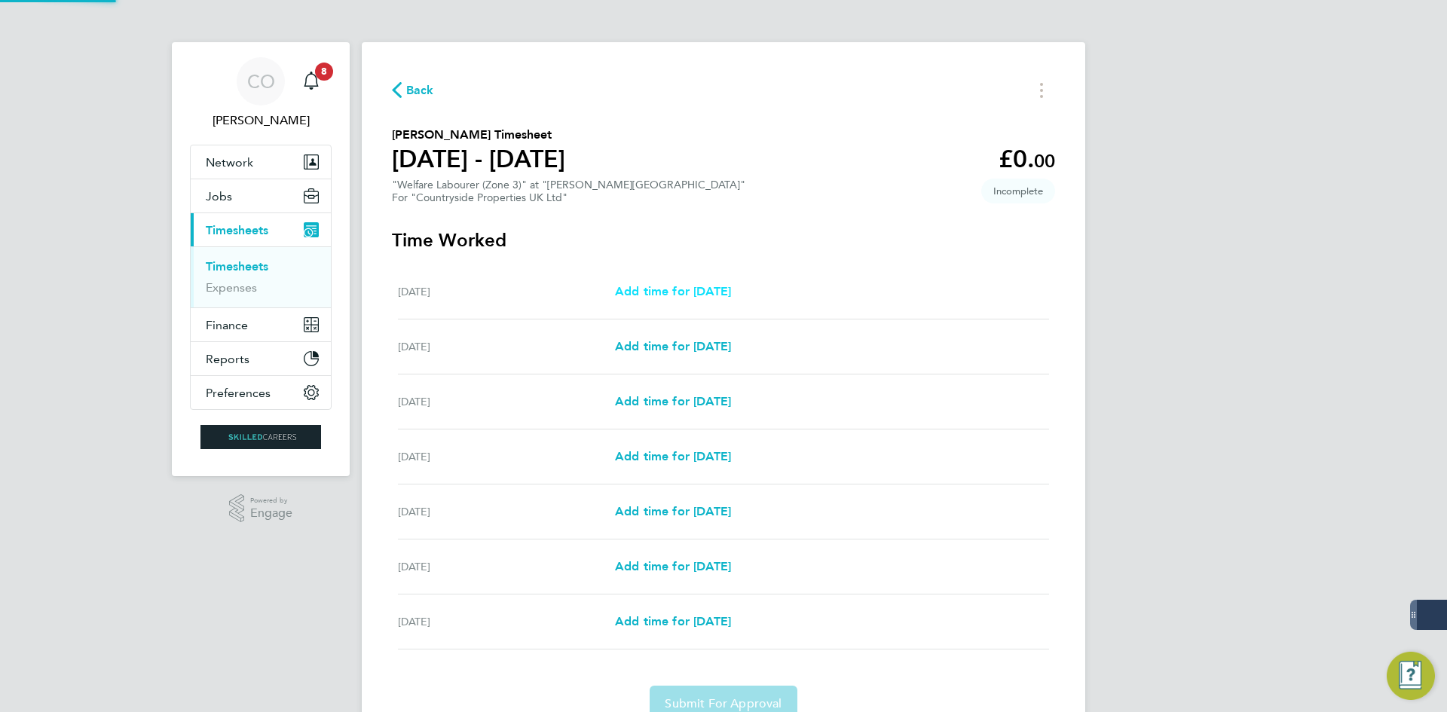
click at [651, 292] on span "Add time for [DATE]" at bounding box center [673, 291] width 116 height 14
select select "30"
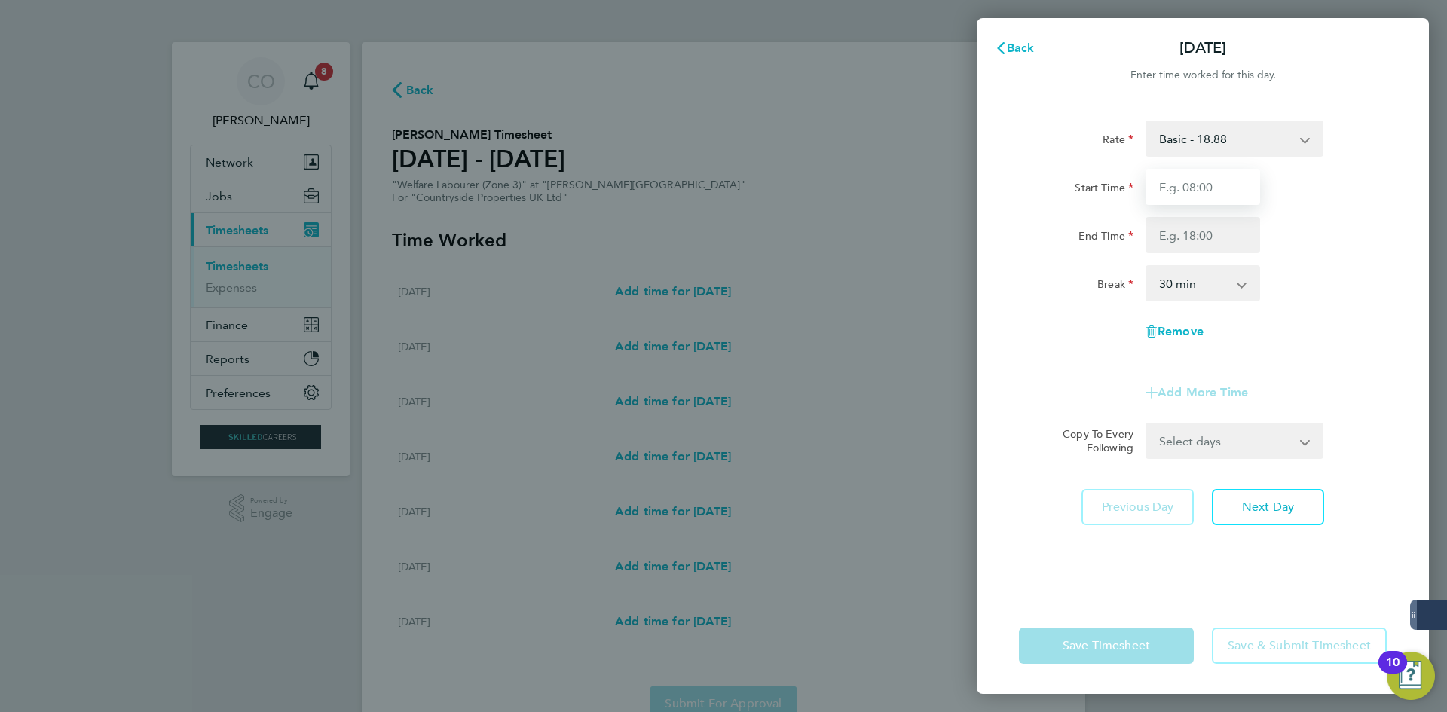
click at [1162, 194] on input "Start Time" at bounding box center [1203, 187] width 115 height 36
type input "09:45"
click at [1186, 235] on input "End Time" at bounding box center [1203, 235] width 115 height 36
type input "13:45"
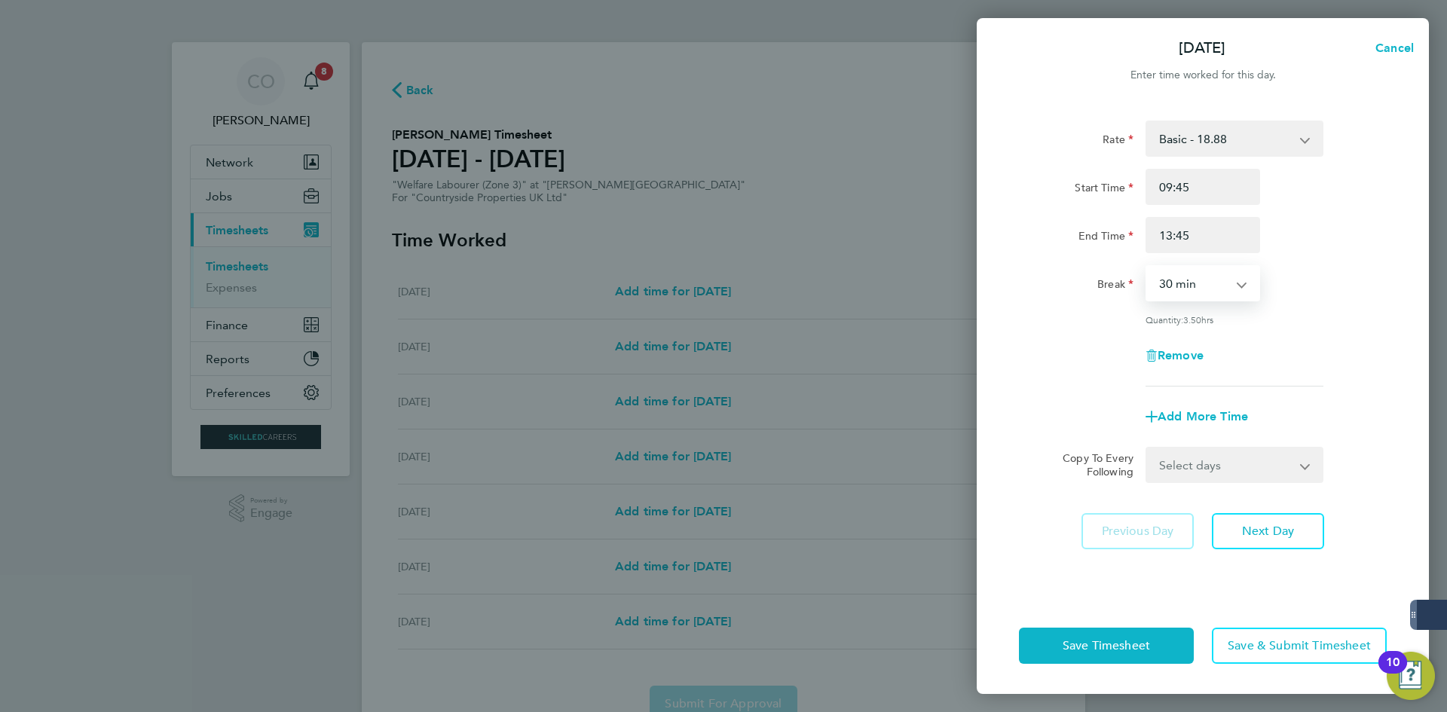
click at [1190, 280] on select "0 min 15 min 30 min 45 min 60 min 75 min 90 min" at bounding box center [1193, 283] width 93 height 33
select select "0"
click at [1147, 267] on select "0 min 15 min 30 min 45 min 60 min 75 min 90 min" at bounding box center [1193, 283] width 93 height 33
drag, startPoint x: 1220, startPoint y: 458, endPoint x: 1223, endPoint y: 477, distance: 19.1
click at [1220, 458] on select "Select days Day Weekday (Mon-Fri) Weekend (Sat-Sun) [DATE] [DATE] [DATE] [DATE]…" at bounding box center [1226, 464] width 158 height 33
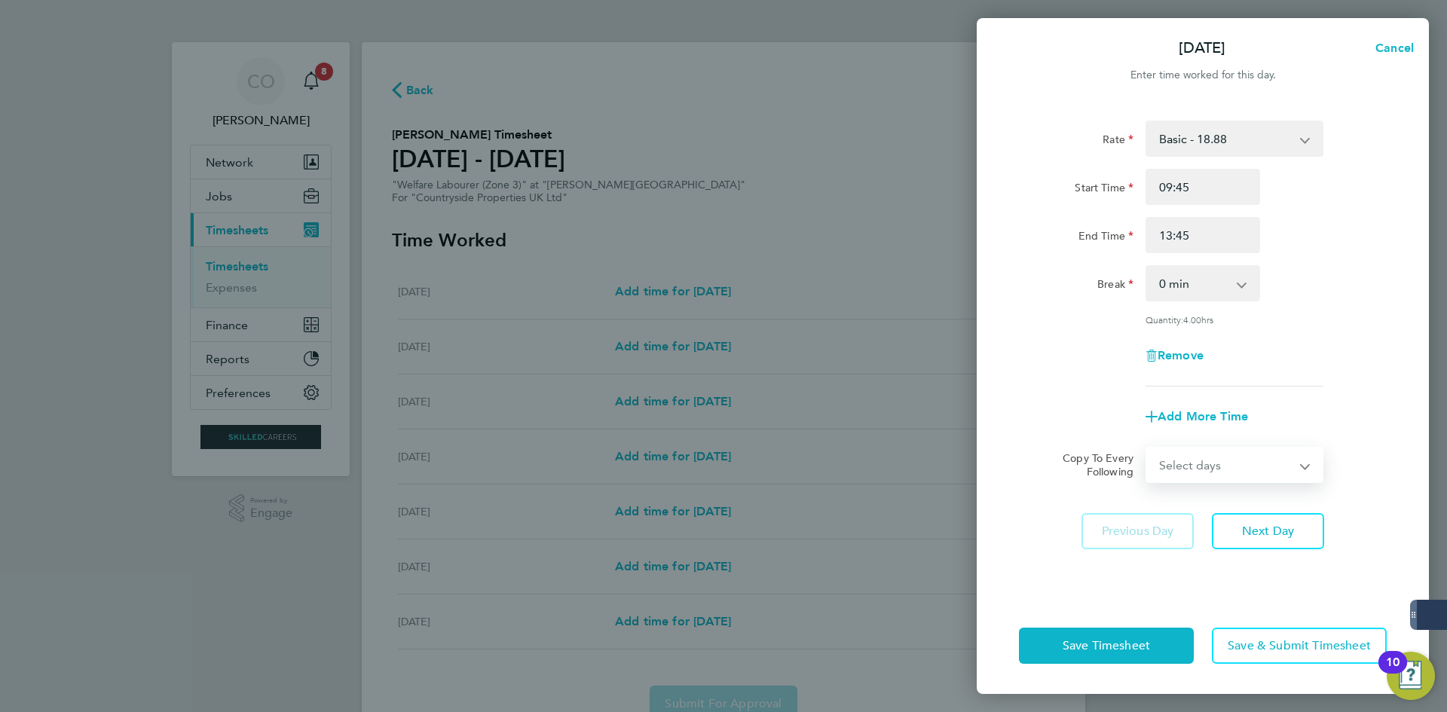
select select "WEEKDAY"
click at [1147, 448] on select "Select days Day Weekday (Mon-Fri) Weekend (Sat-Sun) [DATE] [DATE] [DATE] [DATE]…" at bounding box center [1226, 464] width 158 height 33
select select "[DATE]"
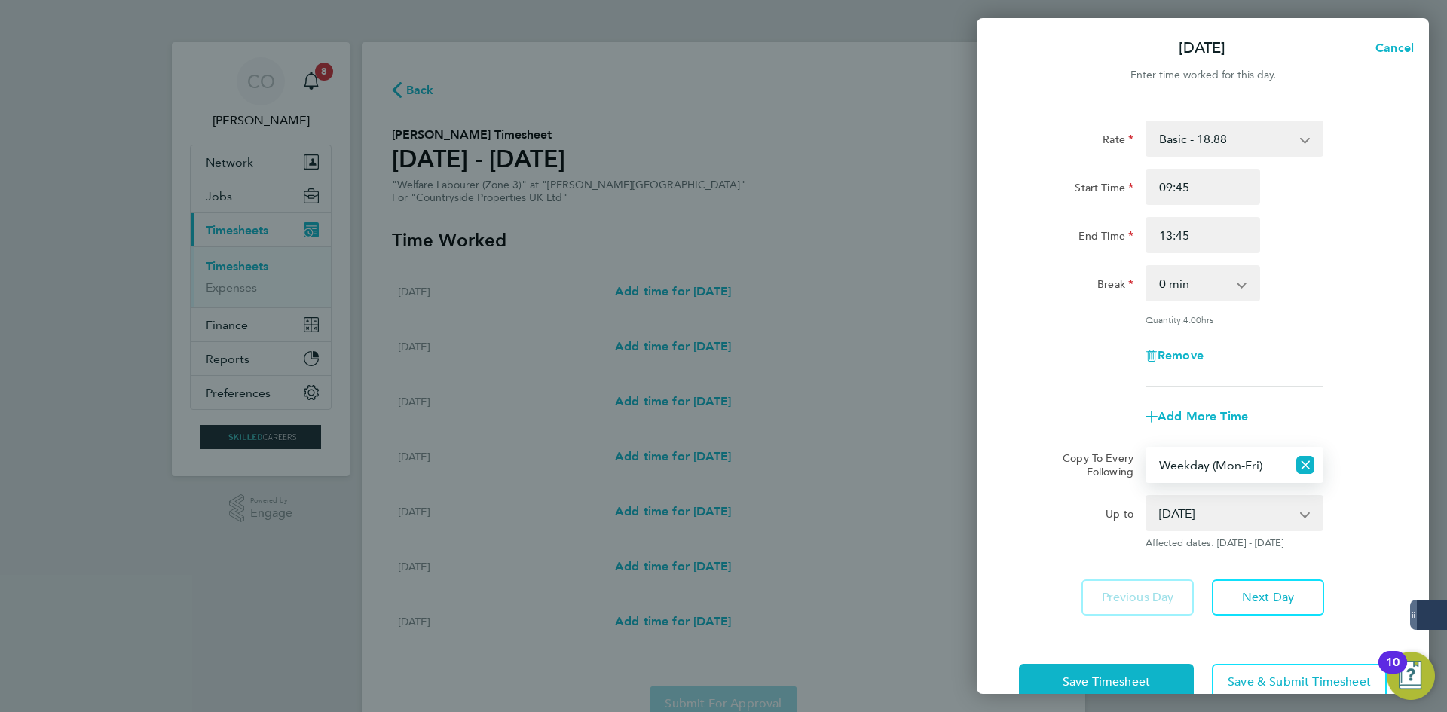
click at [1254, 574] on div "Rate Basic - 18.88 Start Time 09:45 End Time 13:45 Break 0 min 15 min 30 min 45…" at bounding box center [1203, 368] width 452 height 531
click at [1260, 593] on span "Next Day" at bounding box center [1268, 597] width 52 height 15
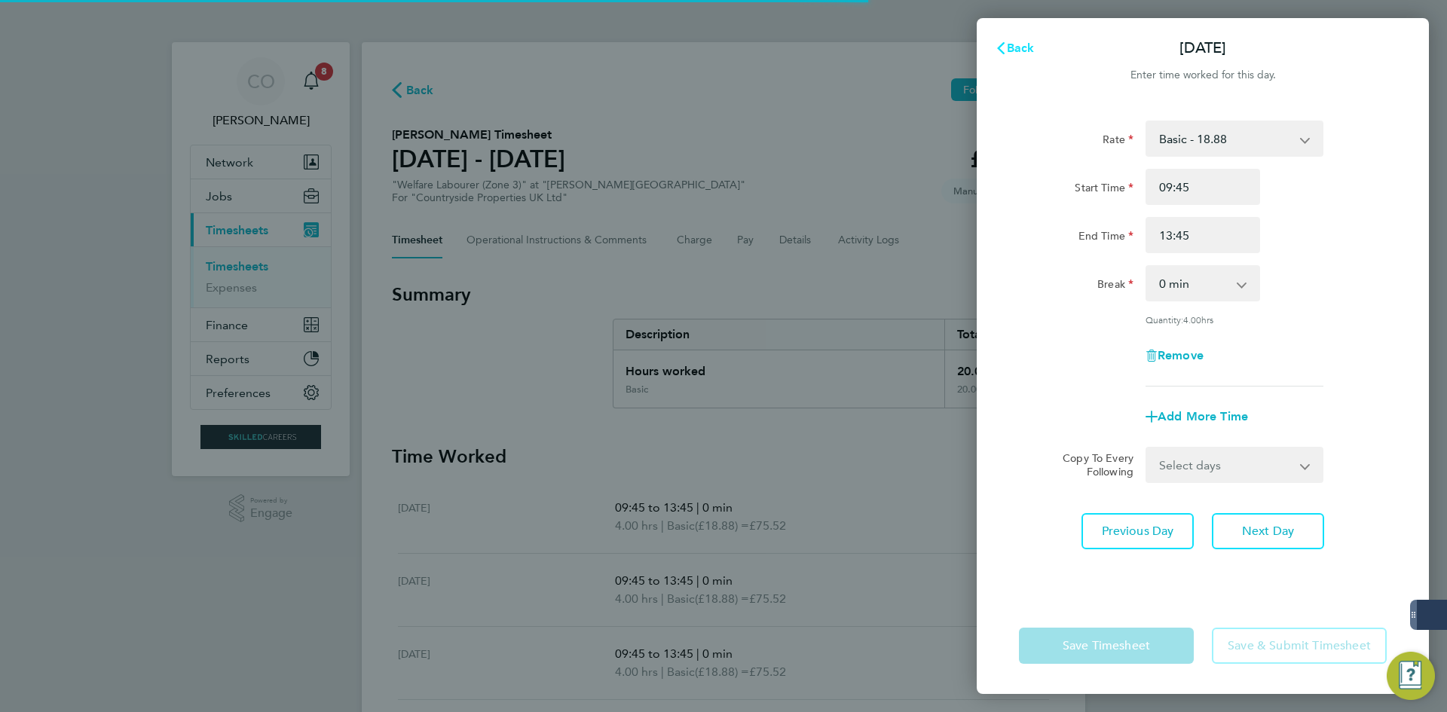
click at [1021, 54] on span "Back" at bounding box center [1021, 48] width 28 height 14
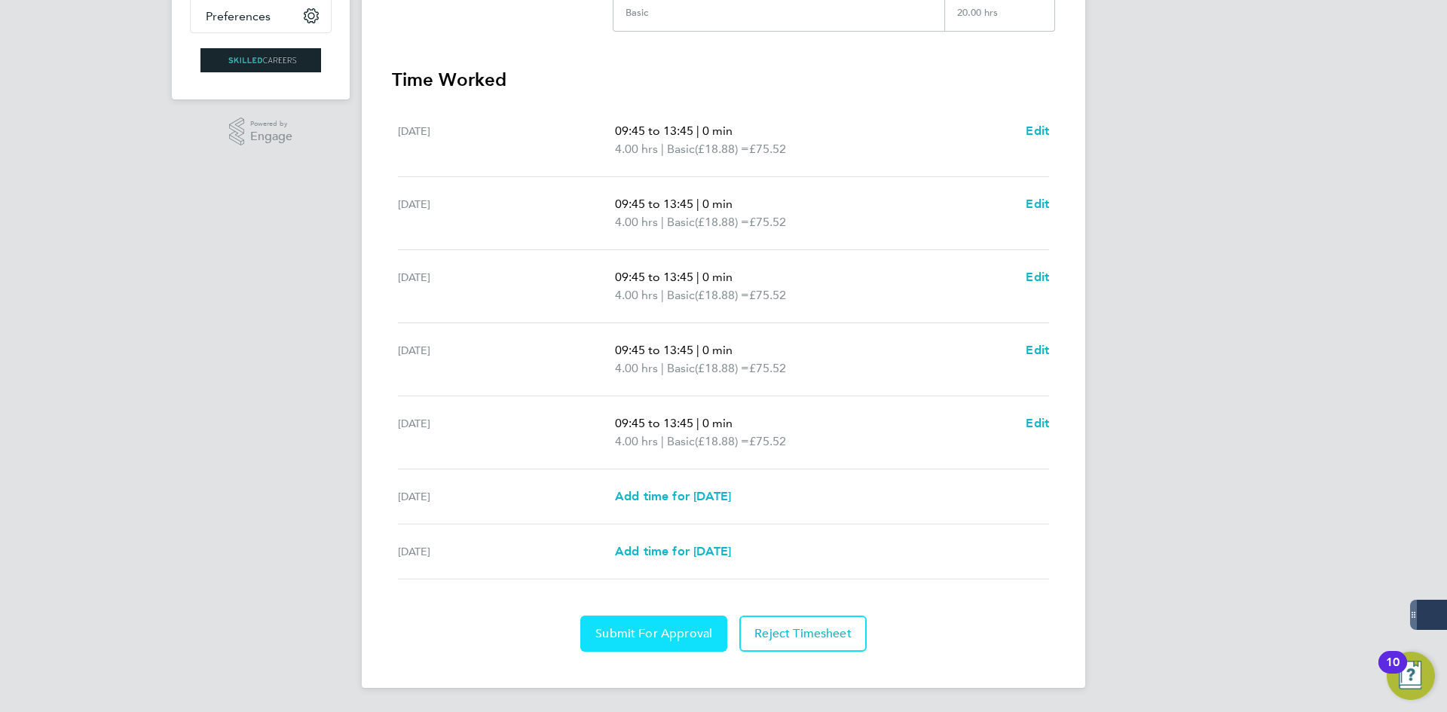
click at [643, 626] on button "Submit For Approval" at bounding box center [653, 634] width 147 height 36
